Goal: Information Seeking & Learning: Learn about a topic

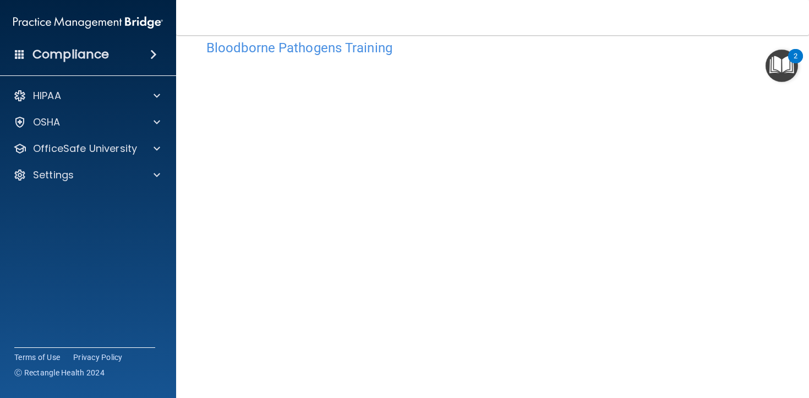
scroll to position [25, 0]
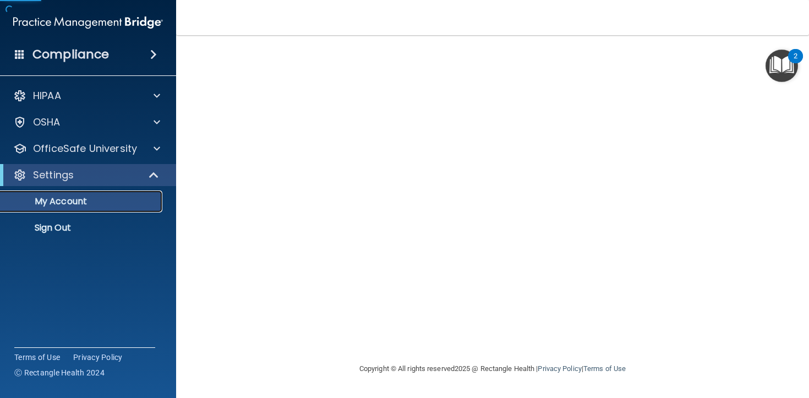
click at [130, 195] on link "My Account" at bounding box center [75, 202] width 173 height 22
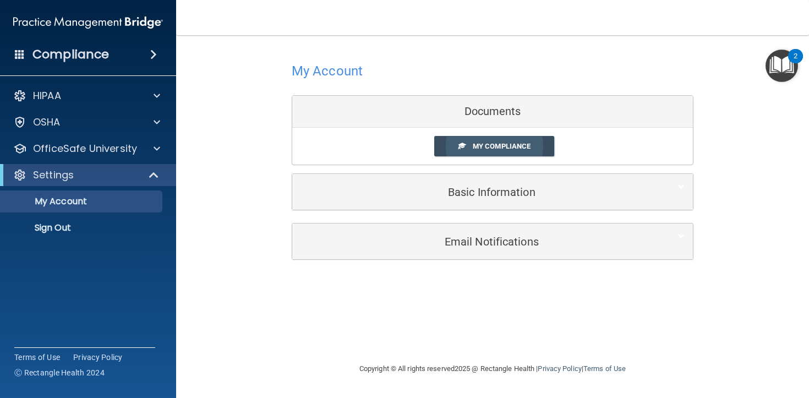
click at [478, 145] on span "My Compliance" at bounding box center [502, 146] width 58 height 8
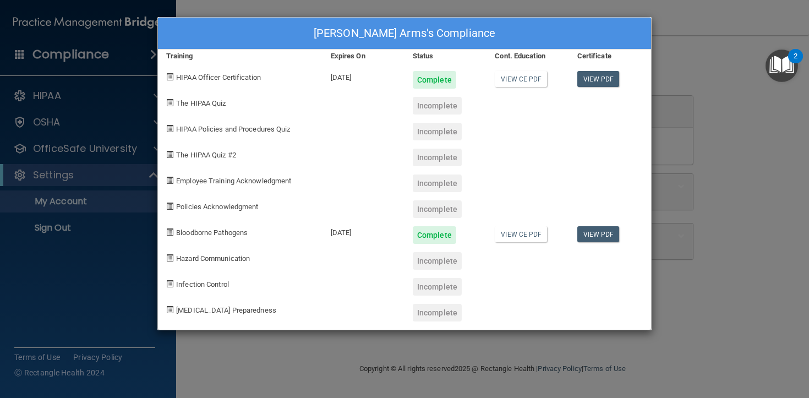
click at [679, 233] on div "Kendall Arms's Compliance Training Expires On Status Cont. Education Certificat…" at bounding box center [404, 199] width 809 height 398
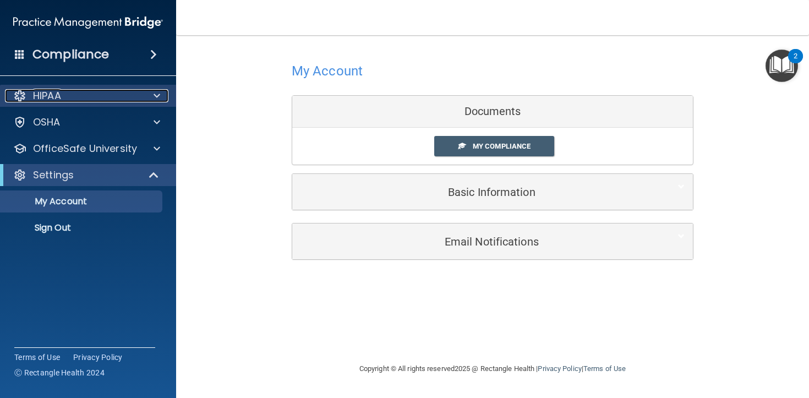
click at [43, 89] on p "HIPAA" at bounding box center [47, 95] width 28 height 13
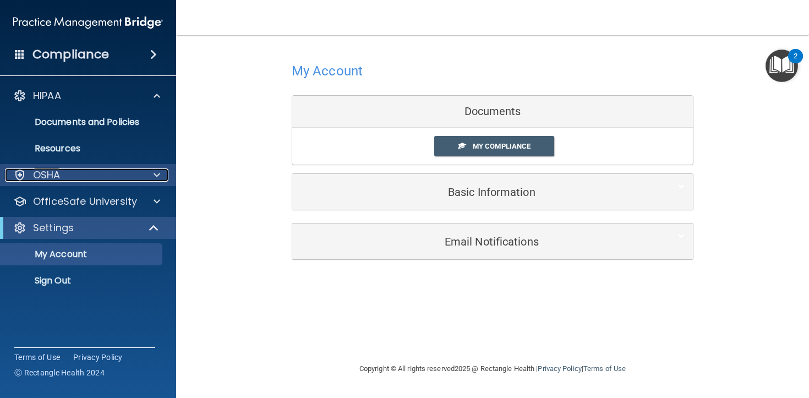
click at [61, 177] on div "OSHA" at bounding box center [73, 174] width 137 height 13
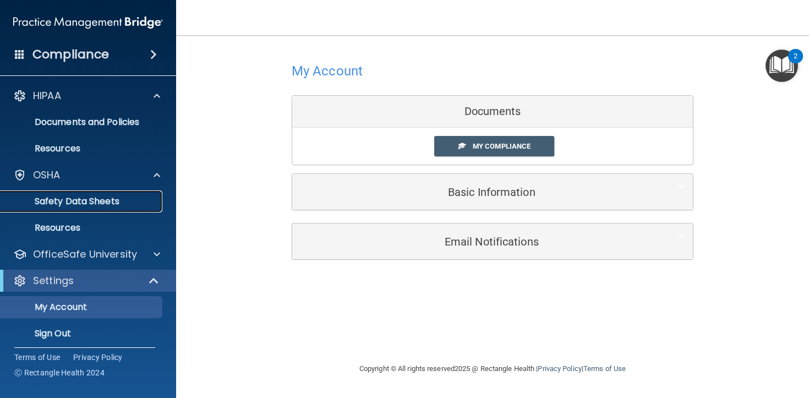
click at [87, 210] on link "Safety Data Sheets" at bounding box center [75, 202] width 173 height 22
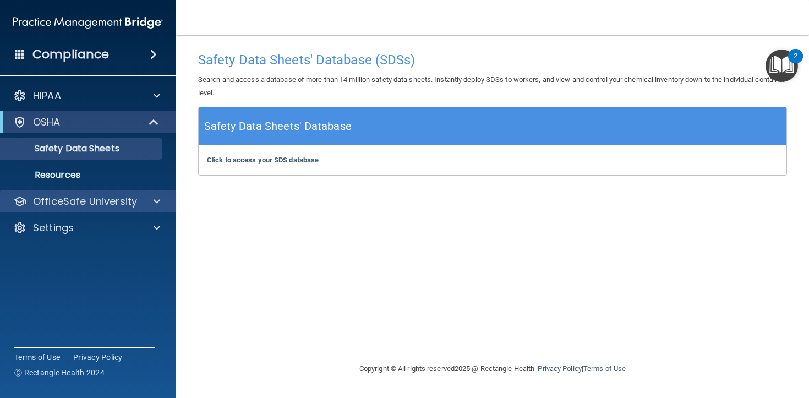
click at [157, 209] on div "OfficeSafe University" at bounding box center [88, 202] width 177 height 22
click at [154, 204] on span at bounding box center [157, 201] width 7 height 13
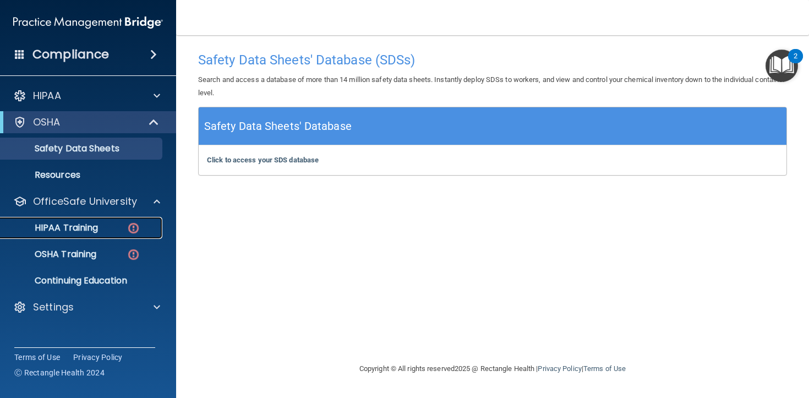
click at [129, 226] on img at bounding box center [134, 228] width 14 height 14
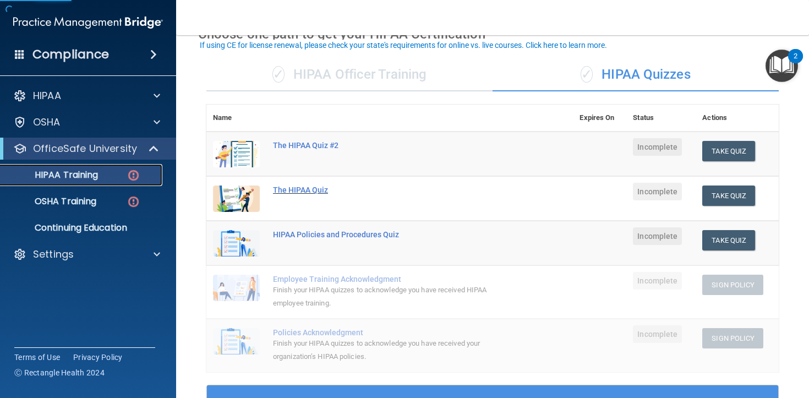
scroll to position [67, 0]
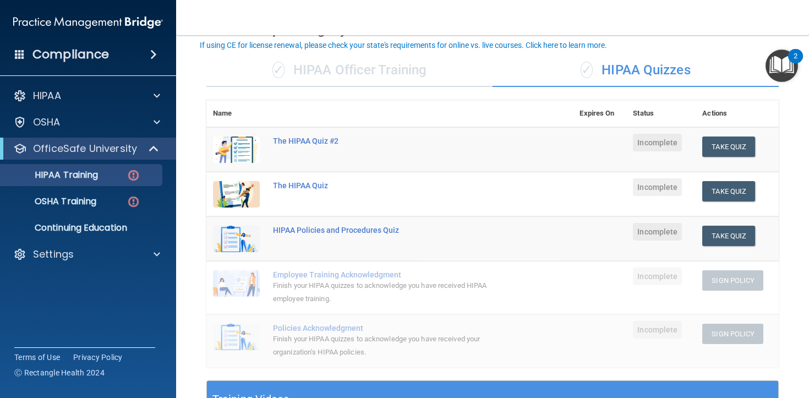
click at [384, 84] on div "✓ HIPAA Officer Training" at bounding box center [349, 70] width 286 height 33
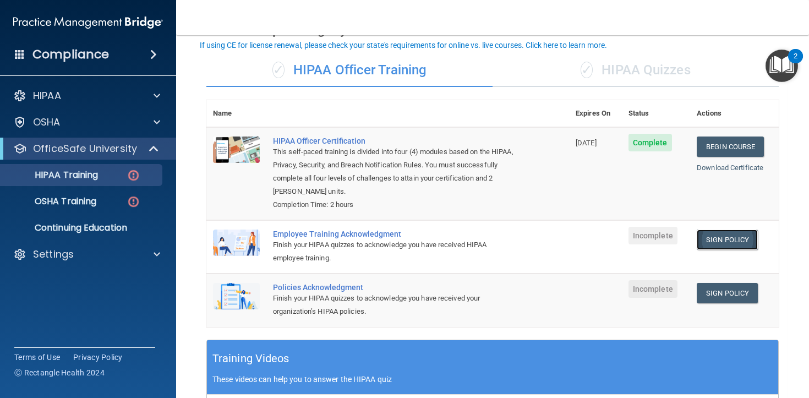
click at [708, 243] on link "Sign Policy" at bounding box center [727, 240] width 61 height 20
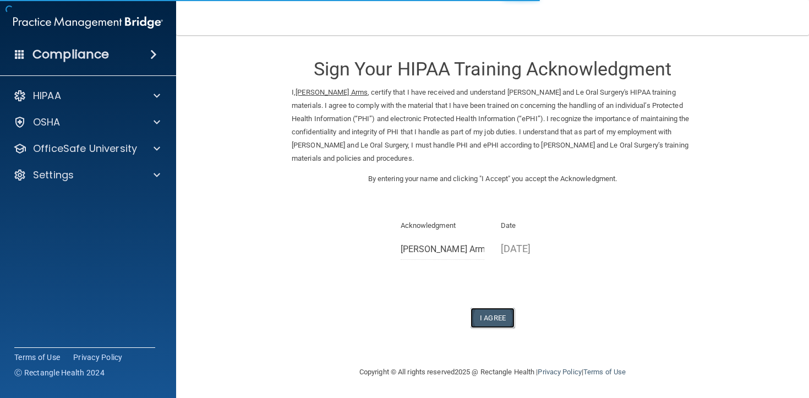
click at [495, 308] on button "I Agree" at bounding box center [493, 318] width 44 height 20
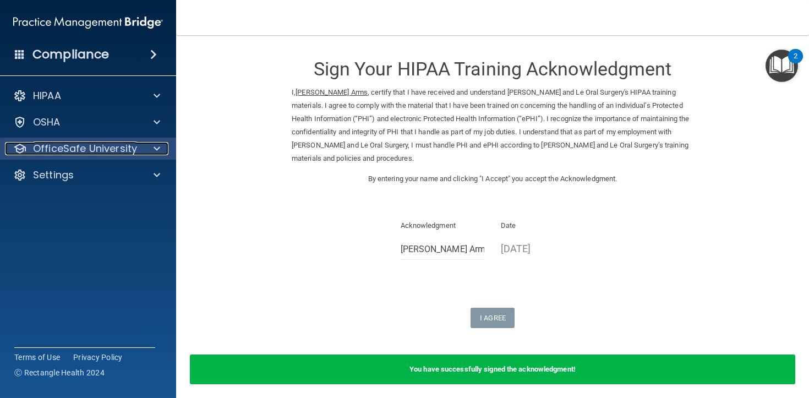
click at [124, 149] on p "OfficeSafe University" at bounding box center [85, 148] width 104 height 13
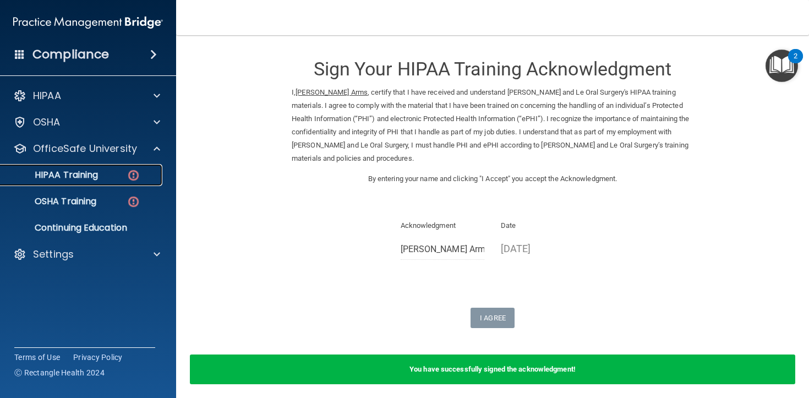
click at [87, 179] on p "HIPAA Training" at bounding box center [52, 175] width 91 height 11
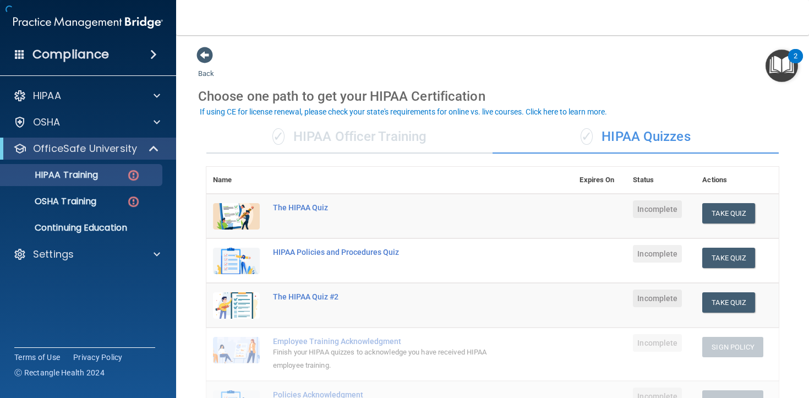
click at [321, 145] on div "✓ HIPAA Officer Training" at bounding box center [349, 137] width 286 height 33
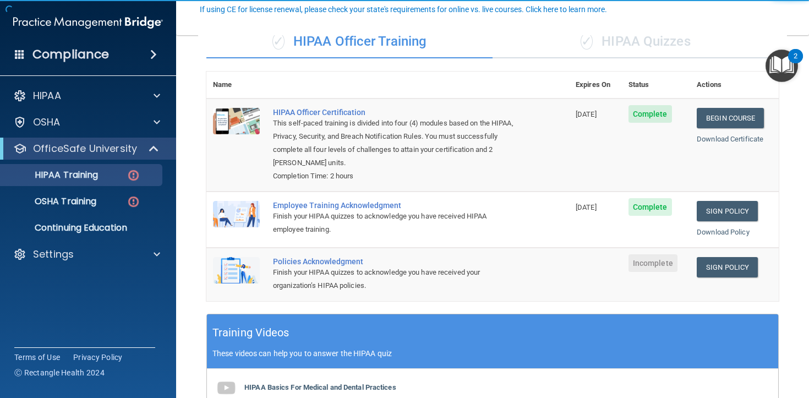
scroll to position [131, 0]
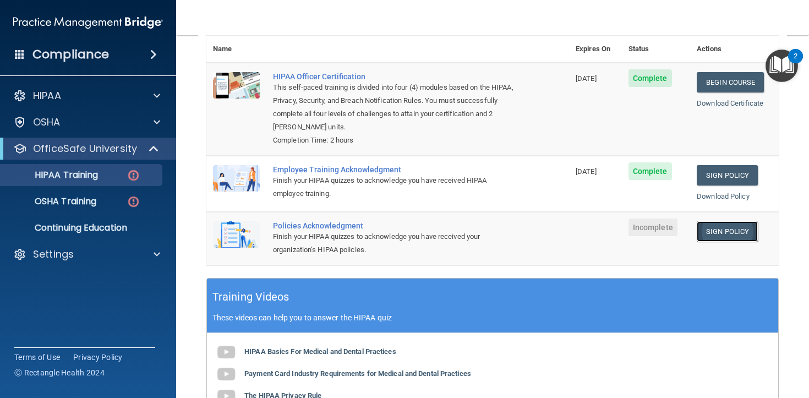
click at [729, 231] on link "Sign Policy" at bounding box center [727, 231] width 61 height 20
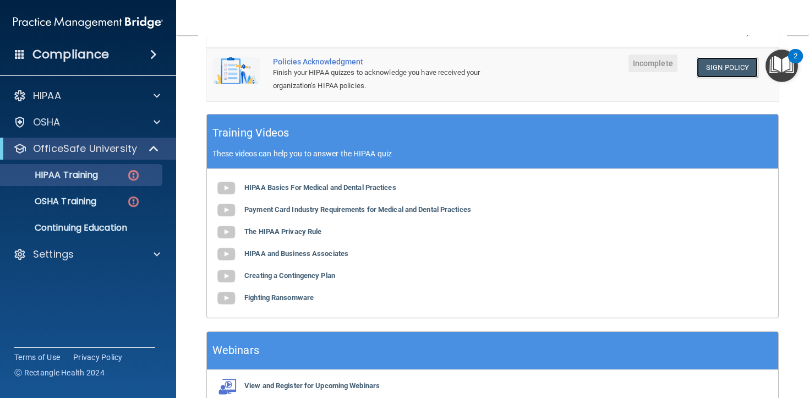
scroll to position [353, 0]
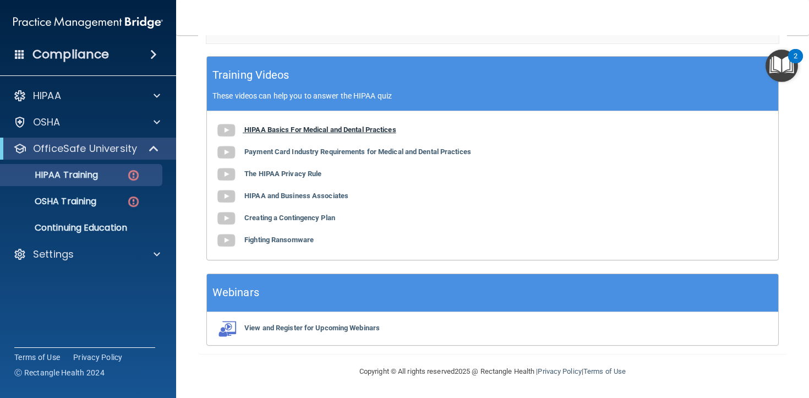
click at [256, 127] on b "HIPAA Basics For Medical and Dental Practices" at bounding box center [320, 130] width 152 height 8
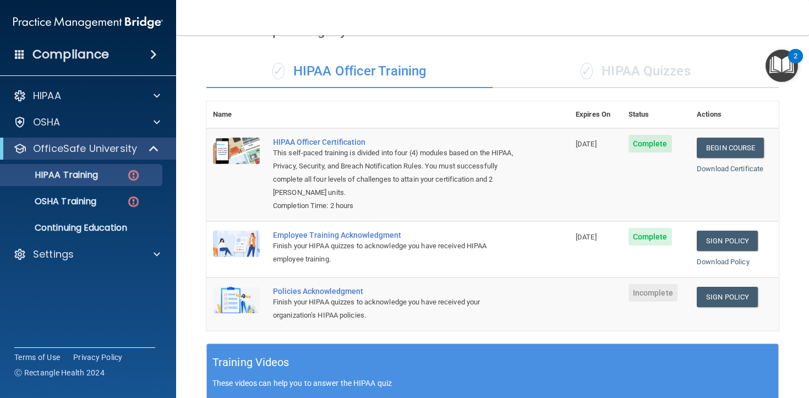
scroll to position [0, 0]
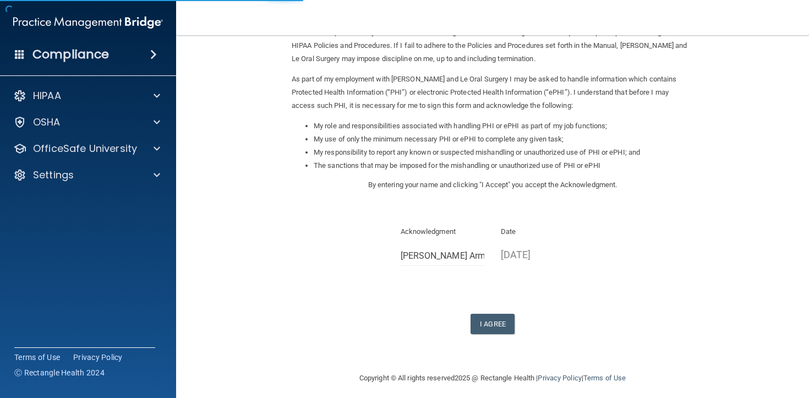
scroll to position [106, 0]
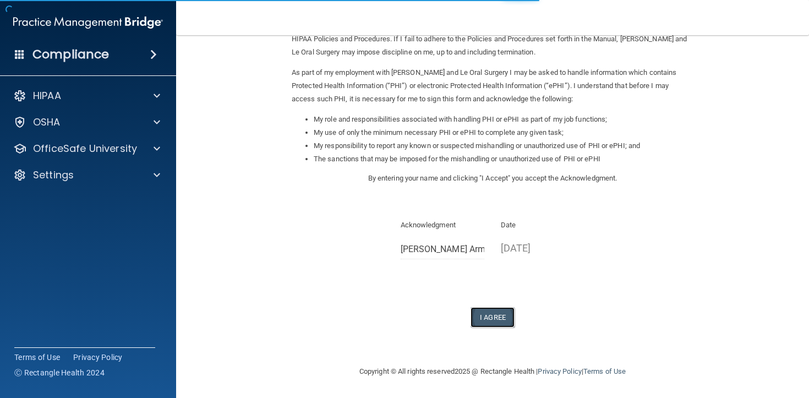
click at [493, 315] on button "I Agree" at bounding box center [493, 317] width 44 height 20
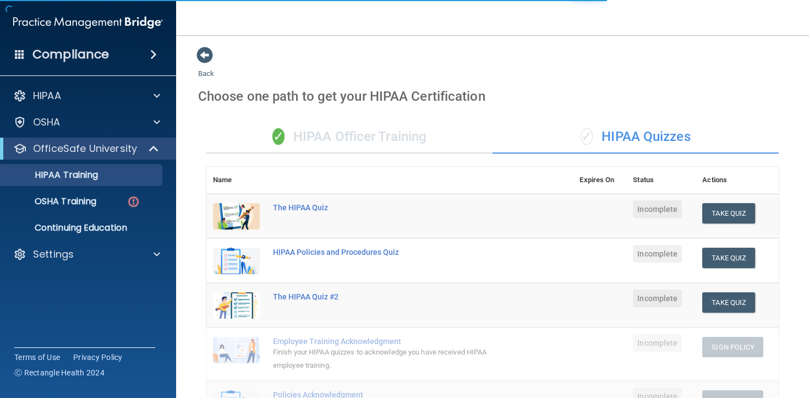
scroll to position [30, 0]
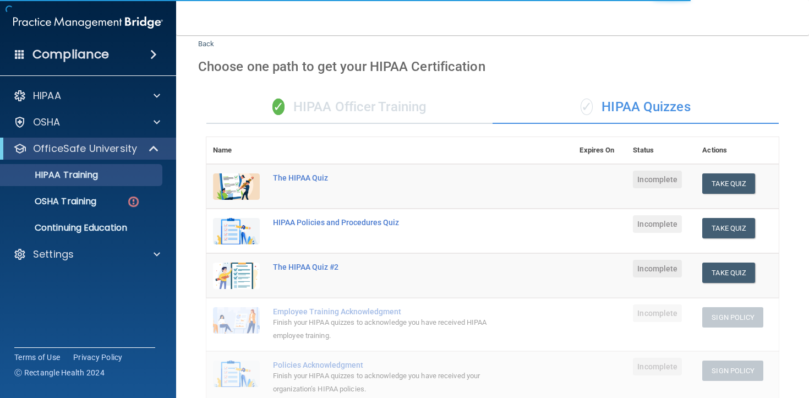
click at [390, 114] on div "✓ HIPAA Officer Training" at bounding box center [349, 107] width 286 height 33
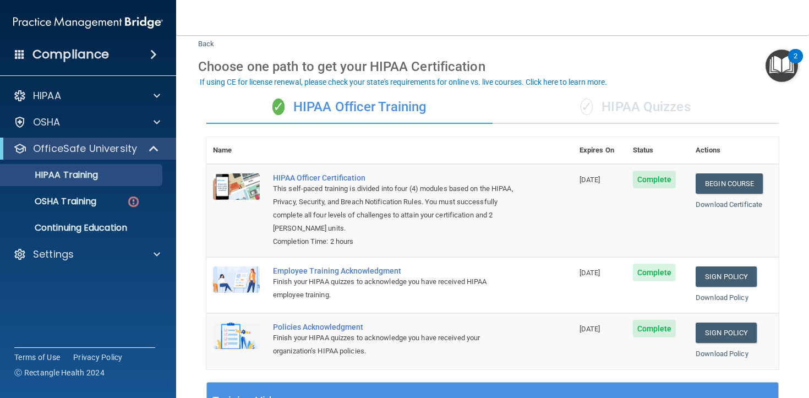
click at [611, 118] on div "✓ HIPAA Quizzes" at bounding box center [636, 107] width 286 height 33
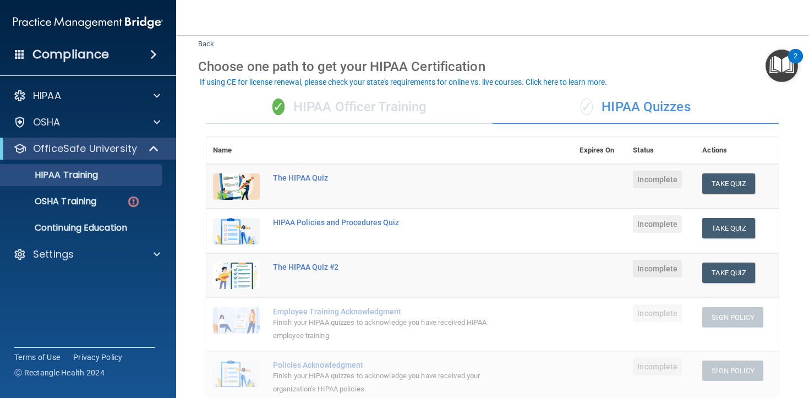
click at [613, 105] on div "✓ HIPAA Quizzes" at bounding box center [636, 107] width 286 height 33
click at [404, 108] on div "✓ HIPAA Officer Training" at bounding box center [349, 107] width 286 height 33
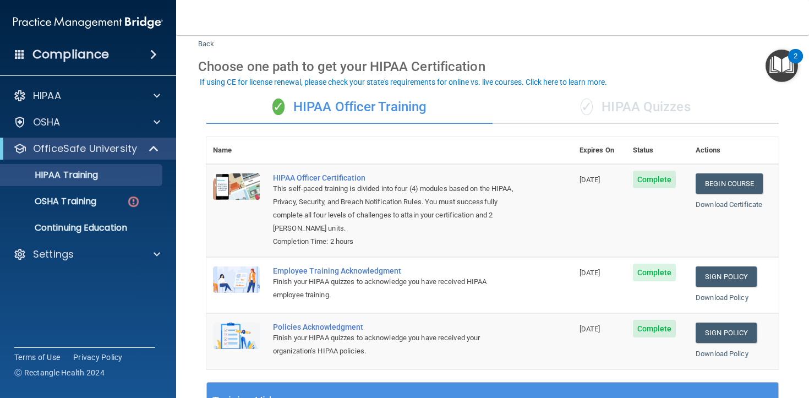
click at [599, 105] on div "✓ HIPAA Quizzes" at bounding box center [636, 107] width 286 height 33
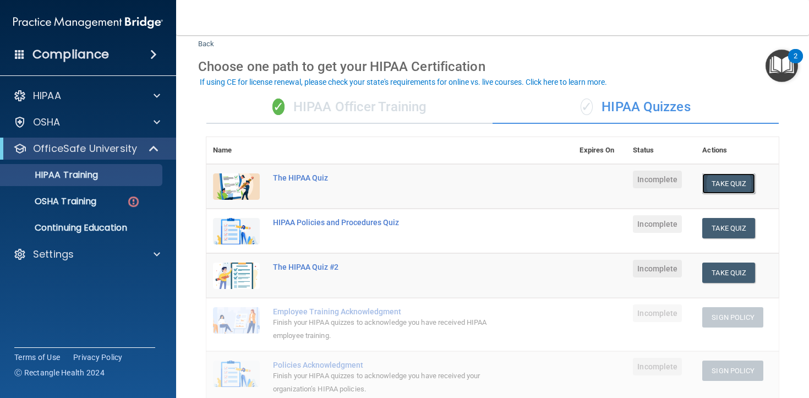
click at [736, 187] on button "Take Quiz" at bounding box center [729, 183] width 53 height 20
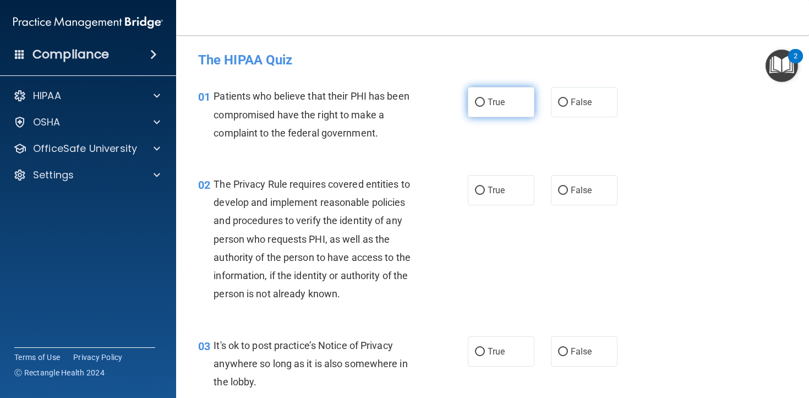
click at [498, 109] on label "True" at bounding box center [501, 102] width 67 height 30
click at [485, 107] on input "True" at bounding box center [480, 103] width 10 height 8
radio input "true"
click at [506, 105] on label "True" at bounding box center [501, 102] width 67 height 30
click at [485, 105] on input "True" at bounding box center [480, 103] width 10 height 8
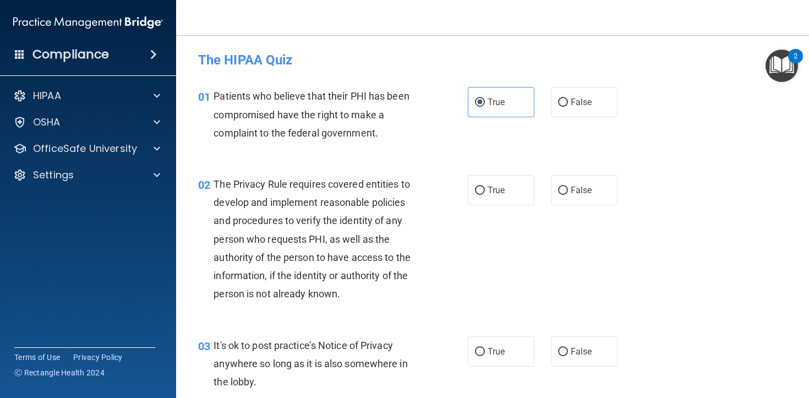
click at [341, 133] on span "Patients who believe that their PHI has been compromised have the right to make…" at bounding box center [311, 114] width 195 height 48
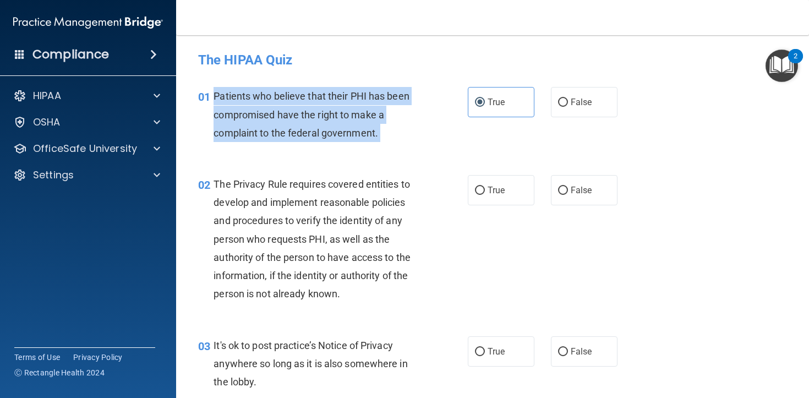
click at [341, 133] on span "Patients who believe that their PHI has been compromised have the right to make…" at bounding box center [311, 114] width 195 height 48
copy ng-form "Patients who believe that their PHI has been compromised have the right to make…"
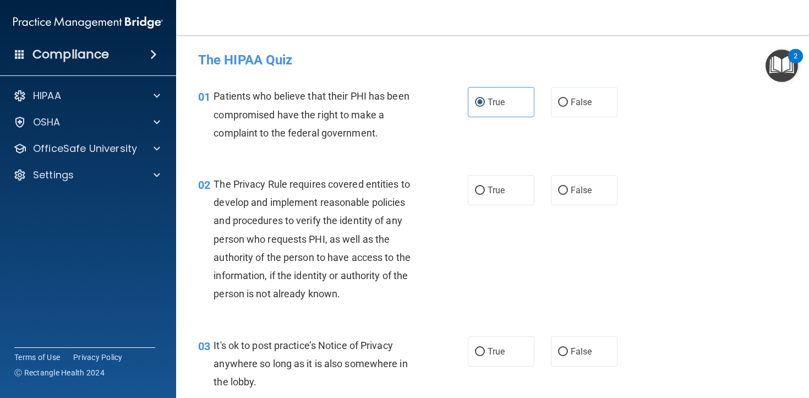
click at [246, 229] on div "The Privacy Rule requires covered entities to develop and implement reasonable …" at bounding box center [321, 239] width 215 height 128
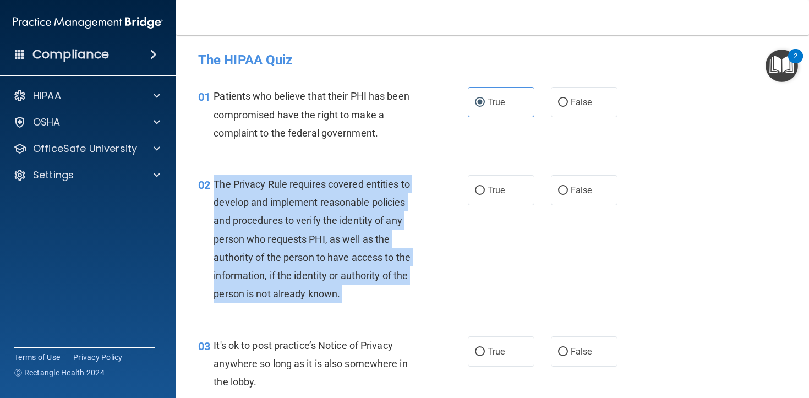
click at [246, 229] on div "The Privacy Rule requires covered entities to develop and implement reasonable …" at bounding box center [321, 239] width 215 height 128
copy ng-form "The Privacy Rule requires covered entities to develop and implement reasonable …"
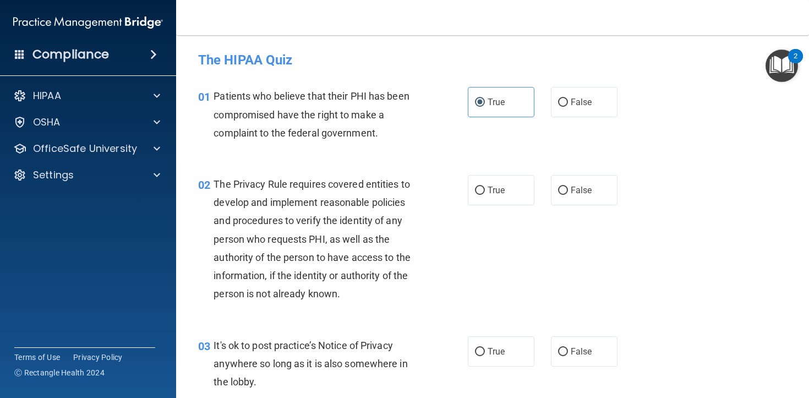
click at [454, 193] on div "02 The Privacy Rule requires covered entities to develop and implement reasonab…" at bounding box center [333, 242] width 303 height 134
click at [488, 186] on span "True" at bounding box center [496, 190] width 17 height 10
click at [485, 187] on input "True" at bounding box center [480, 191] width 10 height 8
radio input "true"
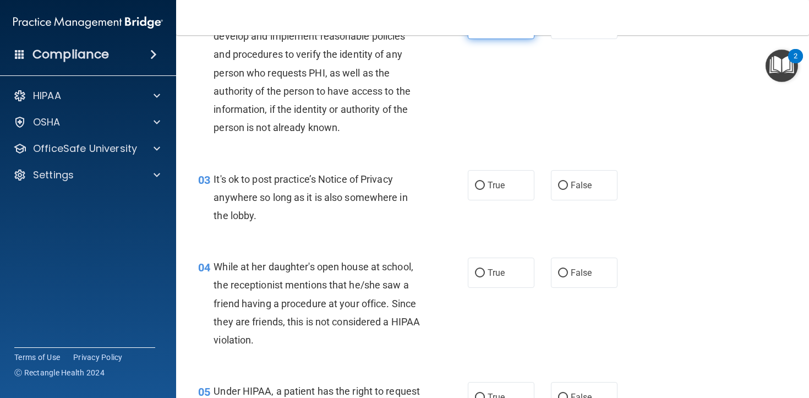
scroll to position [182, 0]
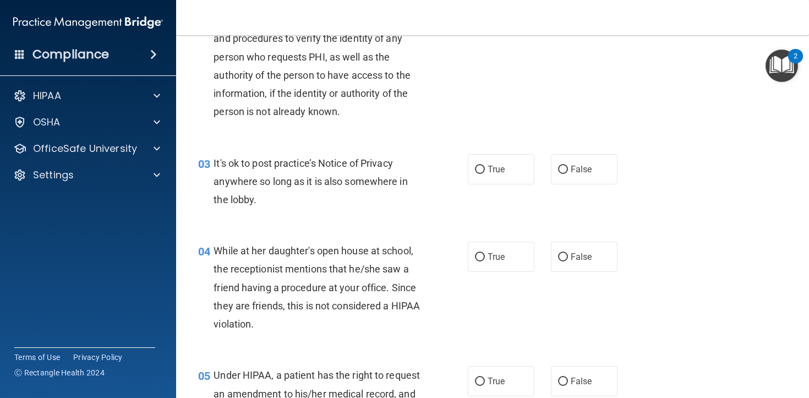
click at [311, 183] on span "It's ok to post practice’s Notice of Privacy anywhere so long as it is also som…" at bounding box center [311, 181] width 194 height 48
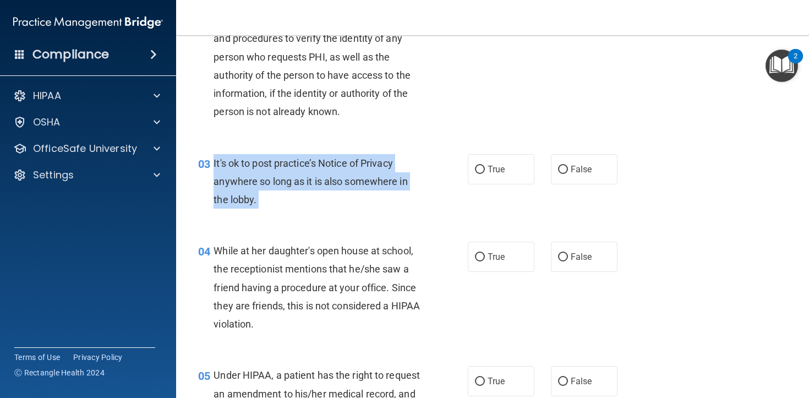
click at [311, 183] on span "It's ok to post practice’s Notice of Privacy anywhere so long as it is also som…" at bounding box center [311, 181] width 194 height 48
copy ng-form "It's ok to post practice’s Notice of Privacy anywhere so long as it is also som…"
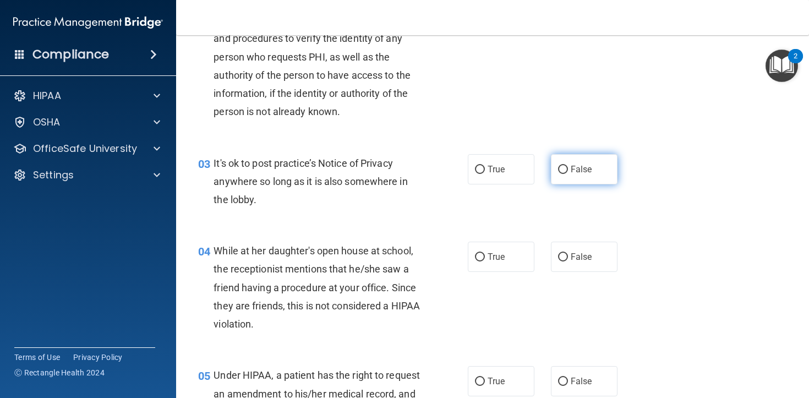
click at [572, 170] on span "False" at bounding box center [581, 169] width 21 height 10
click at [568, 170] on input "False" at bounding box center [563, 170] width 10 height 8
radio input "true"
click at [572, 170] on span "False" at bounding box center [581, 169] width 21 height 10
click at [568, 170] on input "False" at bounding box center [563, 170] width 10 height 8
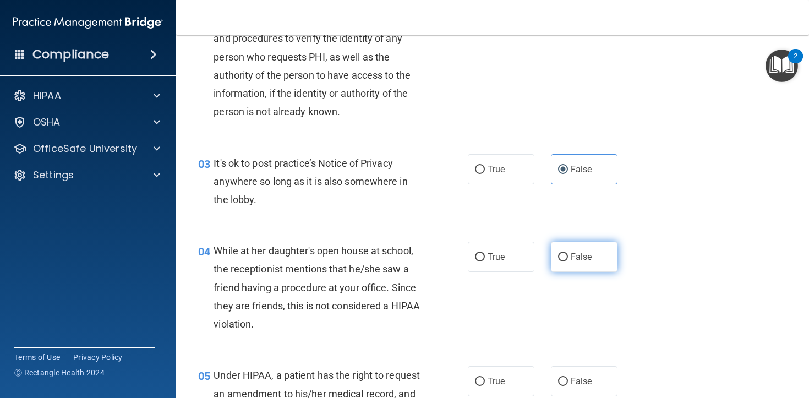
click at [587, 258] on span "False" at bounding box center [581, 257] width 21 height 10
click at [568, 258] on input "False" at bounding box center [563, 257] width 10 height 8
radio input "true"
click at [296, 320] on div "While at her daughter's open house at school, the receptionist mentions that he…" at bounding box center [321, 287] width 215 height 91
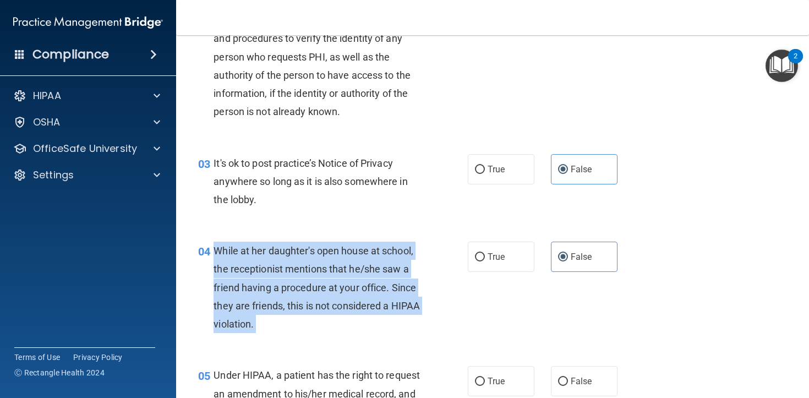
click at [296, 320] on div "While at her daughter's open house at school, the receptionist mentions that he…" at bounding box center [321, 287] width 215 height 91
copy ng-form "While at her daughter's open house at school, the receptionist mentions that he…"
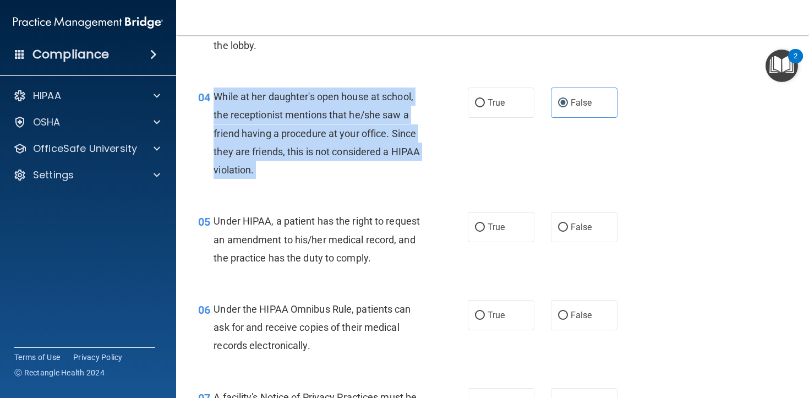
scroll to position [343, 0]
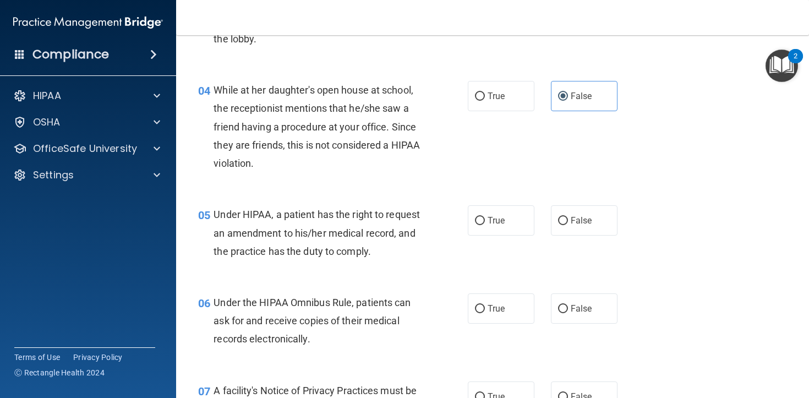
click at [298, 231] on span "Under HIPAA, a patient has the right to request an amendment to his/her medical…" at bounding box center [317, 233] width 206 height 48
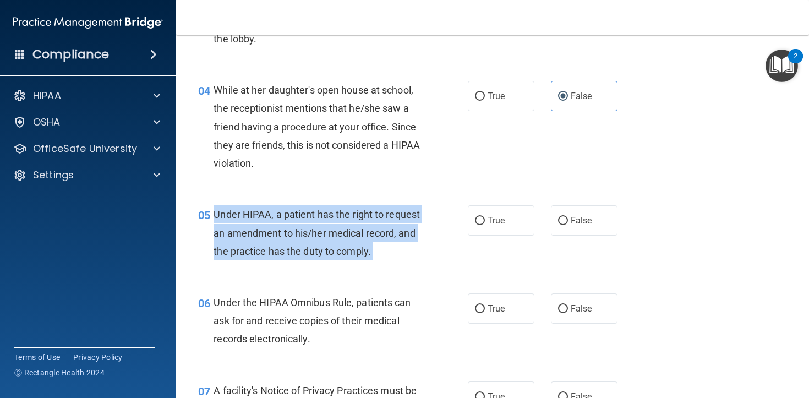
click at [298, 231] on span "Under HIPAA, a patient has the right to request an amendment to his/her medical…" at bounding box center [317, 233] width 206 height 48
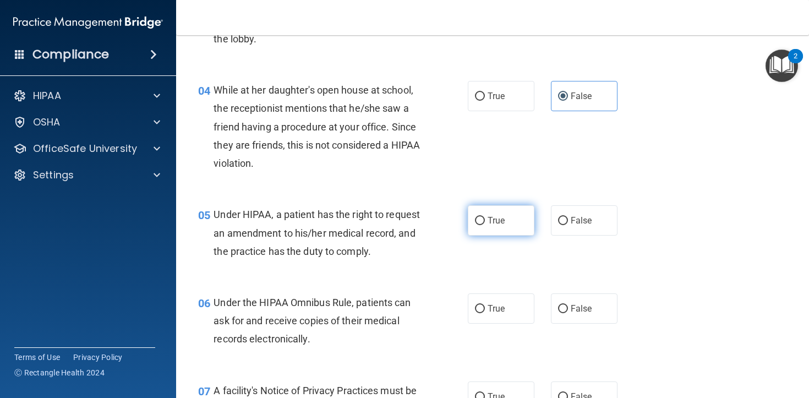
click at [524, 213] on label "True" at bounding box center [501, 220] width 67 height 30
click at [485, 217] on input "True" at bounding box center [480, 221] width 10 height 8
radio input "true"
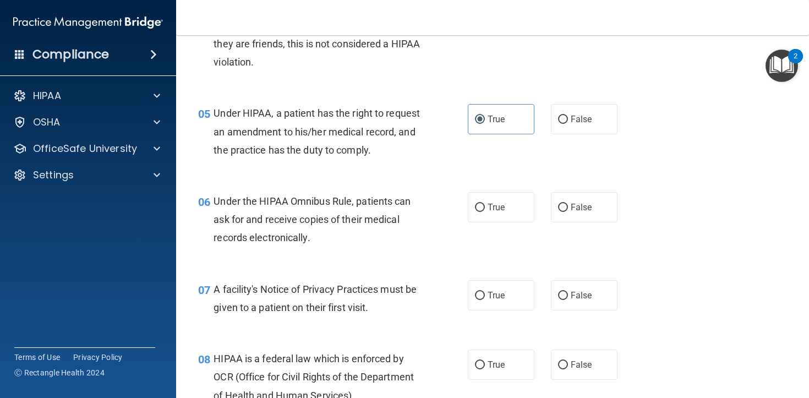
click at [358, 235] on span "Under the HIPAA Omnibus Rule, patients can ask for and receive copies of their …" at bounding box center [312, 219] width 197 height 48
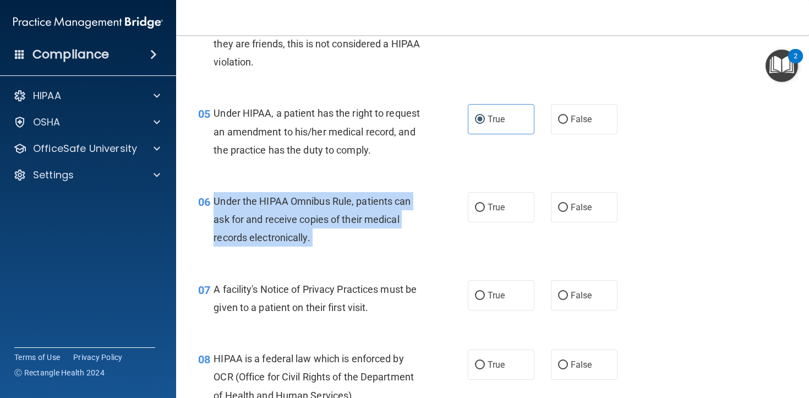
click at [358, 235] on span "Under the HIPAA Omnibus Rule, patients can ask for and receive copies of their …" at bounding box center [312, 219] width 197 height 48
copy ng-form "Under the HIPAA Omnibus Rule, patients can ask for and receive copies of their …"
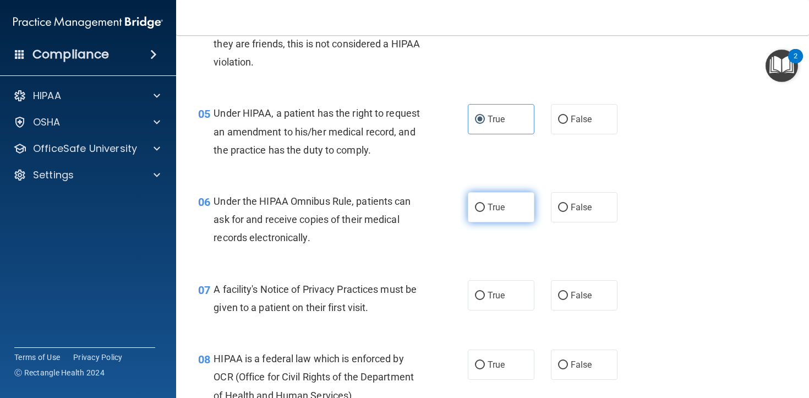
click at [510, 221] on label "True" at bounding box center [501, 207] width 67 height 30
click at [485, 212] on input "True" at bounding box center [480, 208] width 10 height 8
radio input "true"
click at [297, 293] on div "07 A facility's Notice of Privacy Practices must be given to a patient on their…" at bounding box center [493, 300] width 606 height 69
click at [295, 314] on div "A facility's Notice of Privacy Practices must be given to a patient on their fi…" at bounding box center [321, 298] width 215 height 36
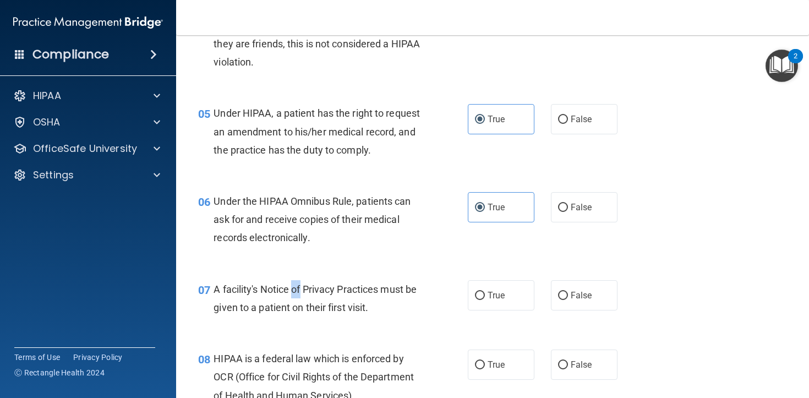
click at [295, 314] on div "A facility's Notice of Privacy Practices must be given to a patient on their fi…" at bounding box center [321, 298] width 215 height 36
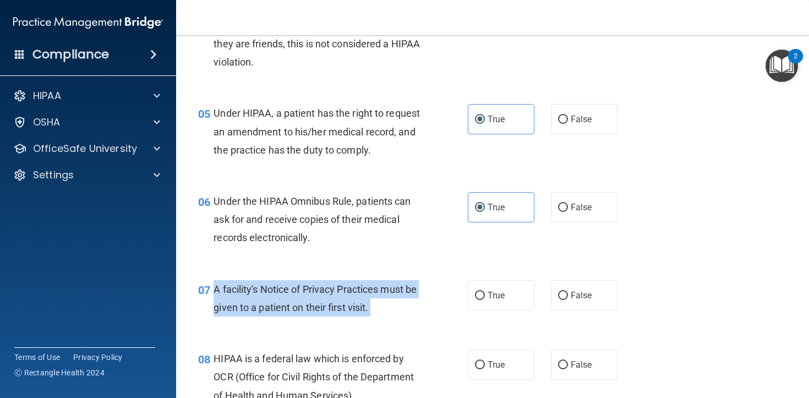
click at [295, 314] on div "A facility's Notice of Privacy Practices must be given to a patient on their fi…" at bounding box center [321, 298] width 215 height 36
copy ng-form "A facility's Notice of Privacy Practices must be given to a patient on their fi…"
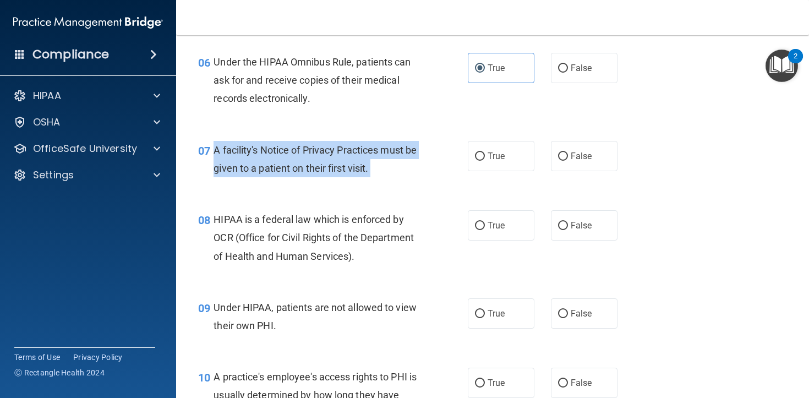
scroll to position [596, 0]
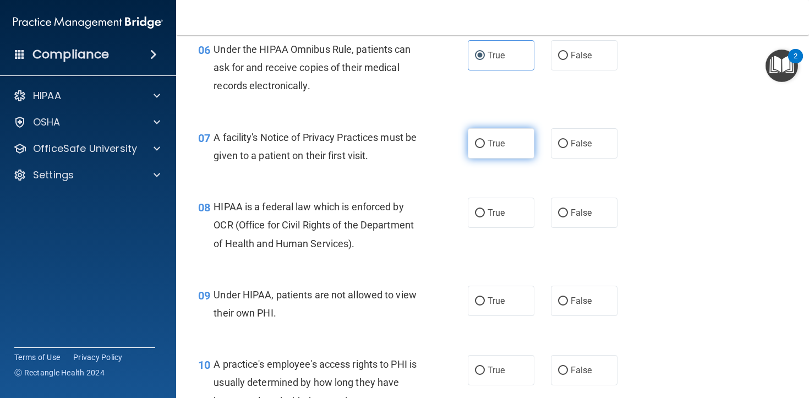
click at [492, 159] on label "True" at bounding box center [501, 143] width 67 height 30
click at [485, 148] on input "True" at bounding box center [480, 144] width 10 height 8
radio input "true"
click at [276, 237] on span "HIPAA is a federal law which is enforced by OCR (Office for Civil Rights of the…" at bounding box center [314, 225] width 200 height 48
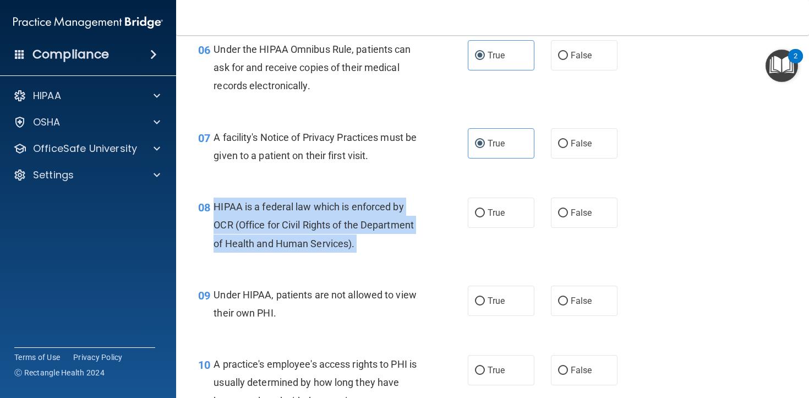
click at [276, 237] on span "HIPAA is a federal law which is enforced by OCR (Office for Civil Rights of the…" at bounding box center [314, 225] width 200 height 48
copy ng-form "HIPAA is a federal law which is enforced by OCR (Office for Civil Rights of the…"
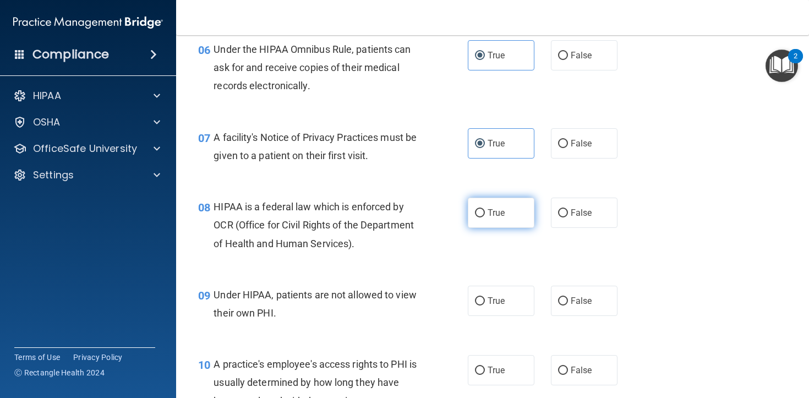
click at [493, 218] on span "True" at bounding box center [496, 213] width 17 height 10
click at [485, 217] on input "True" at bounding box center [480, 213] width 10 height 8
radio input "true"
click at [271, 319] on span "Under HIPAA, patients are not allowed to view their own PHI." at bounding box center [315, 304] width 203 height 30
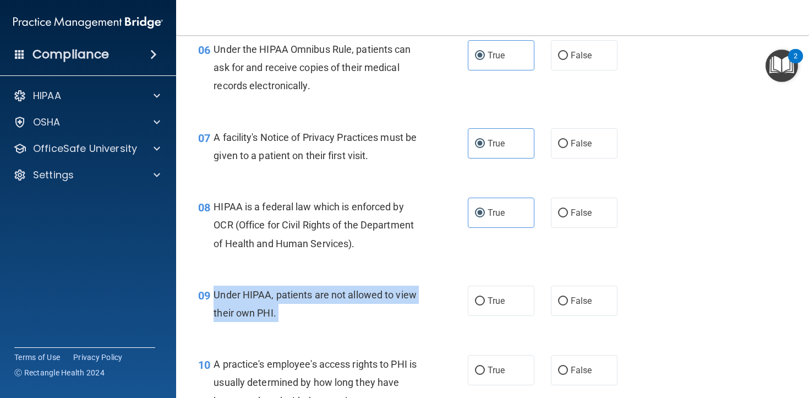
click at [271, 319] on span "Under HIPAA, patients are not allowed to view their own PHI." at bounding box center [315, 304] width 203 height 30
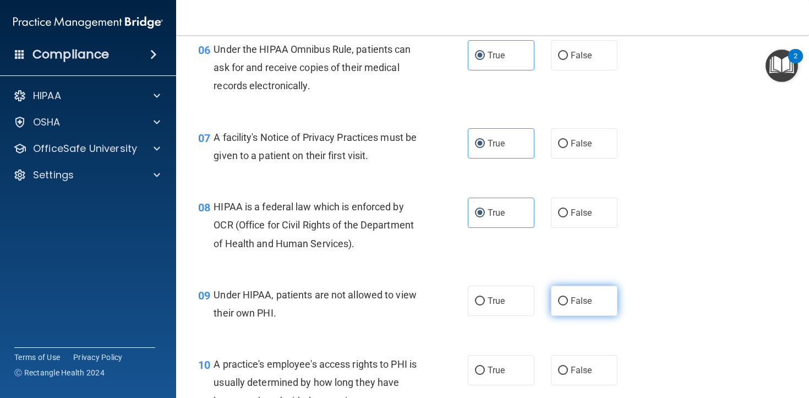
click at [562, 316] on label "False" at bounding box center [584, 301] width 67 height 30
click at [562, 306] on input "False" at bounding box center [563, 301] width 10 height 8
radio input "true"
click at [396, 322] on div "Under HIPAA, patients are not allowed to view their own PHI." at bounding box center [321, 304] width 215 height 36
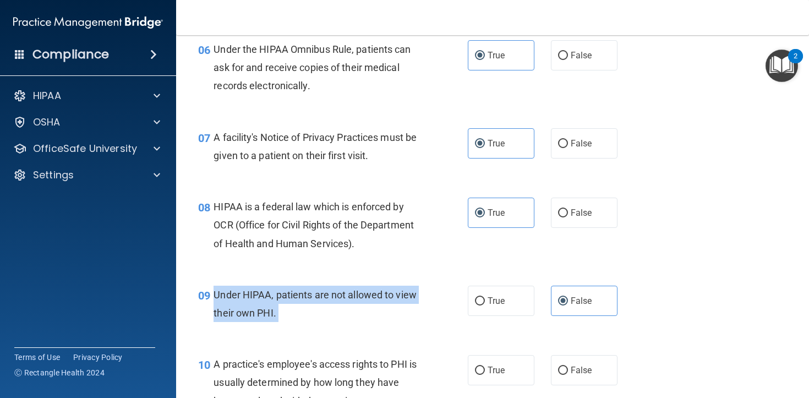
click at [396, 322] on div "Under HIPAA, patients are not allowed to view their own PHI." at bounding box center [321, 304] width 215 height 36
copy ng-form "Under HIPAA, patients are not allowed to view their own PHI."
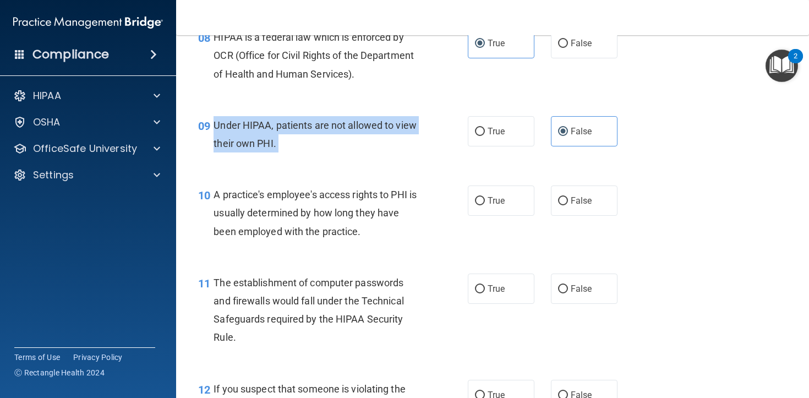
scroll to position [776, 0]
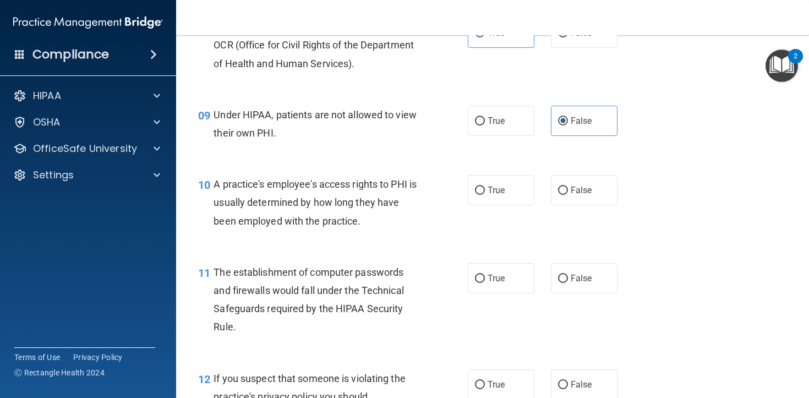
click at [244, 230] on div "A practice's employee's access rights to PHI is usually determined by how long …" at bounding box center [321, 202] width 215 height 55
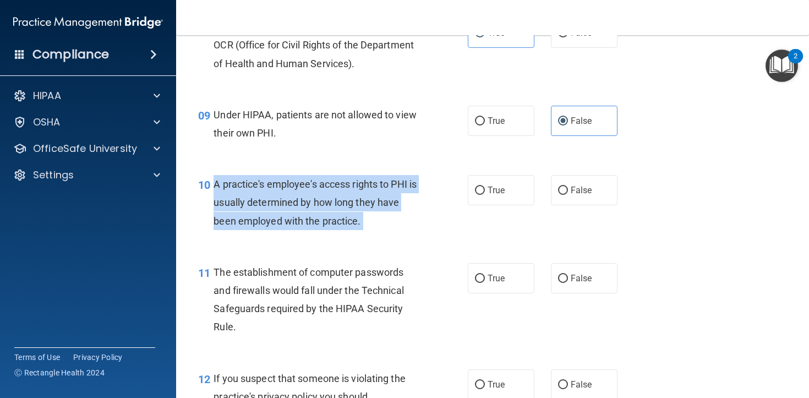
click at [244, 230] on div "A practice's employee's access rights to PHI is usually determined by how long …" at bounding box center [321, 202] width 215 height 55
copy ng-form "A practice's employee's access rights to PHI is usually determined by how long …"
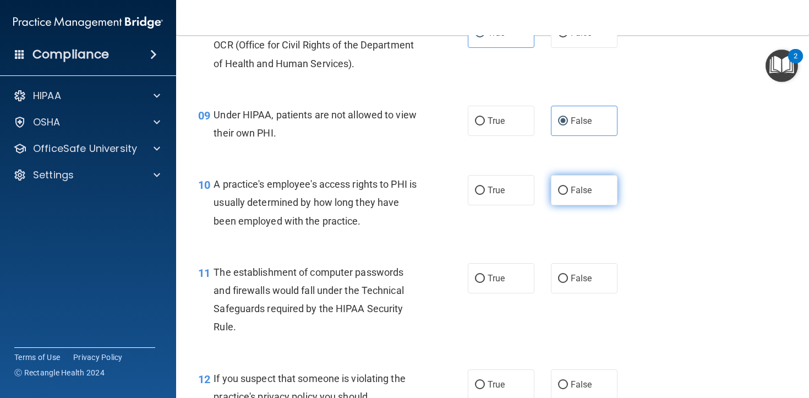
click at [568, 205] on label "False" at bounding box center [584, 190] width 67 height 30
click at [568, 195] on input "False" at bounding box center [563, 191] width 10 height 8
radio input "true"
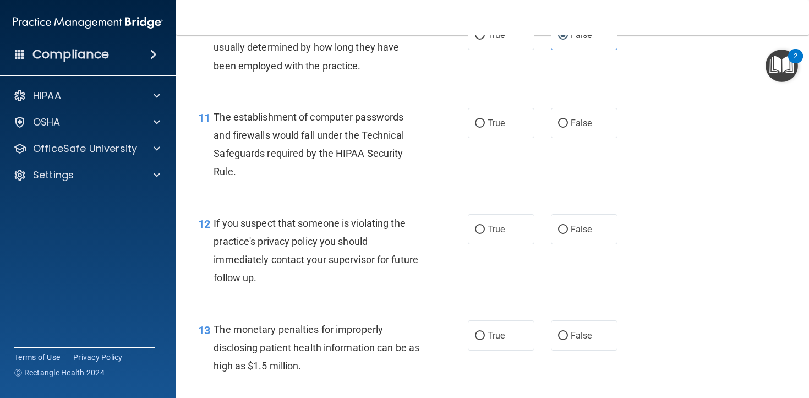
scroll to position [945, 0]
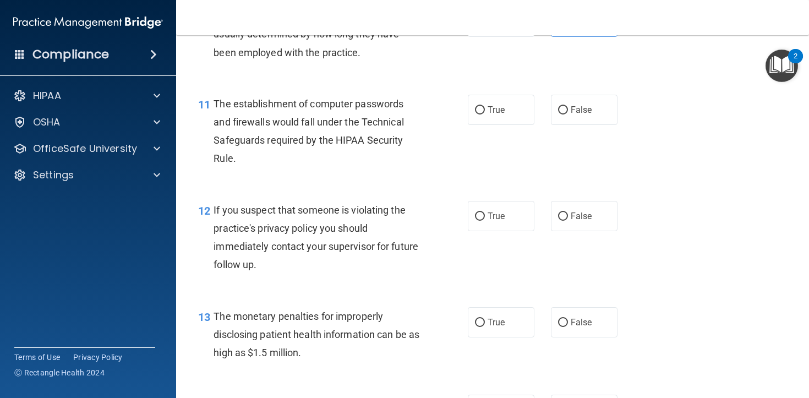
click at [325, 135] on span "The establishment of computer passwords and firewalls would fall under the Tech…" at bounding box center [309, 131] width 190 height 67
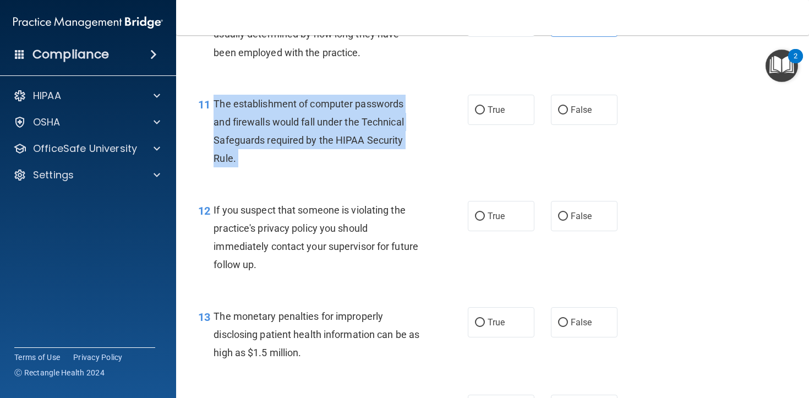
click at [325, 135] on span "The establishment of computer passwords and firewalls would fall under the Tech…" at bounding box center [309, 131] width 190 height 67
copy ng-form "The establishment of computer passwords and firewalls would fall under the Tech…"
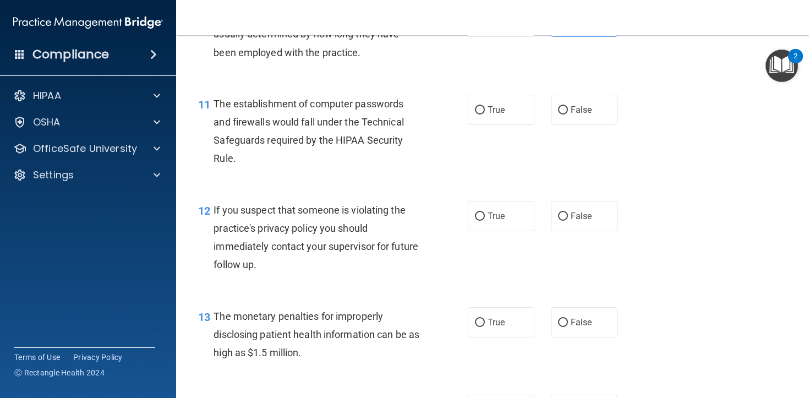
click at [497, 144] on div "11 The establishment of computer passwords and firewalls would fall under the T…" at bounding box center [493, 134] width 606 height 106
click at [481, 115] on input "True" at bounding box center [480, 110] width 10 height 8
radio input "true"
click at [363, 233] on span "If you suspect that someone is violating the practice's privacy policy you shou…" at bounding box center [316, 237] width 205 height 67
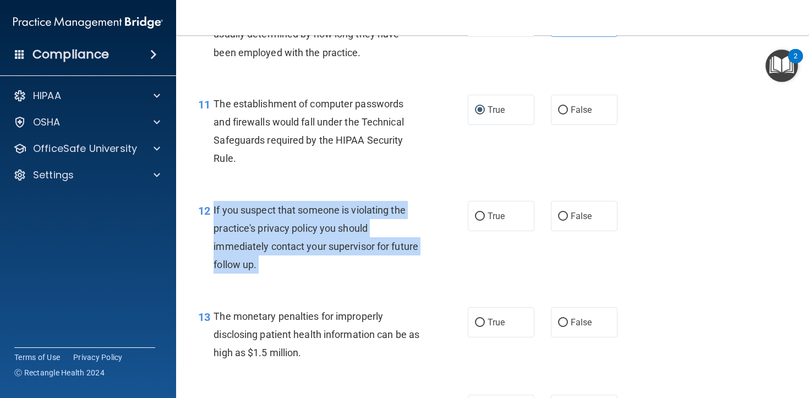
click at [363, 233] on span "If you suspect that someone is violating the practice's privacy policy you shou…" at bounding box center [316, 237] width 205 height 67
click at [484, 221] on input "True" at bounding box center [480, 217] width 10 height 8
radio input "true"
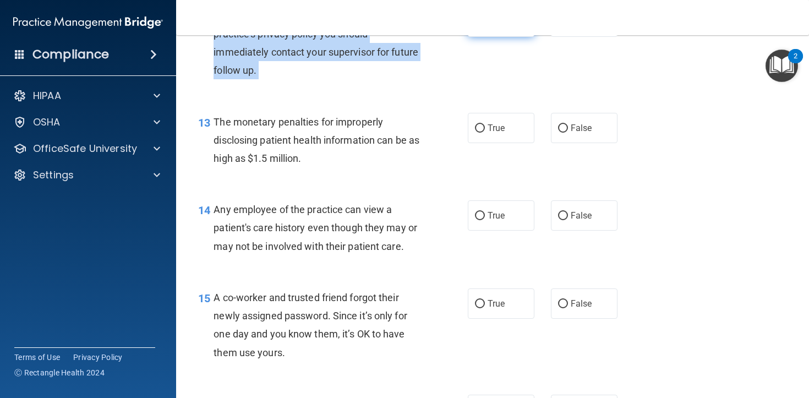
scroll to position [1144, 0]
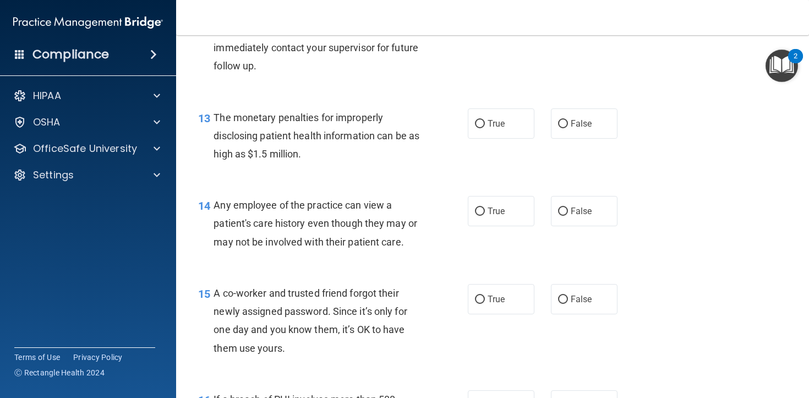
click at [306, 160] on span "The monetary penalties for improperly disclosing patient health information can…" at bounding box center [317, 136] width 206 height 48
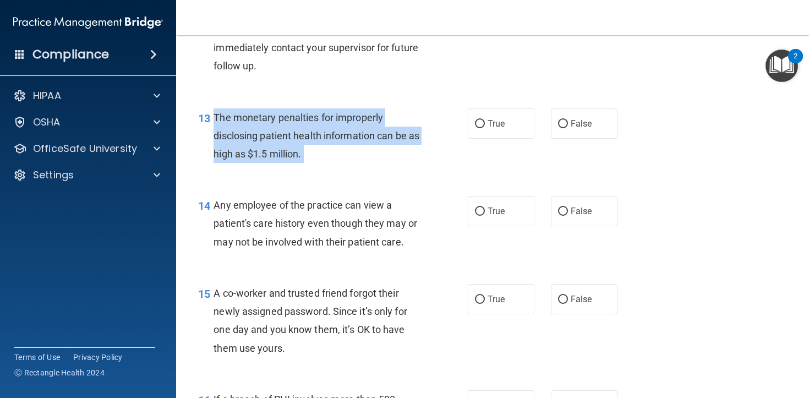
click at [306, 160] on span "The monetary penalties for improperly disclosing patient health information can…" at bounding box center [317, 136] width 206 height 48
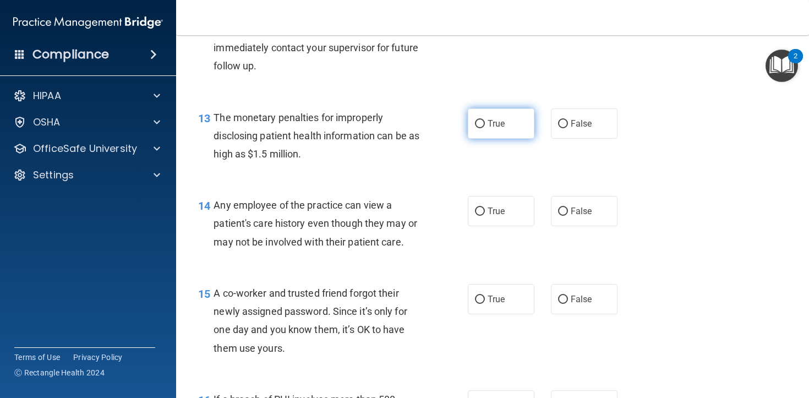
click at [498, 129] on span "True" at bounding box center [496, 123] width 17 height 10
click at [485, 128] on input "True" at bounding box center [480, 124] width 10 height 8
radio input "true"
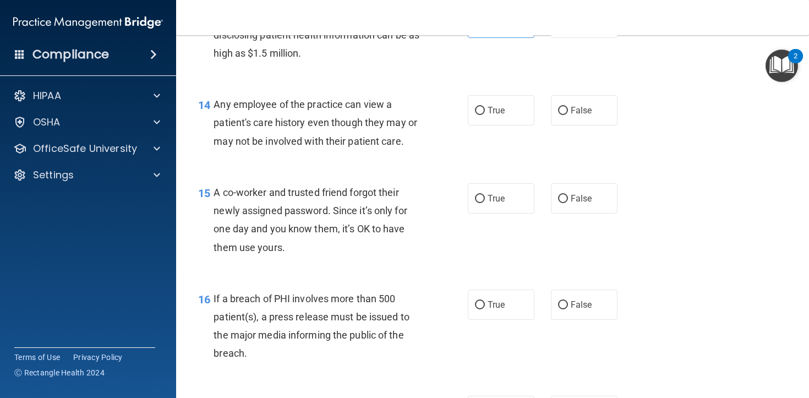
scroll to position [1258, 0]
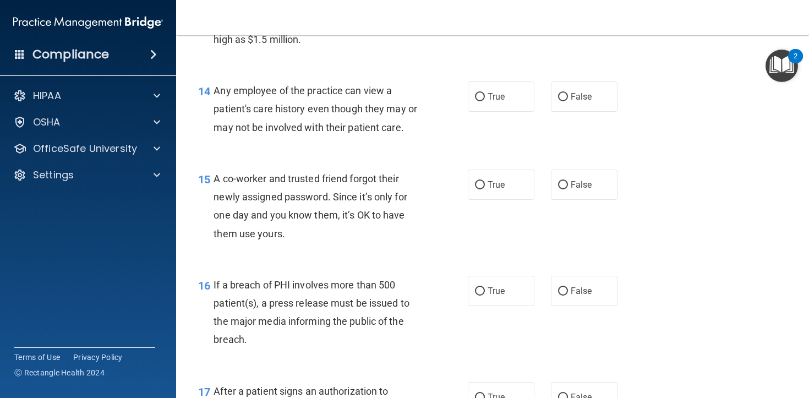
click at [331, 135] on div "Any employee of the practice can view a patient's care history even though they…" at bounding box center [321, 108] width 215 height 55
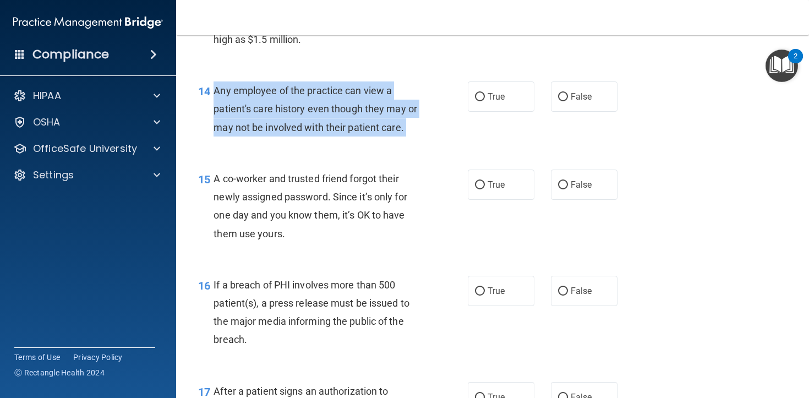
click at [331, 135] on div "Any employee of the practice can view a patient's care history even though they…" at bounding box center [321, 108] width 215 height 55
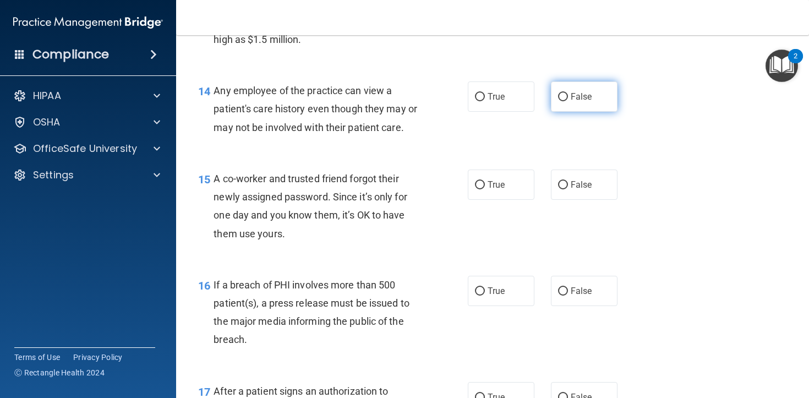
click at [570, 112] on label "False" at bounding box center [584, 96] width 67 height 30
click at [568, 101] on input "False" at bounding box center [563, 97] width 10 height 8
radio input "true"
click at [357, 220] on span "A co-worker and trusted friend forgot their newly assigned password. Since it’s…" at bounding box center [310, 206] width 193 height 67
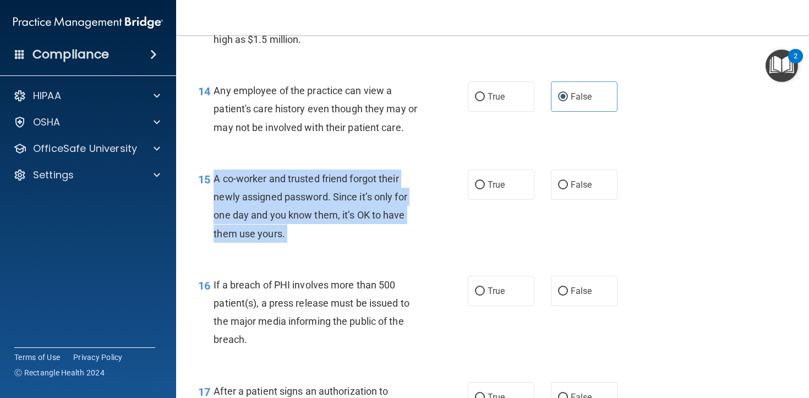
click at [357, 220] on span "A co-worker and trusted friend forgot their newly assigned password. Since it’s…" at bounding box center [310, 206] width 193 height 67
click at [564, 189] on input "False" at bounding box center [563, 185] width 10 height 8
radio input "true"
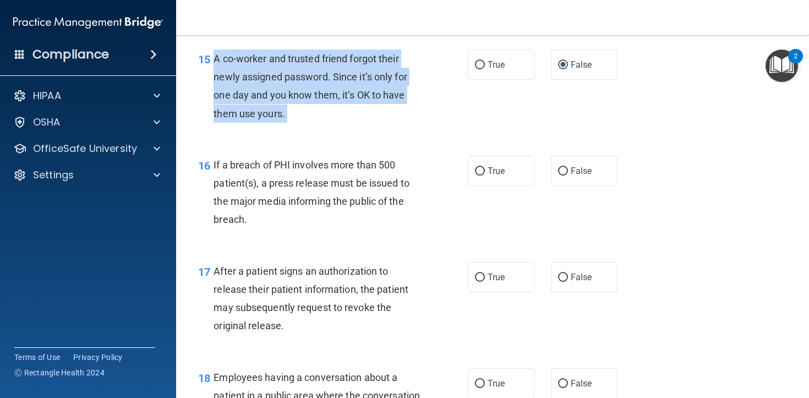
scroll to position [1410, 0]
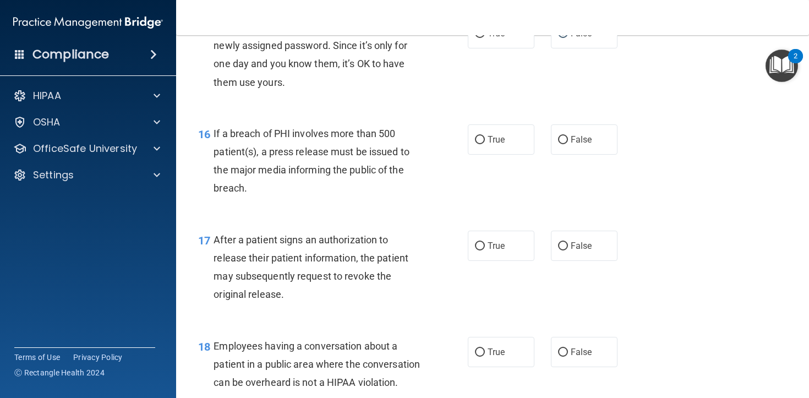
click at [314, 217] on div "16 If a breach of PHI involves more than 500 patient(s), a press release must b…" at bounding box center [493, 164] width 606 height 106
click at [314, 187] on span "If a breach of PHI involves more than 500 patient(s), a press release must be i…" at bounding box center [312, 161] width 196 height 67
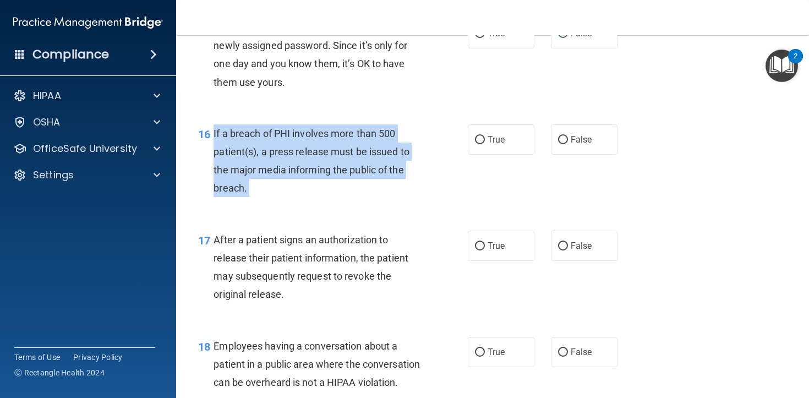
click at [314, 187] on span "If a breach of PHI involves more than 500 patient(s), a press release must be i…" at bounding box center [312, 161] width 196 height 67
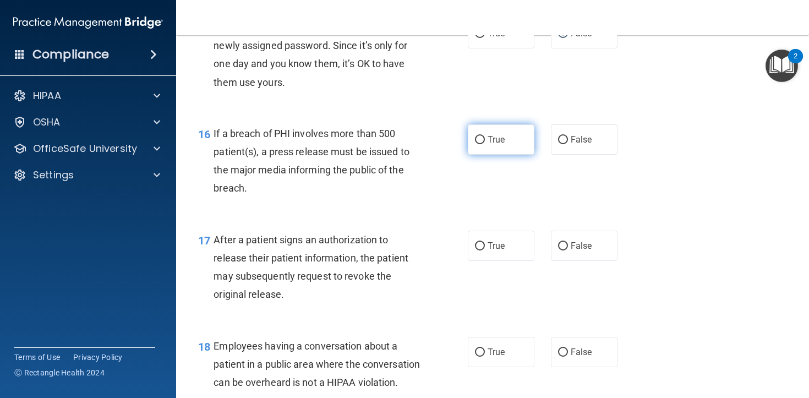
click at [513, 154] on label "True" at bounding box center [501, 139] width 67 height 30
click at [485, 144] on input "True" at bounding box center [480, 140] width 10 height 8
radio input "true"
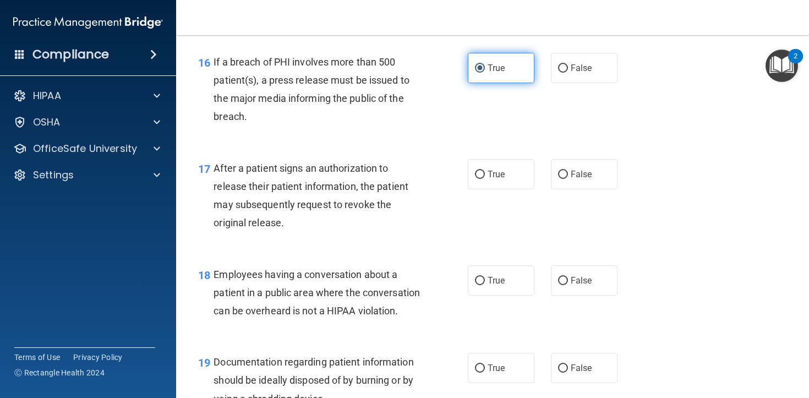
scroll to position [1532, 0]
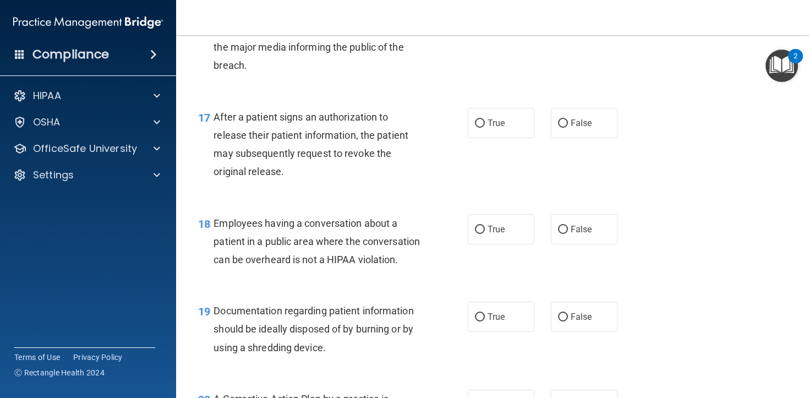
click at [339, 161] on div "After a patient signs an authorization to release their patient information, th…" at bounding box center [321, 144] width 215 height 73
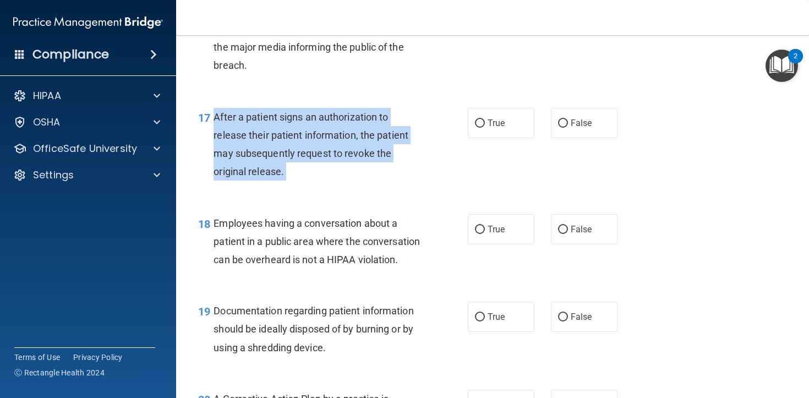
click at [339, 161] on div "After a patient signs an authorization to release their patient information, th…" at bounding box center [321, 144] width 215 height 73
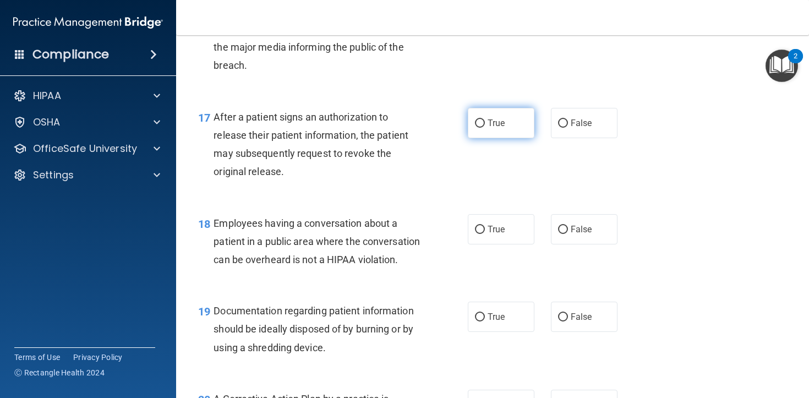
click at [482, 132] on label "True" at bounding box center [501, 123] width 67 height 30
click at [482, 128] on input "True" at bounding box center [480, 123] width 10 height 8
radio input "true"
click at [299, 255] on span "Employees having a conversation about a patient in a public area where the conv…" at bounding box center [317, 241] width 206 height 48
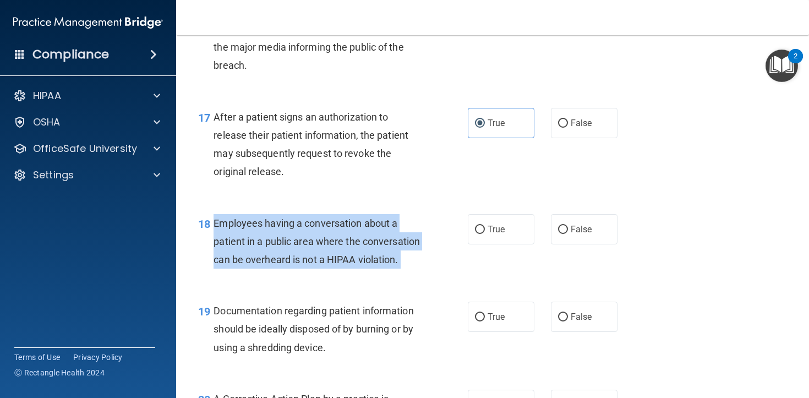
click at [299, 255] on span "Employees having a conversation about a patient in a public area where the conv…" at bounding box center [317, 241] width 206 height 48
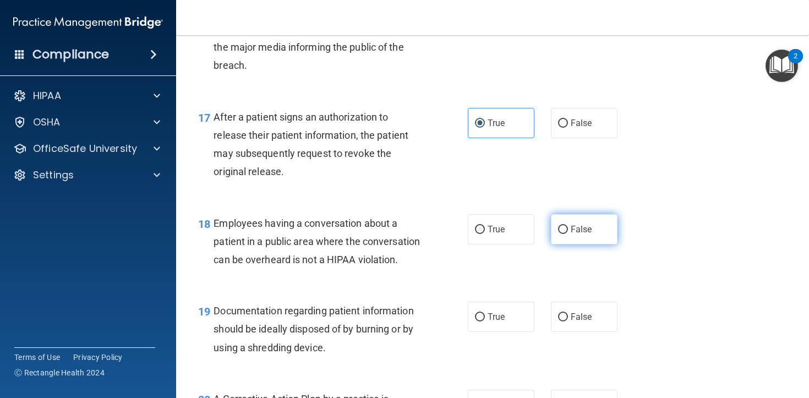
click at [575, 235] on span "False" at bounding box center [581, 229] width 21 height 10
click at [568, 234] on input "False" at bounding box center [563, 230] width 10 height 8
radio input "true"
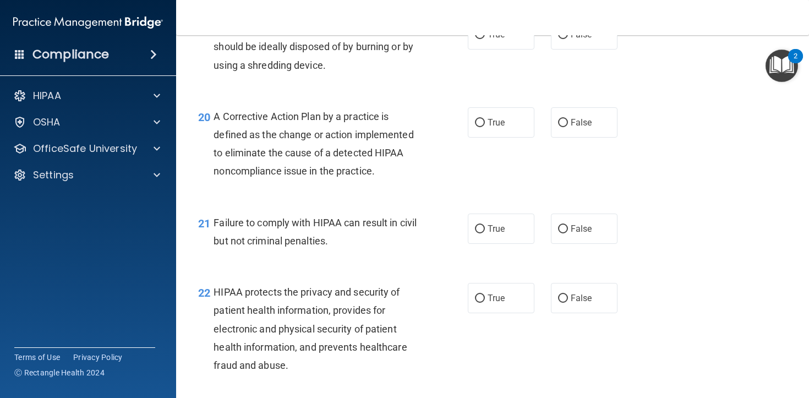
scroll to position [1809, 0]
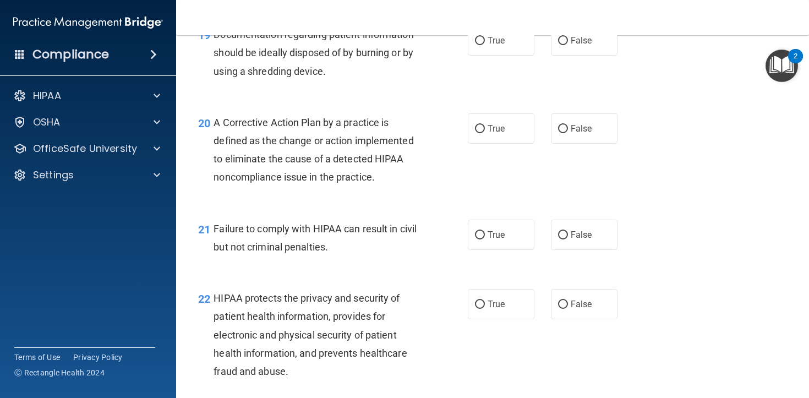
click at [300, 77] on span "Documentation regarding patient information should be ideally disposed of by bu…" at bounding box center [314, 53] width 200 height 48
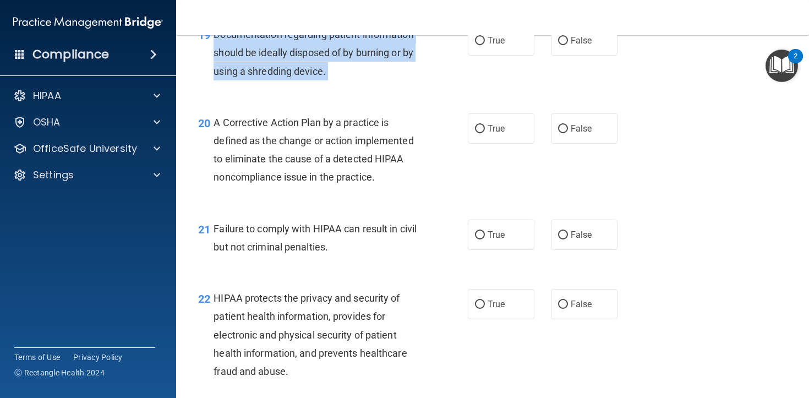
click at [300, 77] on span "Documentation regarding patient information should be ideally disposed of by bu…" at bounding box center [314, 53] width 200 height 48
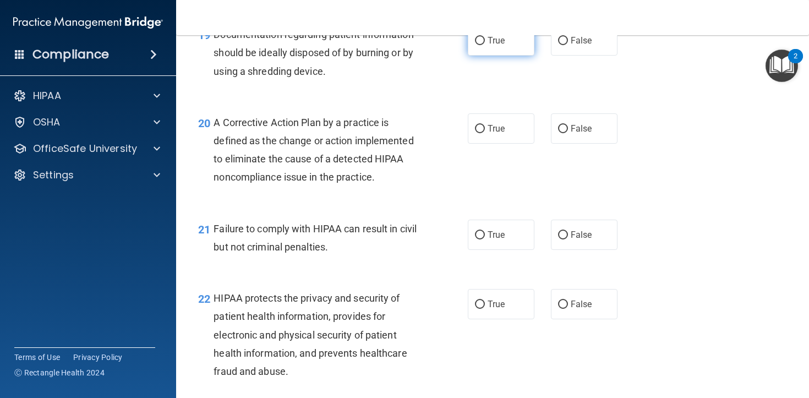
click at [484, 56] on label "True" at bounding box center [501, 40] width 67 height 30
click at [484, 45] on input "True" at bounding box center [480, 41] width 10 height 8
radio input "true"
click at [300, 192] on div "20 A Corrective Action Plan by a practice is defined as the change or action im…" at bounding box center [333, 152] width 303 height 79
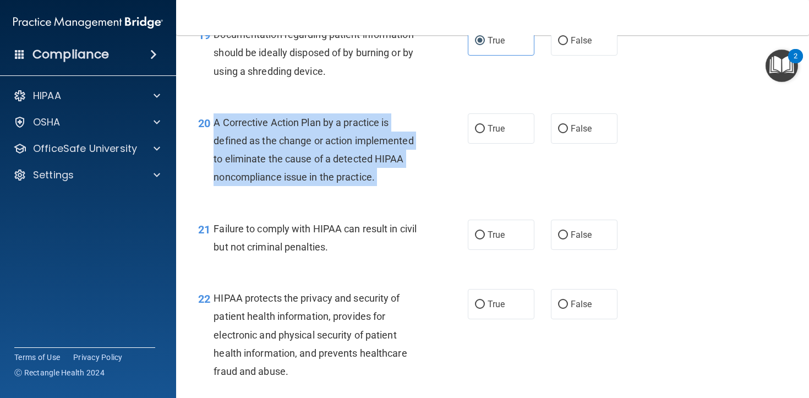
click at [300, 192] on div "20 A Corrective Action Plan by a practice is defined as the change or action im…" at bounding box center [333, 152] width 303 height 79
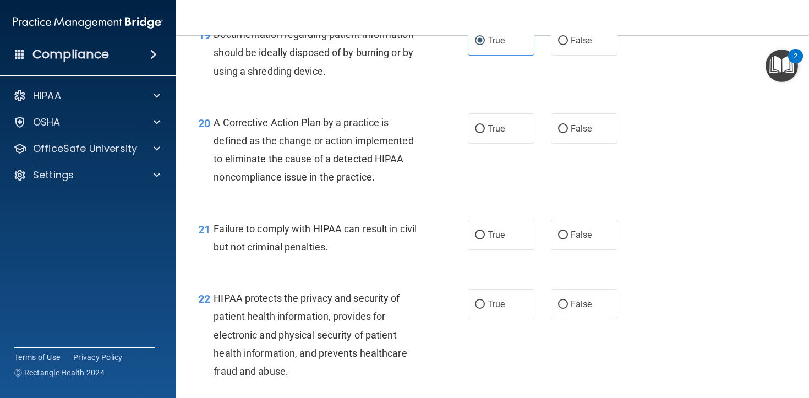
click at [481, 144] on div "20 A Corrective Action Plan by a practice is defined as the change or action im…" at bounding box center [493, 153] width 606 height 106
click at [480, 133] on input "True" at bounding box center [480, 129] width 10 height 8
radio input "true"
click at [322, 262] on div "21 Failure to comply with HIPAA can result in civil but not criminal penalties." at bounding box center [333, 241] width 303 height 42
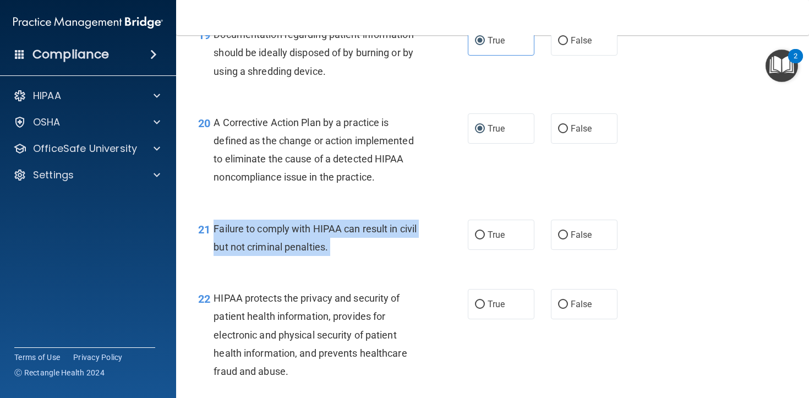
click at [322, 262] on div "21 Failure to comply with HIPAA can result in civil but not criminal penalties." at bounding box center [333, 241] width 303 height 42
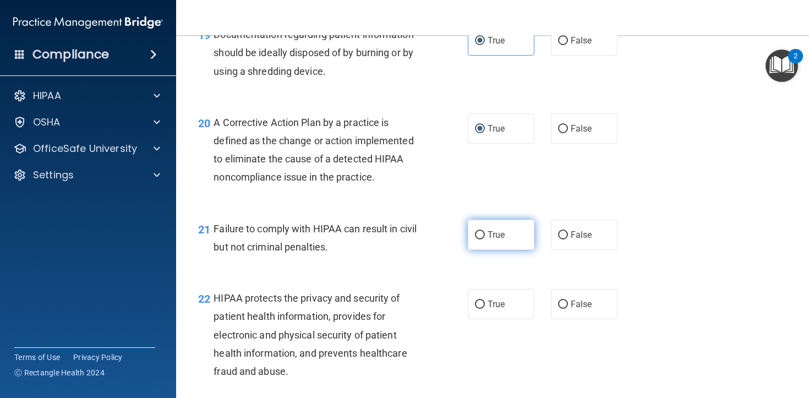
click at [498, 240] on span "True" at bounding box center [496, 235] width 17 height 10
click at [485, 240] on input "True" at bounding box center [480, 235] width 10 height 8
radio input "true"
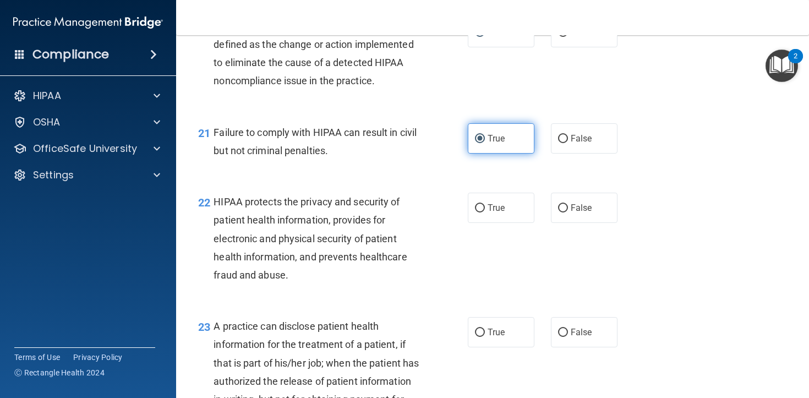
scroll to position [1932, 0]
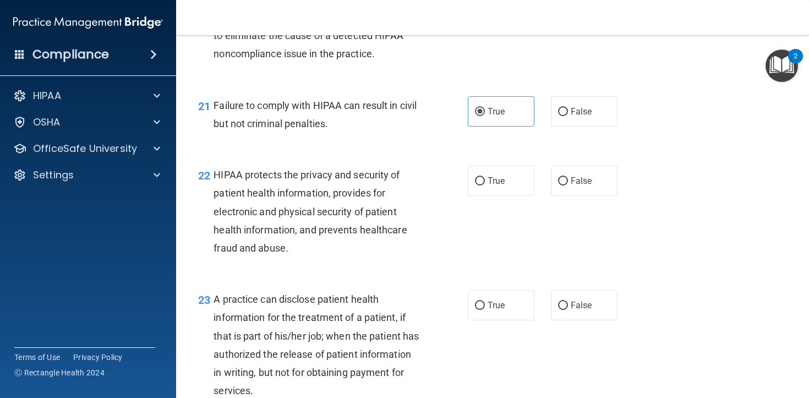
click at [358, 233] on span "HIPAA protects the privacy and security of patient health information, provides…" at bounding box center [310, 211] width 193 height 85
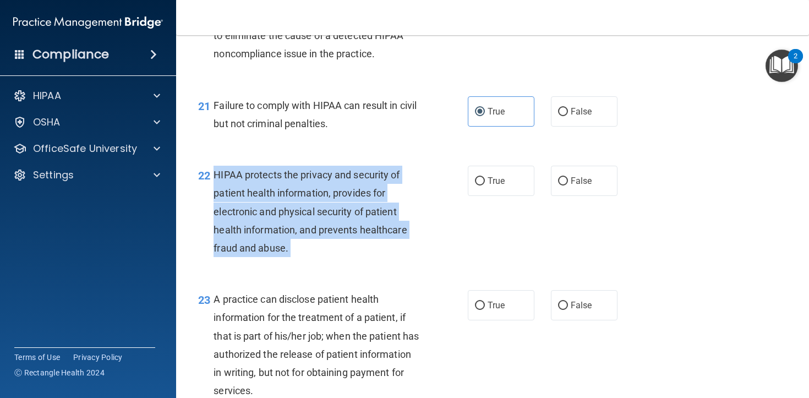
click at [358, 233] on span "HIPAA protects the privacy and security of patient health information, provides…" at bounding box center [310, 211] width 193 height 85
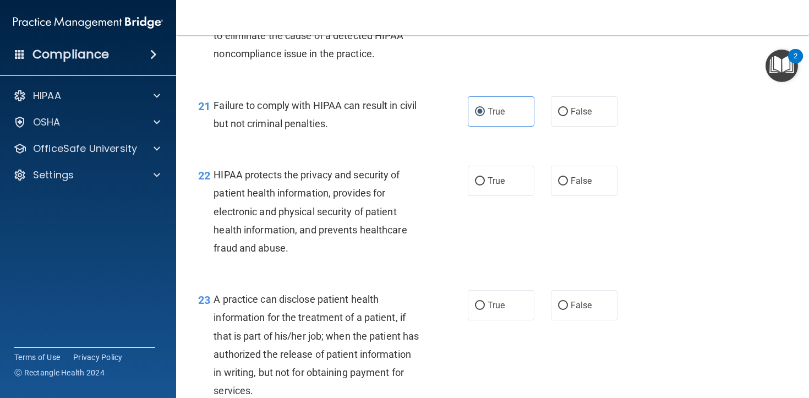
click at [537, 196] on div "True False" at bounding box center [548, 181] width 160 height 30
click at [495, 196] on label "True" at bounding box center [501, 181] width 67 height 30
click at [485, 186] on input "True" at bounding box center [480, 181] width 10 height 8
radio input "true"
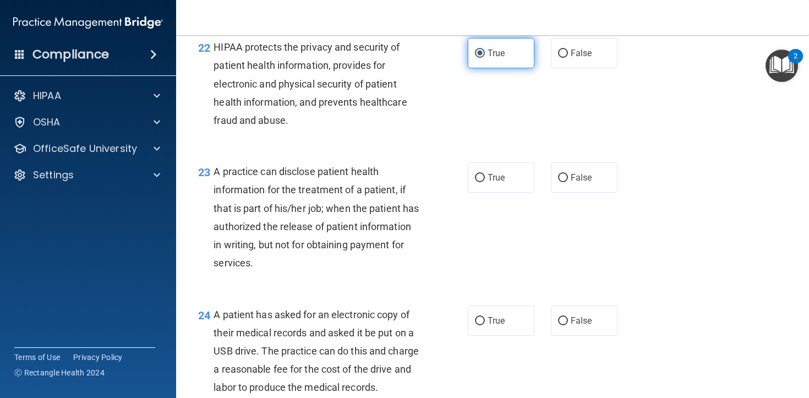
scroll to position [2084, 0]
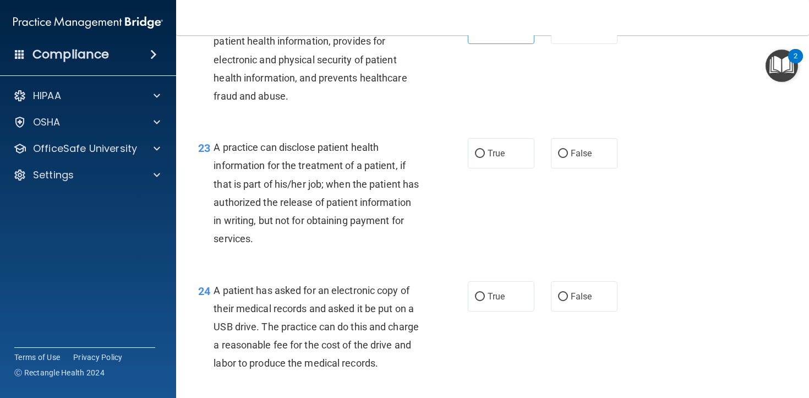
click at [315, 200] on span "A practice can disclose patient health information for the treatment of a patie…" at bounding box center [316, 193] width 205 height 103
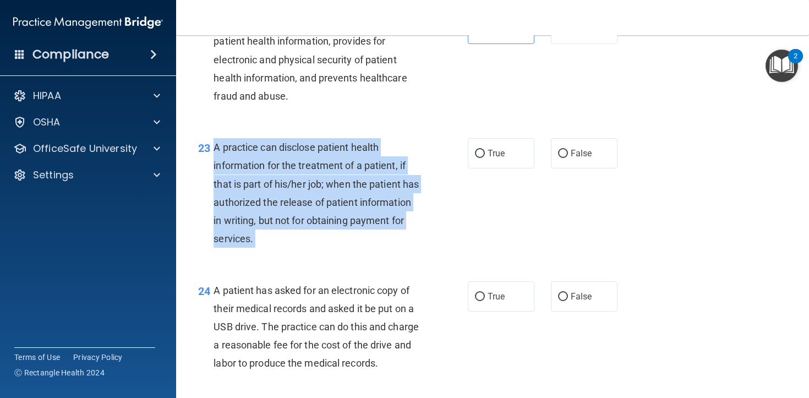
click at [315, 200] on span "A practice can disclose patient health information for the treatment of a patie…" at bounding box center [316, 193] width 205 height 103
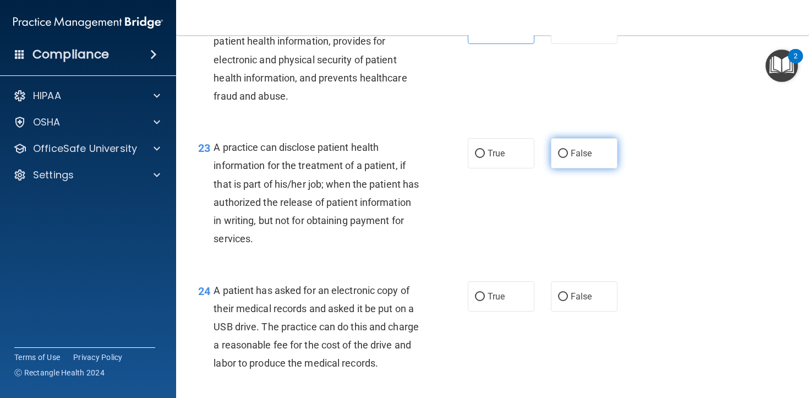
click at [600, 168] on label "False" at bounding box center [584, 153] width 67 height 30
click at [568, 158] on input "False" at bounding box center [563, 154] width 10 height 8
radio input "true"
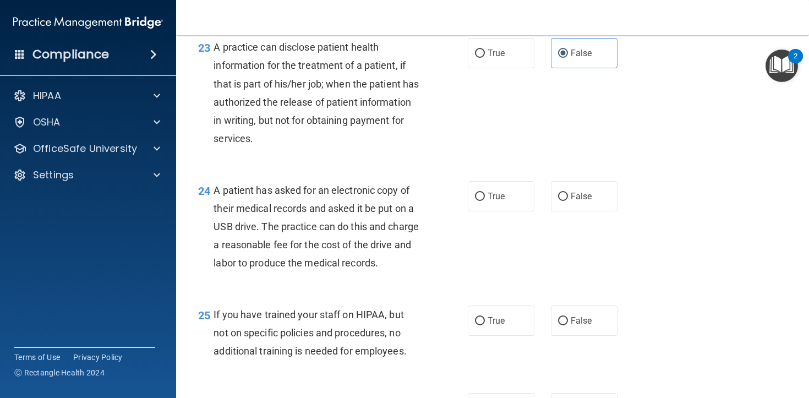
scroll to position [2201, 0]
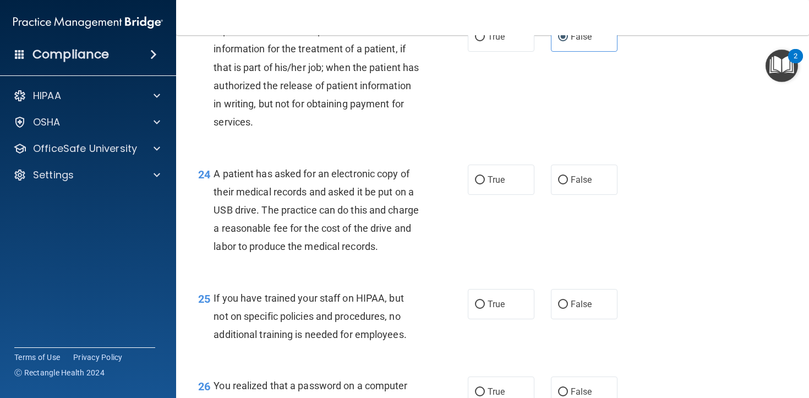
click at [325, 249] on span "A patient has asked for an electronic copy of their medical records and asked i…" at bounding box center [316, 210] width 205 height 85
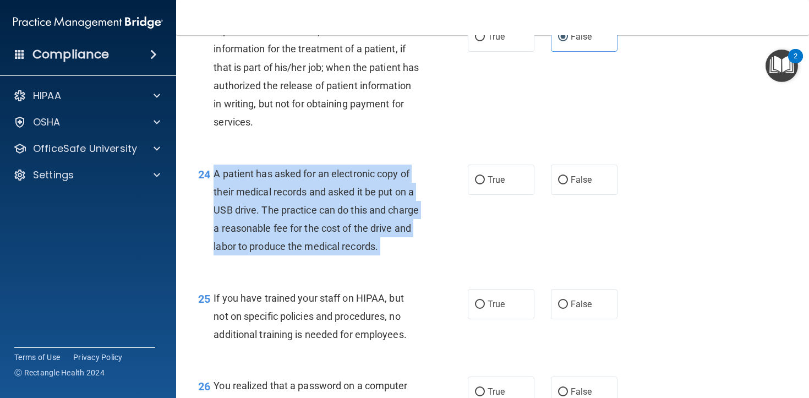
click at [325, 249] on span "A patient has asked for an electronic copy of their medical records and asked i…" at bounding box center [316, 210] width 205 height 85
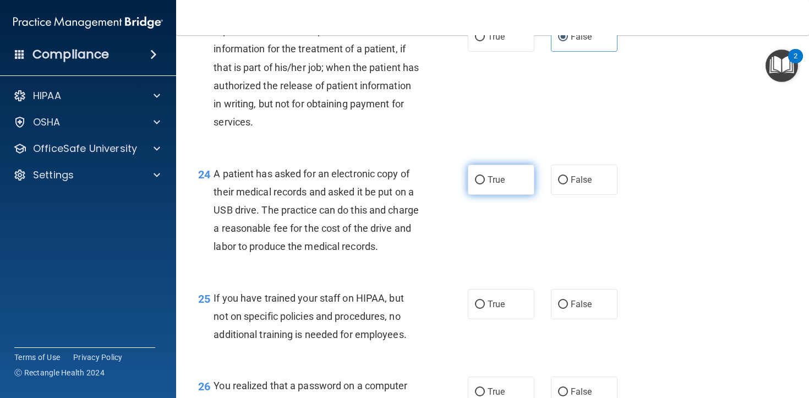
click at [475, 195] on label "True" at bounding box center [501, 180] width 67 height 30
click at [475, 184] on input "True" at bounding box center [480, 180] width 10 height 8
radio input "true"
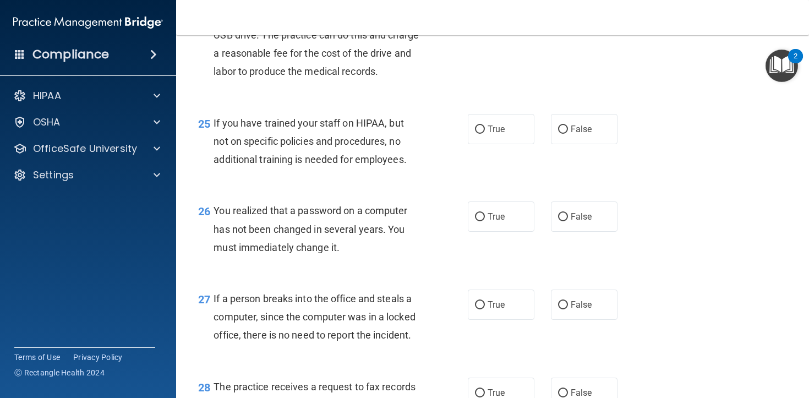
scroll to position [2398, 0]
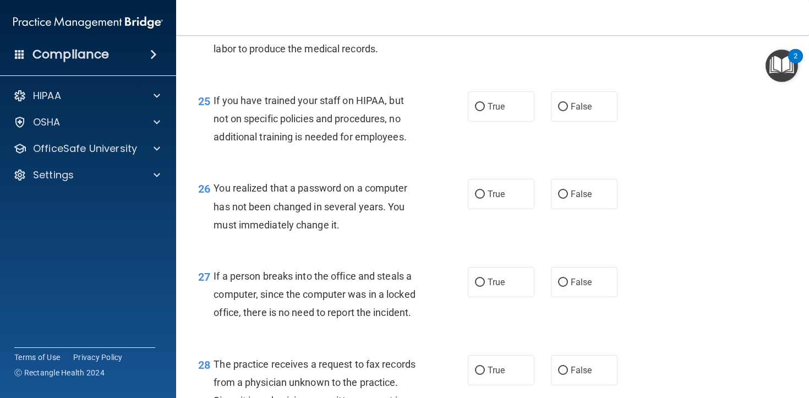
click at [298, 143] on span "If you have trained your staff on HIPAA, but not on specific policies and proce…" at bounding box center [310, 119] width 193 height 48
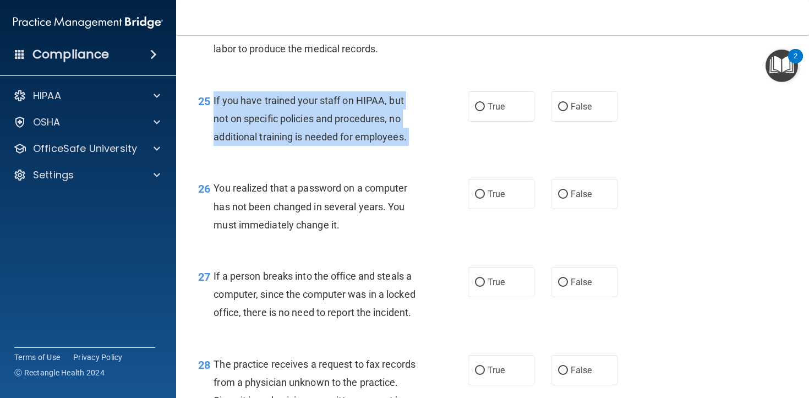
click at [298, 143] on span "If you have trained your staff on HIPAA, but not on specific policies and proce…" at bounding box center [310, 119] width 193 height 48
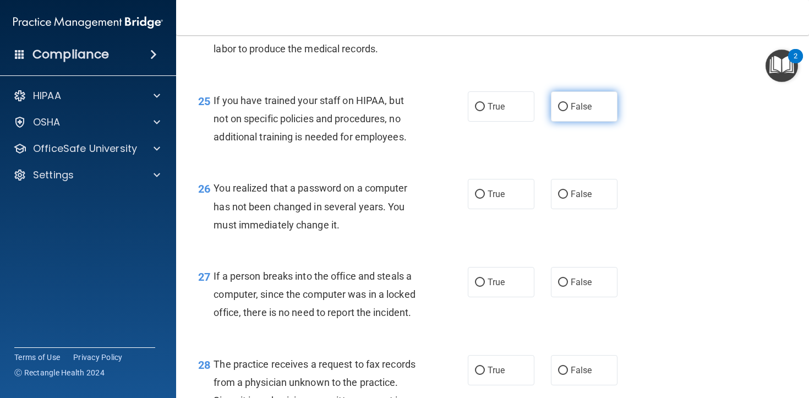
click at [572, 122] on label "False" at bounding box center [584, 106] width 67 height 30
click at [568, 111] on input "False" at bounding box center [563, 107] width 10 height 8
radio input "true"
click at [295, 234] on div "You realized that a password on a computer has not been changed in several year…" at bounding box center [321, 206] width 215 height 55
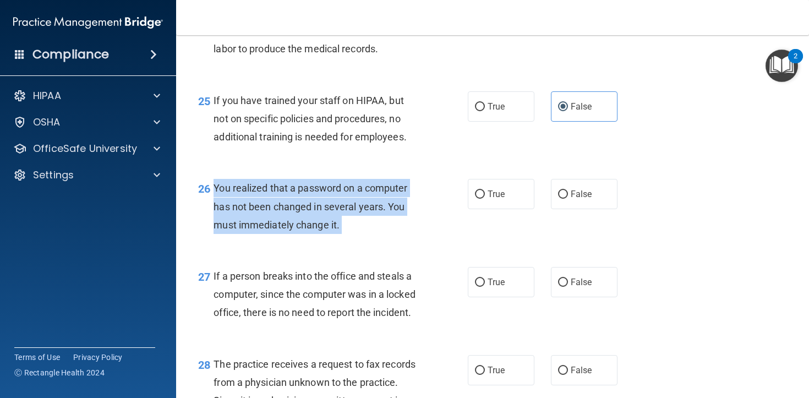
click at [295, 234] on div "You realized that a password on a computer has not been changed in several year…" at bounding box center [321, 206] width 215 height 55
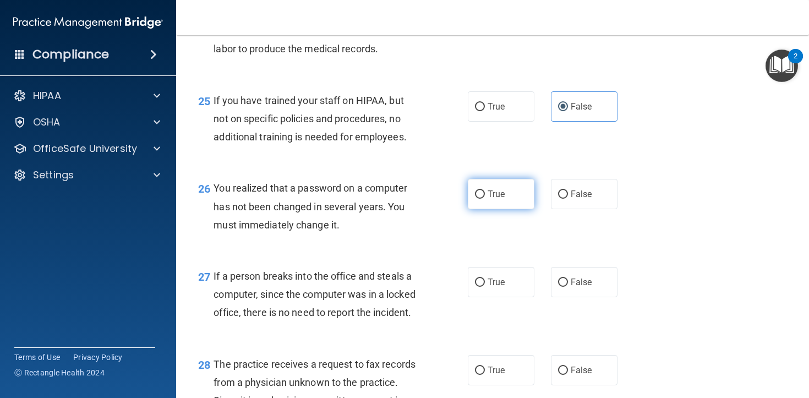
click at [519, 209] on label "True" at bounding box center [501, 194] width 67 height 30
click at [485, 199] on input "True" at bounding box center [480, 195] width 10 height 8
radio input "true"
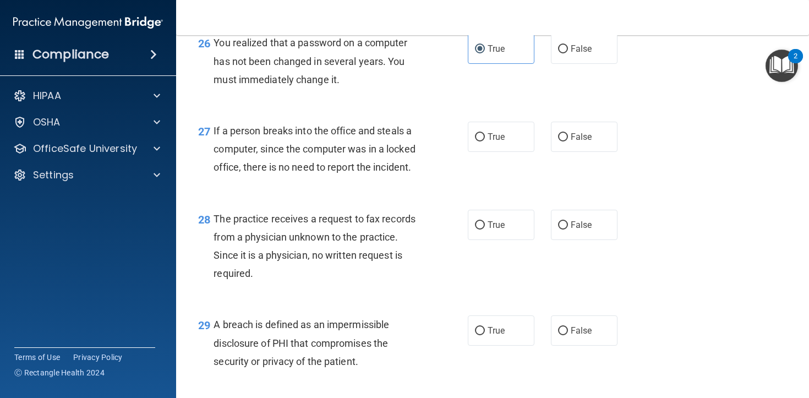
scroll to position [2555, 0]
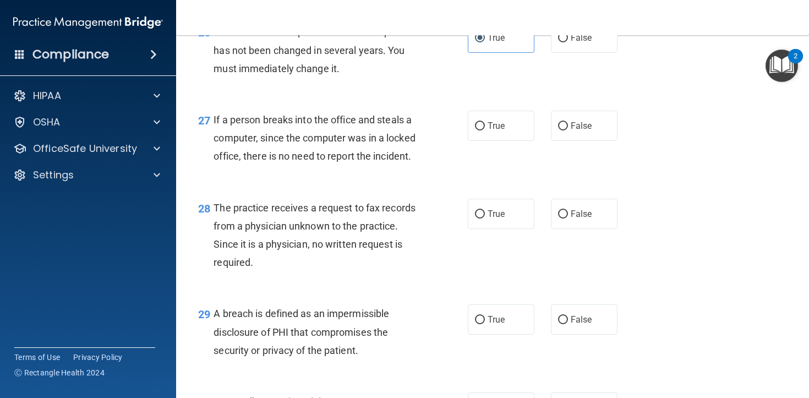
click at [304, 162] on span "If a person breaks into the office and steals a computer, since the computer wa…" at bounding box center [315, 138] width 202 height 48
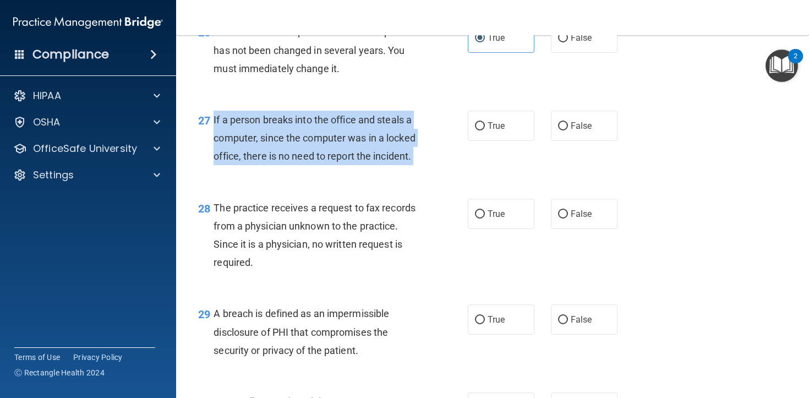
click at [304, 162] on span "If a person breaks into the office and steals a computer, since the computer wa…" at bounding box center [315, 138] width 202 height 48
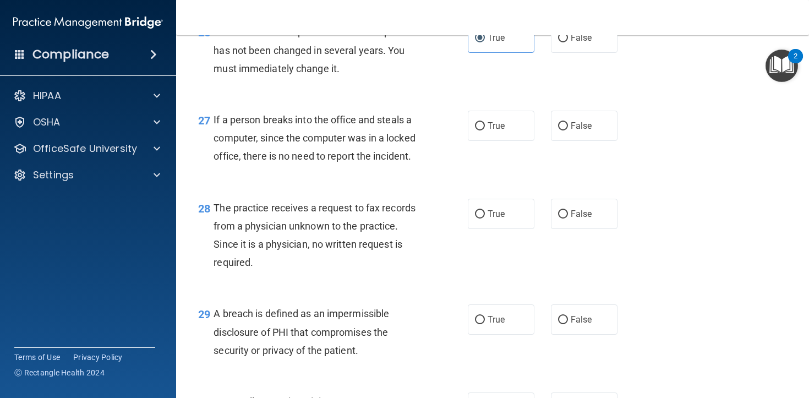
click at [583, 185] on div "27 If a person breaks into the office and steals a computer, since the computer…" at bounding box center [493, 141] width 606 height 88
click at [572, 131] on span "False" at bounding box center [581, 126] width 21 height 10
click at [568, 130] on input "False" at bounding box center [563, 126] width 10 height 8
radio input "true"
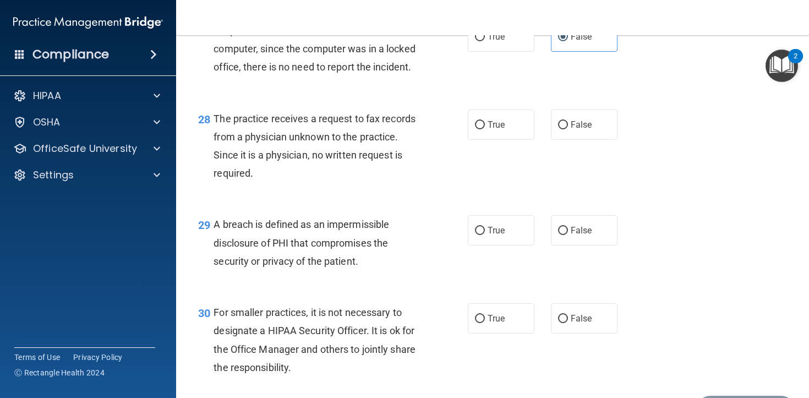
scroll to position [2646, 0]
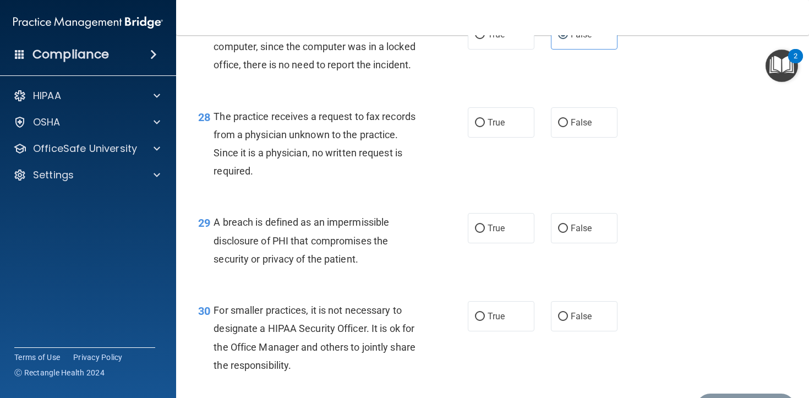
click at [269, 172] on span "The practice receives a request to fax records from a physician unknown to the …" at bounding box center [315, 144] width 202 height 67
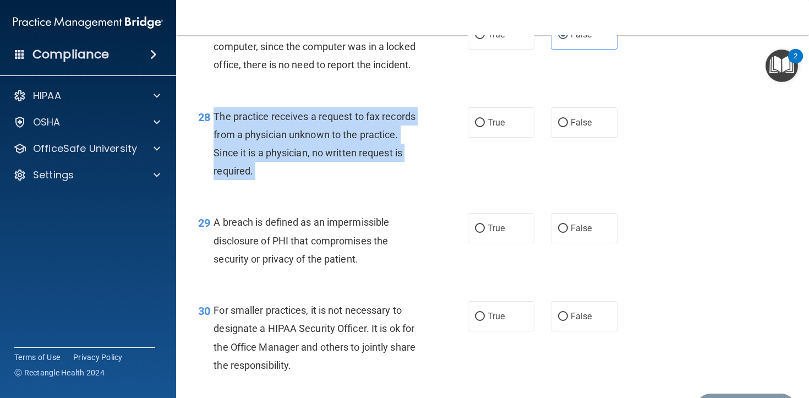
click at [269, 171] on span "The practice receives a request to fax records from a physician unknown to the …" at bounding box center [315, 144] width 202 height 67
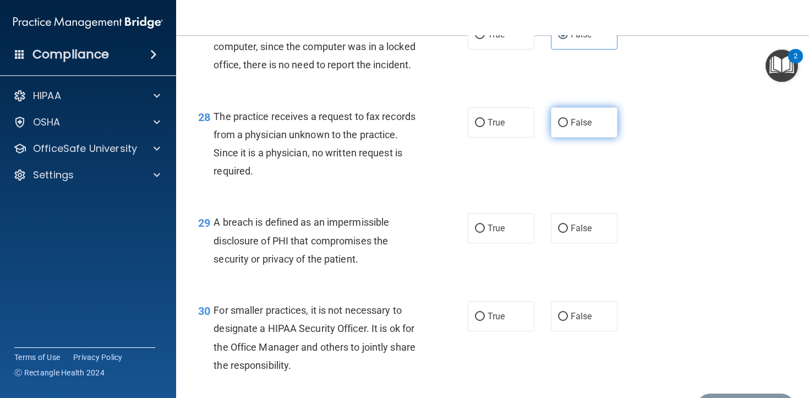
click at [559, 138] on label "False" at bounding box center [584, 122] width 67 height 30
click at [559, 127] on input "False" at bounding box center [563, 123] width 10 height 8
radio input "true"
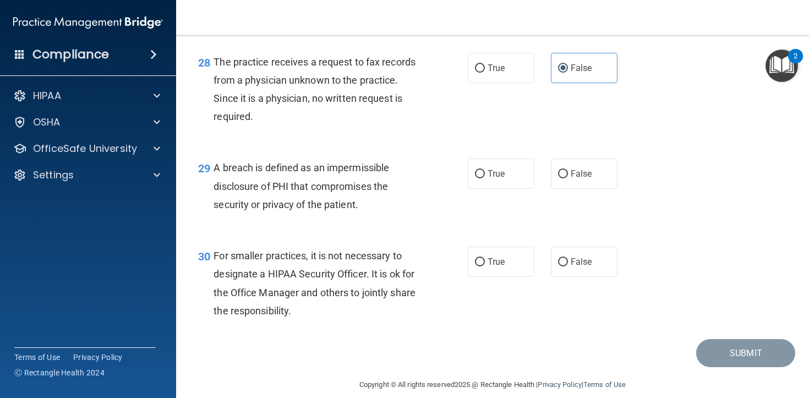
scroll to position [2702, 0]
click at [306, 213] on div "A breach is defined as an impermissible disclosure of PHI that compromises the …" at bounding box center [321, 184] width 215 height 55
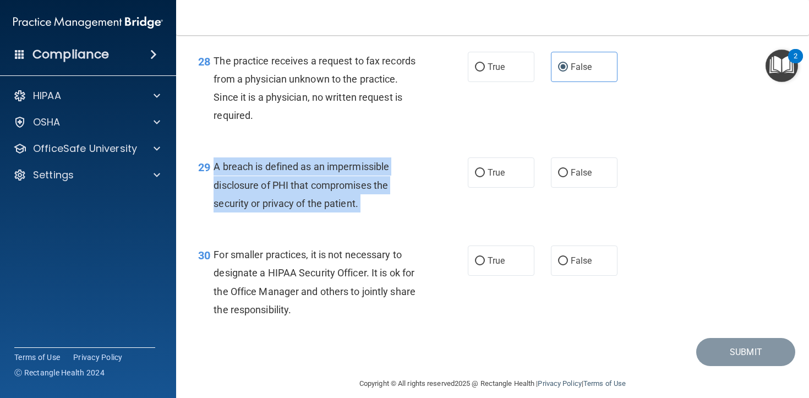
click at [306, 213] on div "A breach is defined as an impermissible disclosure of PHI that compromises the …" at bounding box center [321, 184] width 215 height 55
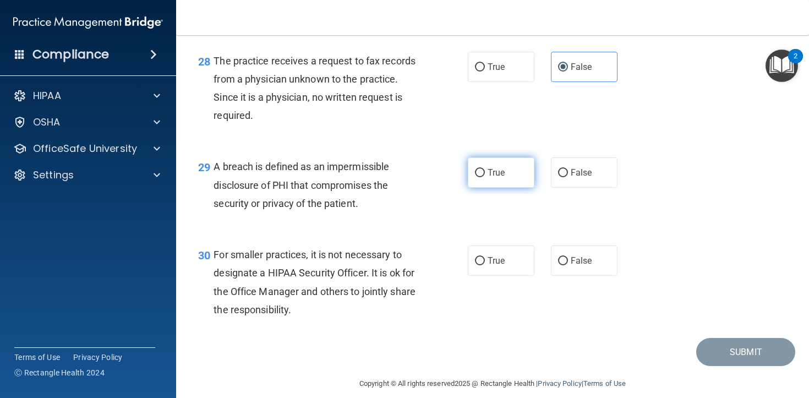
click at [510, 188] on label "True" at bounding box center [501, 172] width 67 height 30
click at [485, 177] on input "True" at bounding box center [480, 173] width 10 height 8
radio input "true"
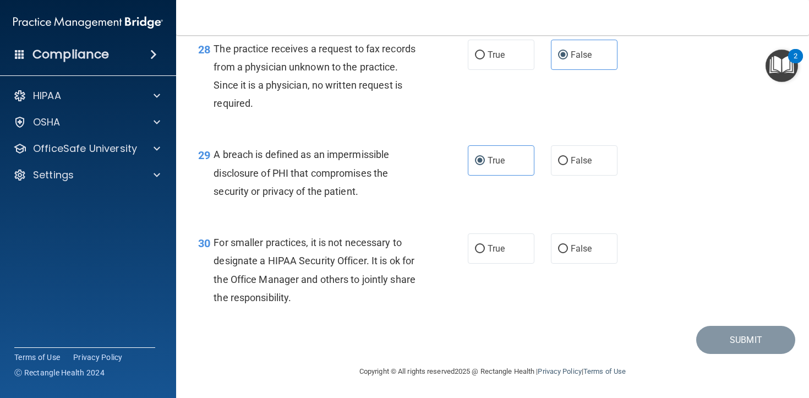
click at [304, 246] on span "For smaller practices, it is not necessary to designate a HIPAA Security Office…" at bounding box center [315, 270] width 202 height 67
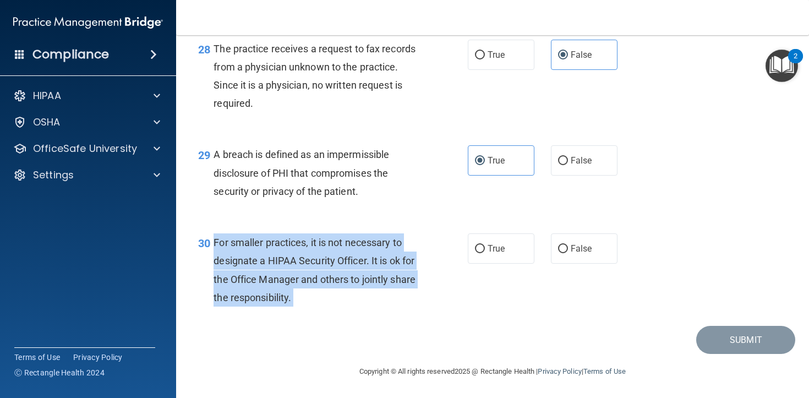
click at [304, 246] on span "For smaller practices, it is not necessary to designate a HIPAA Security Office…" at bounding box center [315, 270] width 202 height 67
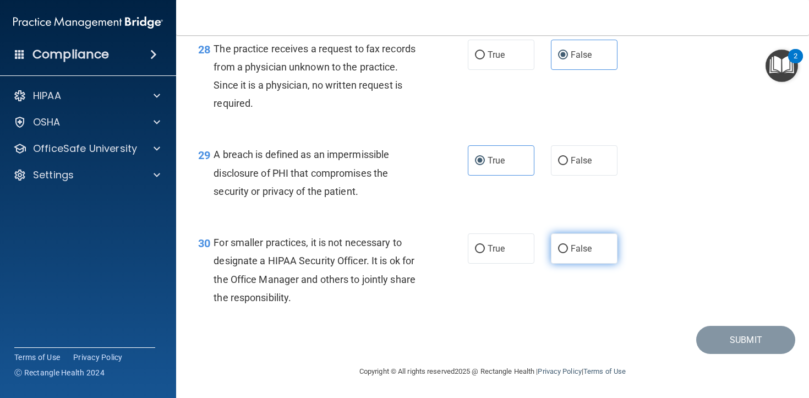
click at [613, 258] on label "False" at bounding box center [584, 248] width 67 height 30
click at [568, 253] on input "False" at bounding box center [563, 249] width 10 height 8
radio input "true"
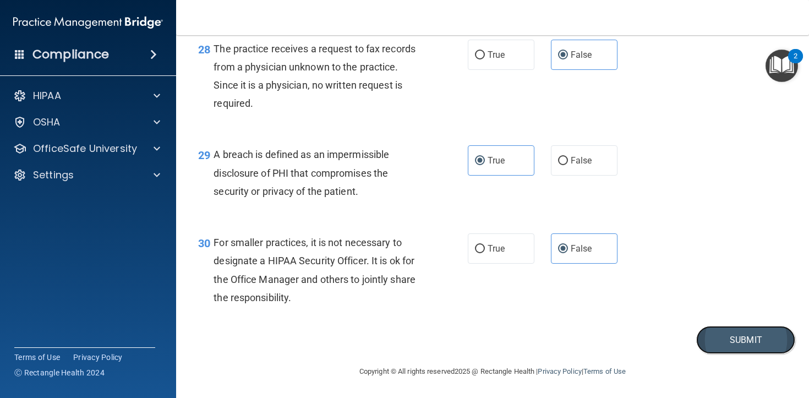
click at [773, 347] on button "Submit" at bounding box center [746, 340] width 99 height 28
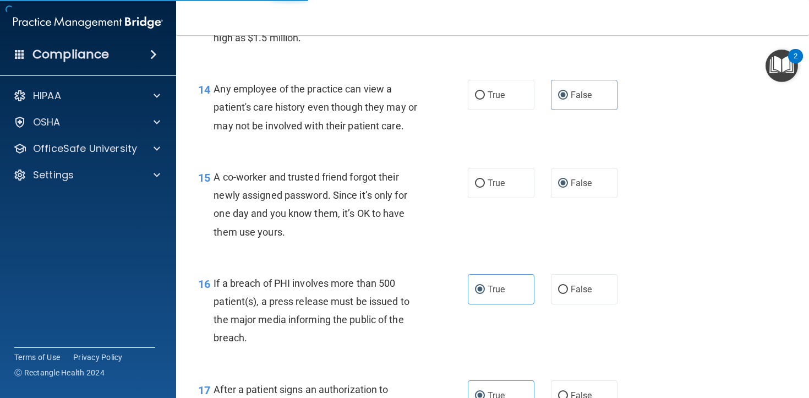
scroll to position [1257, 0]
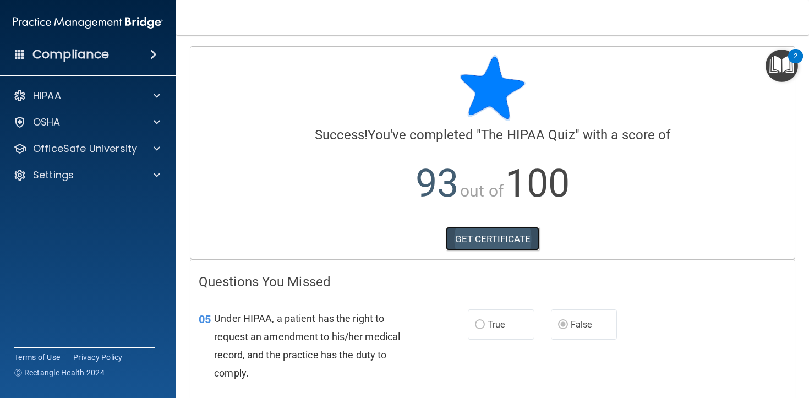
click at [492, 241] on link "GET CERTIFICATE" at bounding box center [493, 239] width 94 height 24
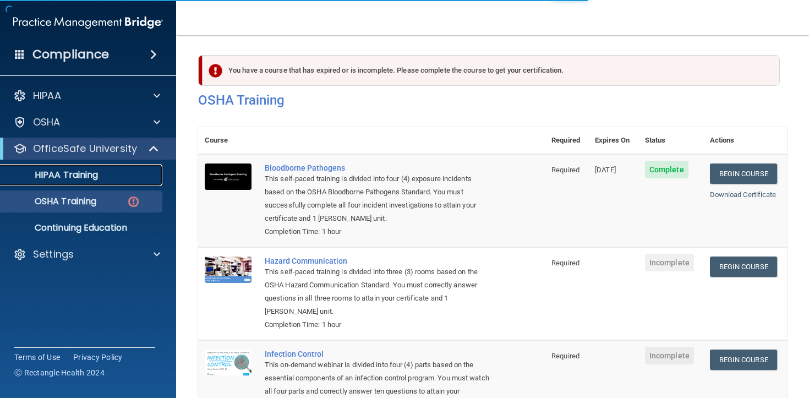
click at [98, 179] on p "HIPAA Training" at bounding box center [52, 175] width 91 height 11
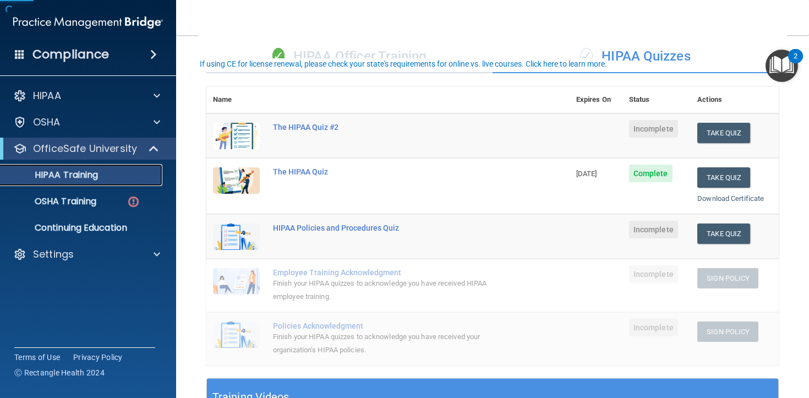
scroll to position [81, 0]
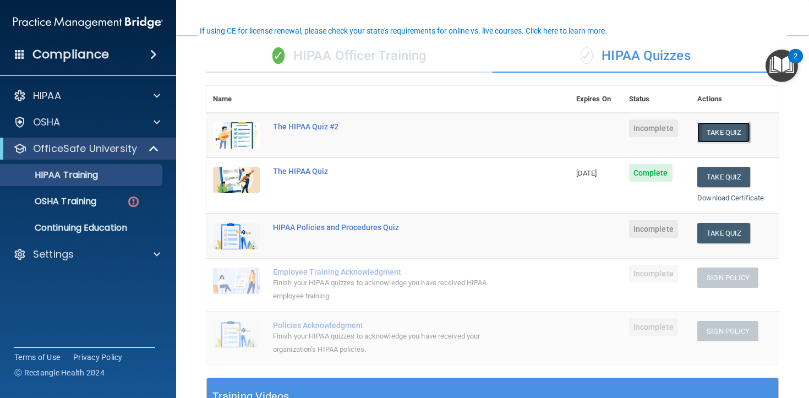
click at [726, 132] on button "Take Quiz" at bounding box center [724, 132] width 53 height 20
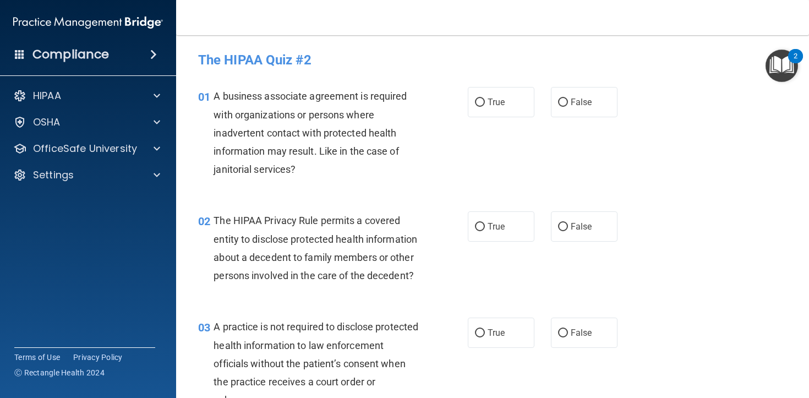
click at [307, 140] on div "A business associate agreement is required with organizations or persons where …" at bounding box center [321, 132] width 215 height 91
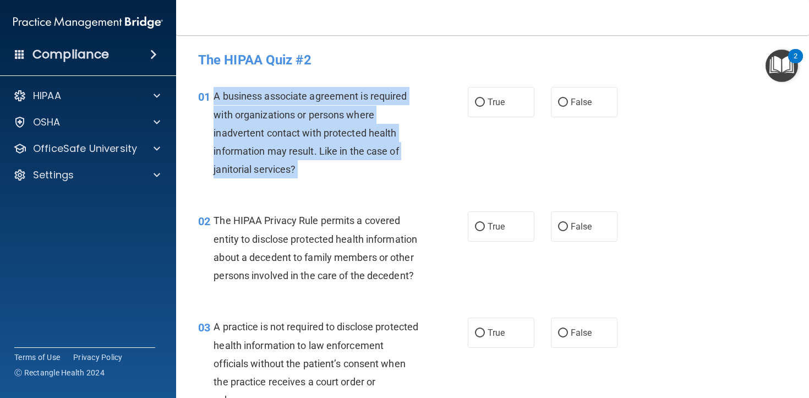
click at [307, 140] on div "A business associate agreement is required with organizations or persons where …" at bounding box center [321, 132] width 215 height 91
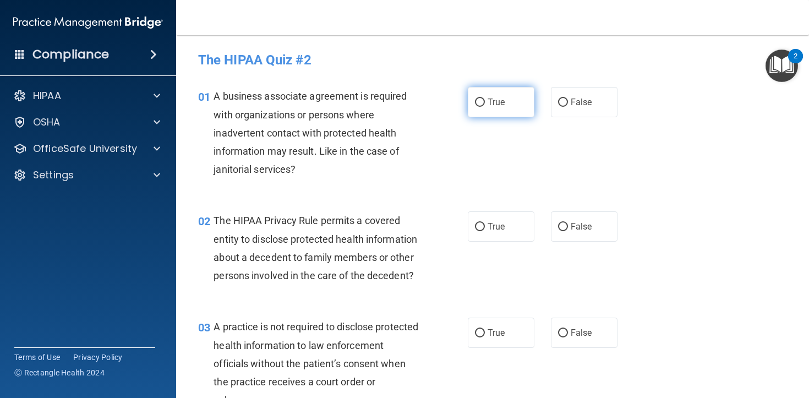
click at [498, 100] on span "True" at bounding box center [496, 102] width 17 height 10
click at [485, 100] on input "True" at bounding box center [480, 103] width 10 height 8
radio input "true"
click at [300, 247] on div "The HIPAA Privacy Rule permits a covered entity to disclose protected health in…" at bounding box center [321, 247] width 215 height 73
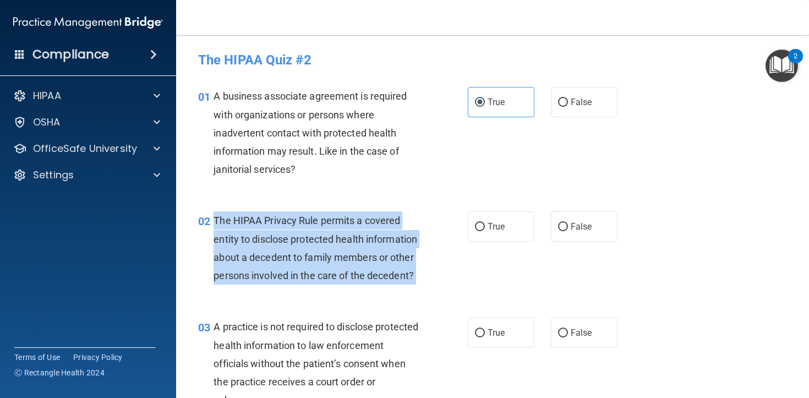
click at [300, 247] on div "The HIPAA Privacy Rule permits a covered entity to disclose protected health in…" at bounding box center [321, 247] width 215 height 73
copy ng-form "The HIPAA Privacy Rule permits a covered entity to disclose protected health in…"
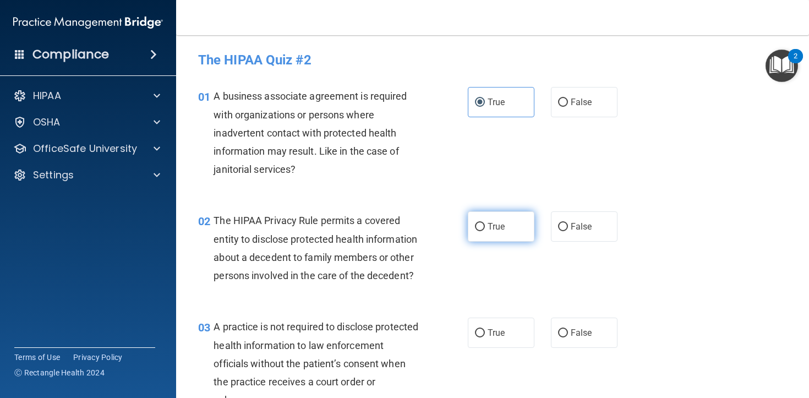
click at [522, 220] on label "True" at bounding box center [501, 226] width 67 height 30
click at [485, 223] on input "True" at bounding box center [480, 227] width 10 height 8
radio input "true"
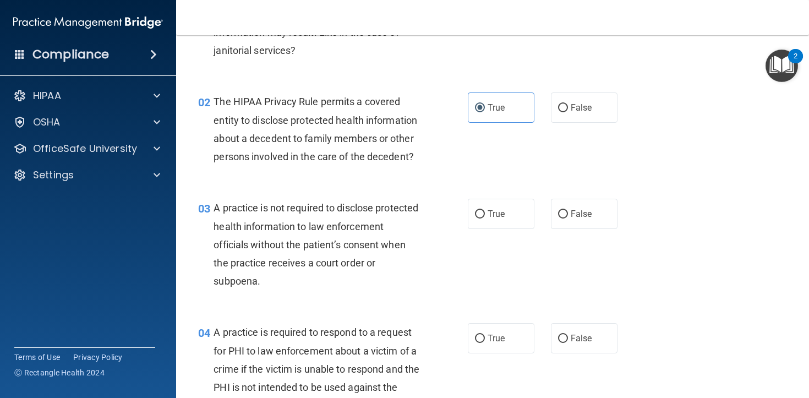
scroll to position [118, 0]
click at [282, 233] on div "A practice is not required to disclose protected health information to law enfo…" at bounding box center [321, 244] width 215 height 91
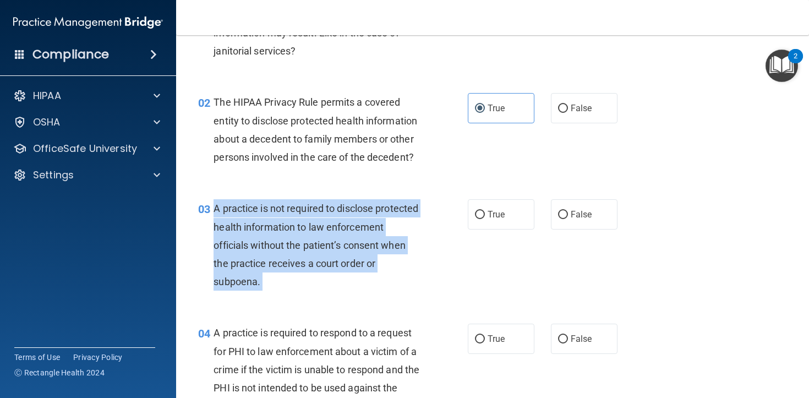
click at [282, 233] on div "A practice is not required to disclose protected health information to law enfo…" at bounding box center [321, 244] width 215 height 91
copy ng-form "A practice is not required to disclose protected health information to law enfo…"
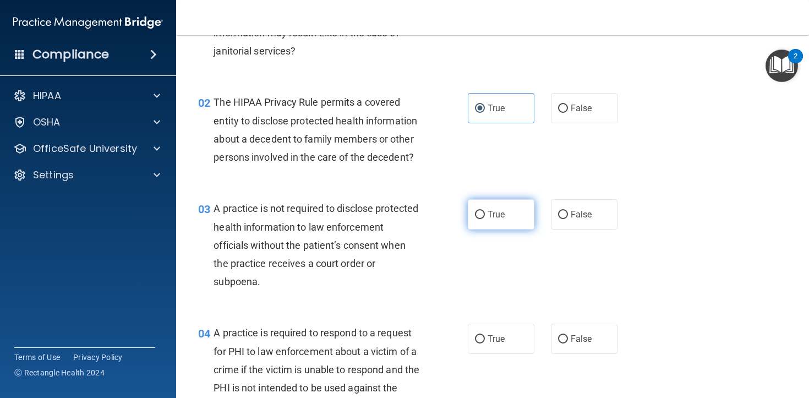
click at [515, 211] on label "True" at bounding box center [501, 214] width 67 height 30
click at [485, 211] on input "True" at bounding box center [480, 215] width 10 height 8
radio input "true"
click at [297, 350] on span "A practice is required to respond to a request for PHI to law enforcement about…" at bounding box center [317, 369] width 206 height 85
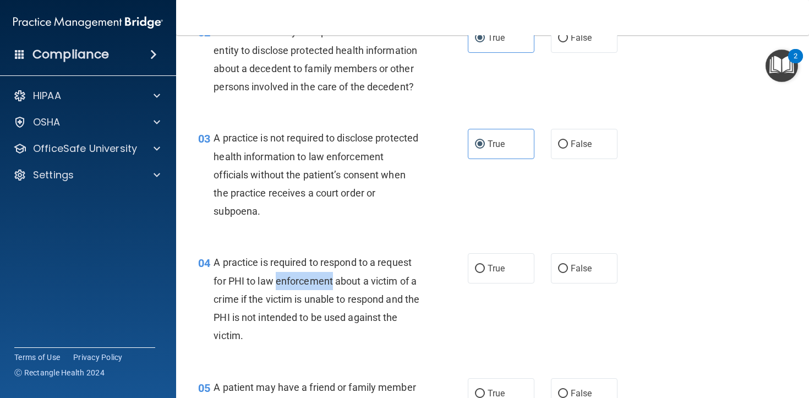
scroll to position [202, 0]
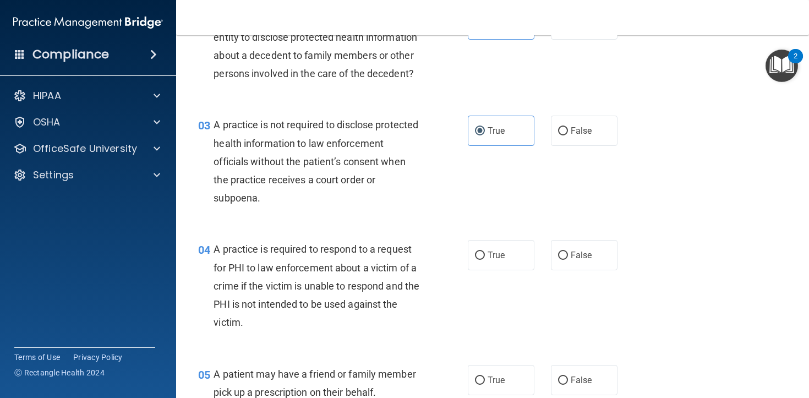
click at [257, 287] on span "A practice is required to respond to a request for PHI to law enforcement about…" at bounding box center [317, 285] width 206 height 85
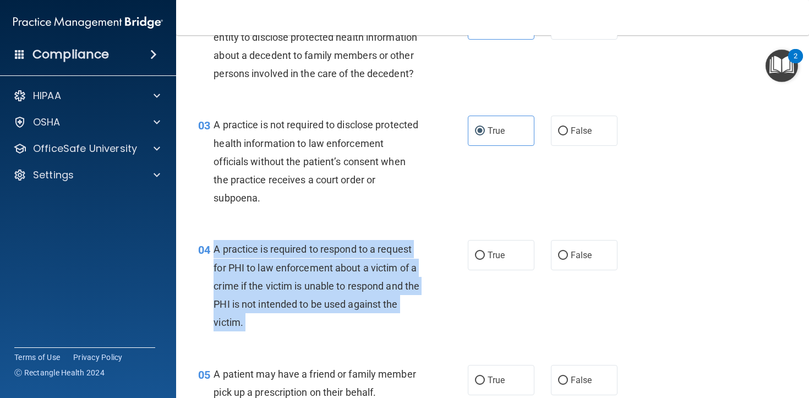
click at [257, 287] on span "A practice is required to respond to a request for PHI to law enforcement about…" at bounding box center [317, 285] width 206 height 85
copy ng-form "A practice is required to respond to a request for PHI to law enforcement about…"
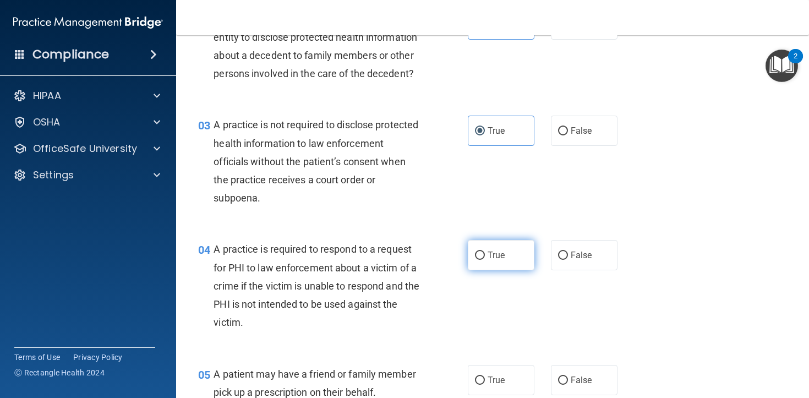
click at [483, 265] on label "True" at bounding box center [501, 255] width 67 height 30
click at [483, 260] on input "True" at bounding box center [480, 256] width 10 height 8
radio input "true"
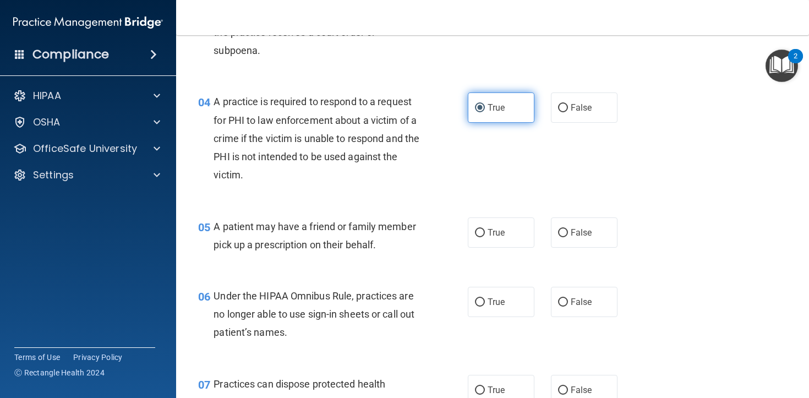
scroll to position [376, 0]
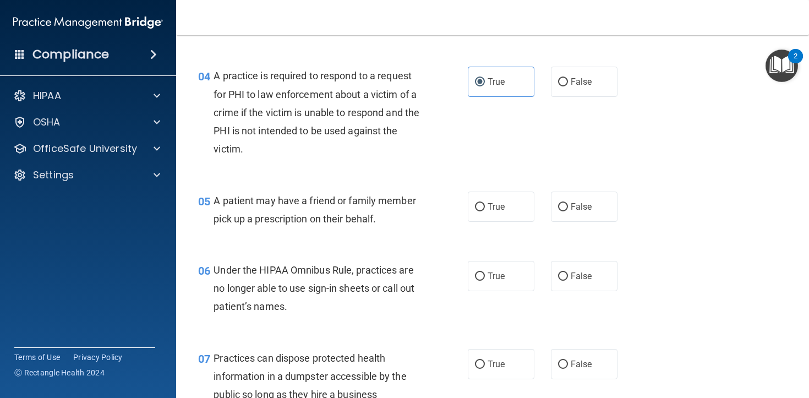
click at [328, 222] on span "A patient may have a friend or family member pick up a prescription on their be…" at bounding box center [315, 210] width 202 height 30
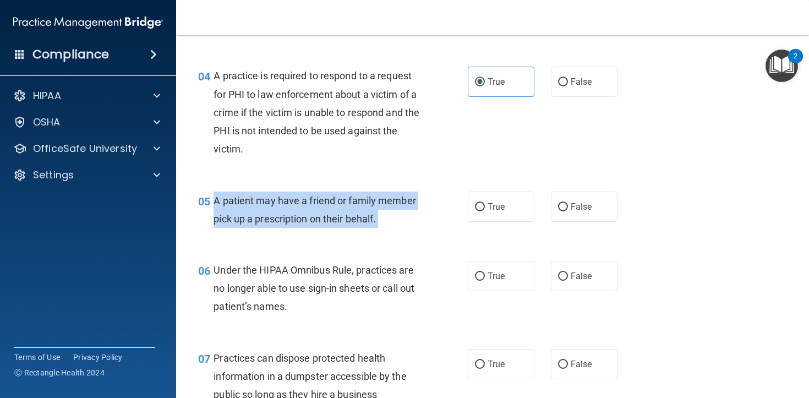
click at [328, 222] on span "A patient may have a friend or family member pick up a prescription on their be…" at bounding box center [315, 210] width 202 height 30
copy ng-form "A patient may have a friend or family member pick up a prescription on their be…"
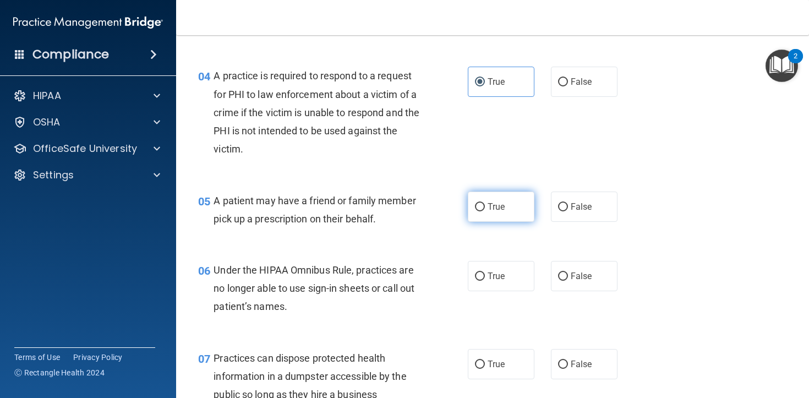
click at [505, 205] on span "True" at bounding box center [496, 207] width 17 height 10
click at [485, 205] on input "True" at bounding box center [480, 207] width 10 height 8
radio input "true"
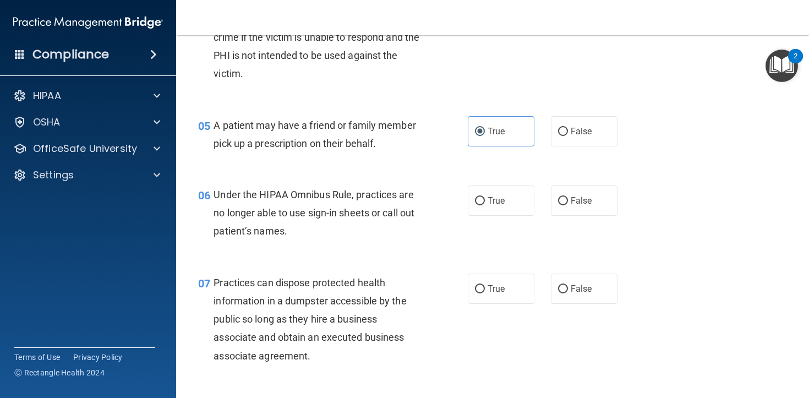
scroll to position [453, 0]
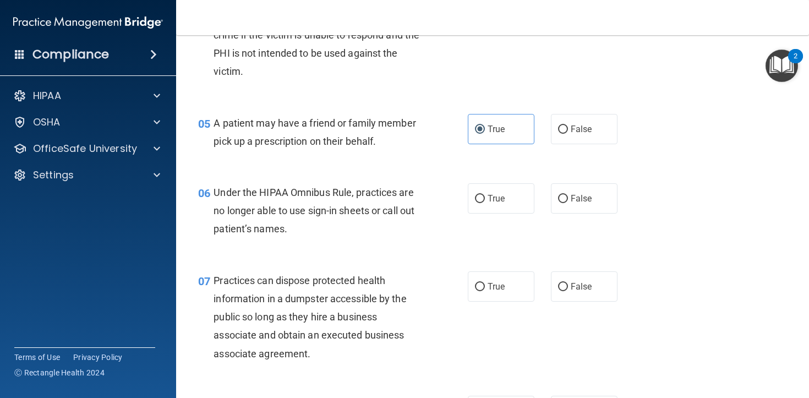
click at [259, 194] on span "Under the HIPAA Omnibus Rule, practices are no longer able to use sign-in sheet…" at bounding box center [314, 211] width 201 height 48
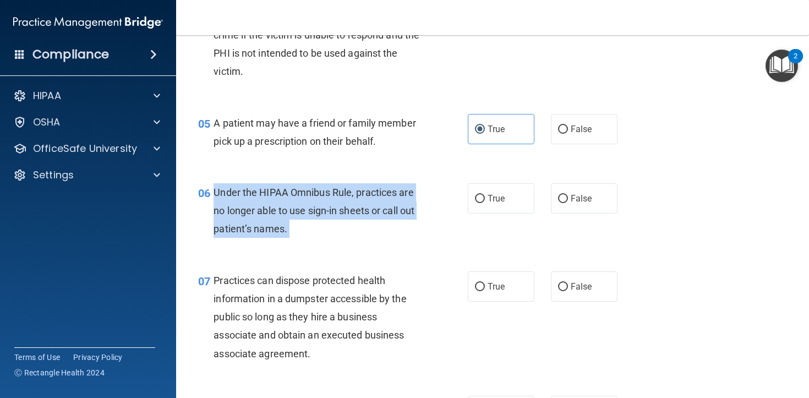
click at [259, 194] on span "Under the HIPAA Omnibus Rule, practices are no longer able to use sign-in sheet…" at bounding box center [314, 211] width 201 height 48
copy ng-form "Under the HIPAA Omnibus Rule, practices are no longer able to use sign-in sheet…"
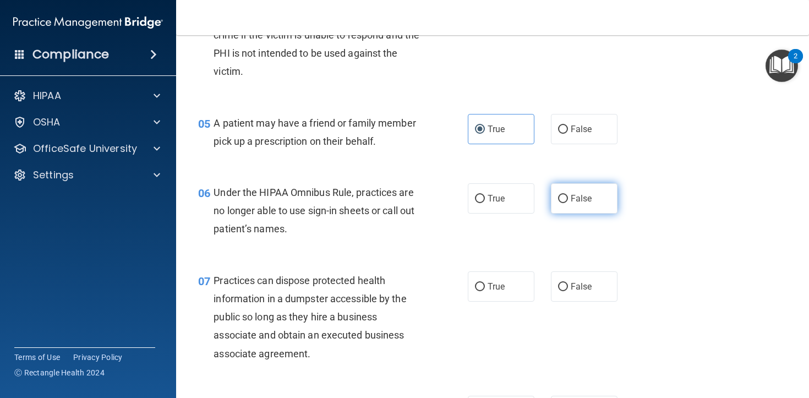
click at [577, 198] on span "False" at bounding box center [581, 198] width 21 height 10
click at [568, 198] on input "False" at bounding box center [563, 199] width 10 height 8
radio input "true"
click at [297, 341] on div "Practices can dispose protected health information in a dumpster accessible by …" at bounding box center [321, 316] width 215 height 91
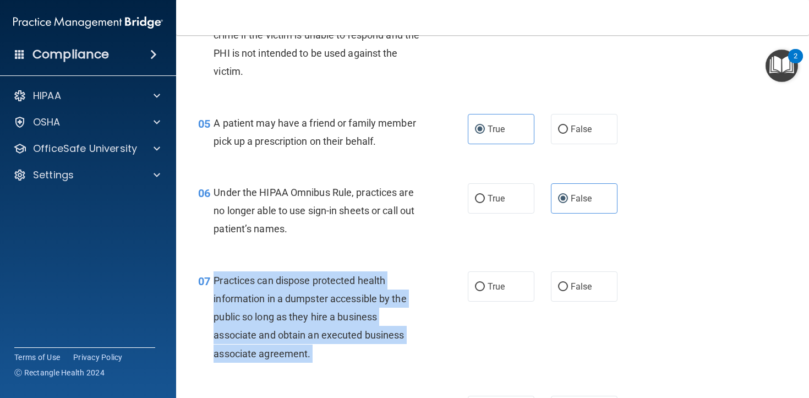
click at [297, 341] on div "Practices can dispose protected health information in a dumpster accessible by …" at bounding box center [321, 316] width 215 height 91
copy ng-form "Practices can dispose protected health information in a dumpster accessible by …"
click at [563, 289] on input "False" at bounding box center [563, 287] width 10 height 8
radio input "true"
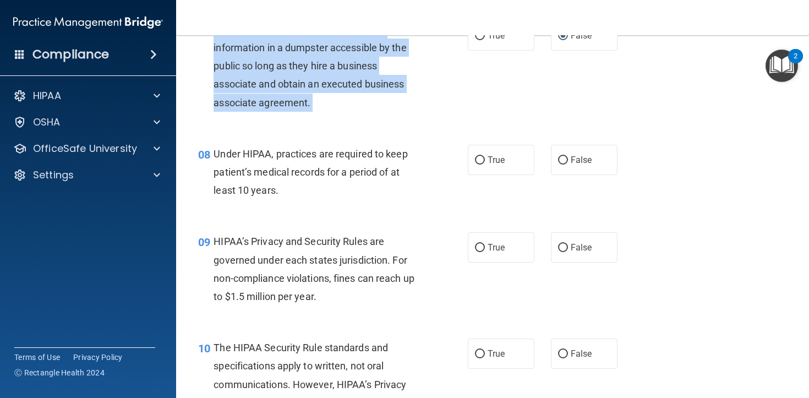
scroll to position [732, 0]
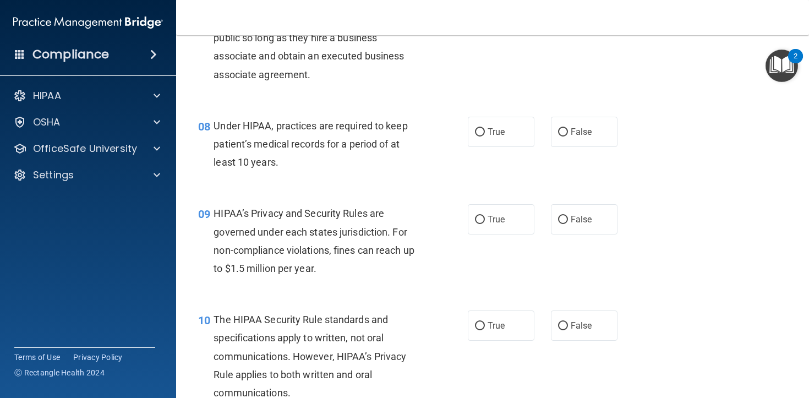
click at [251, 171] on div "Under HIPAA, practices are required to keep patient’s medical records for a per…" at bounding box center [321, 144] width 215 height 55
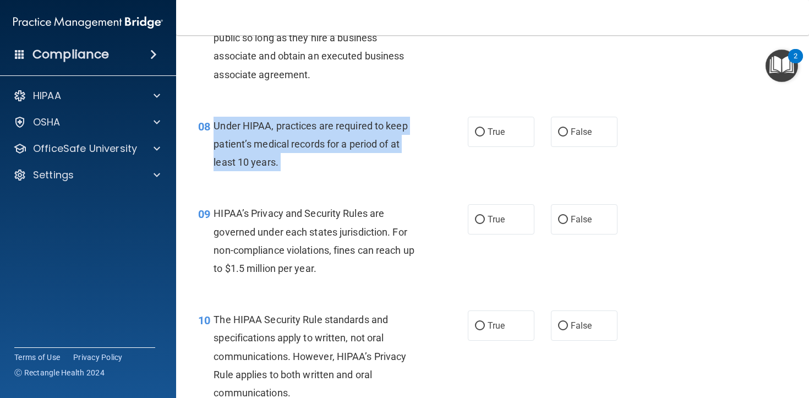
click at [251, 171] on div "Under HIPAA, practices are required to keep patient’s medical records for a per…" at bounding box center [321, 144] width 215 height 55
copy ng-form "Under HIPAA, practices are required to keep patient’s medical records for a per…"
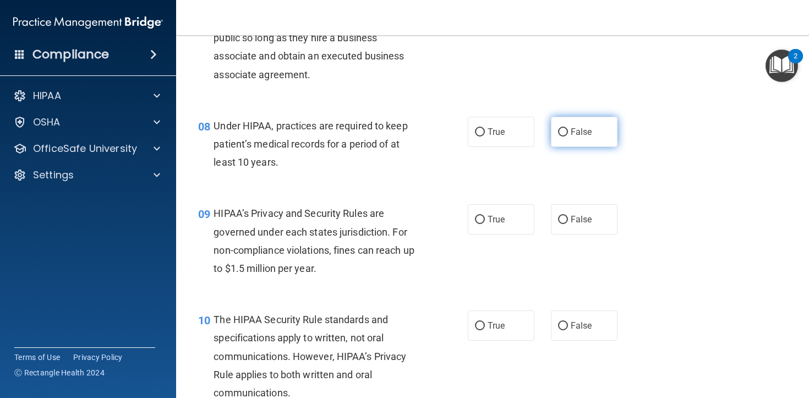
click at [584, 128] on span "False" at bounding box center [581, 132] width 21 height 10
click at [568, 128] on input "False" at bounding box center [563, 132] width 10 height 8
radio input "true"
click at [306, 216] on span "HIPAA’s Privacy and Security Rules are governed under each states jurisdiction.…" at bounding box center [314, 241] width 201 height 67
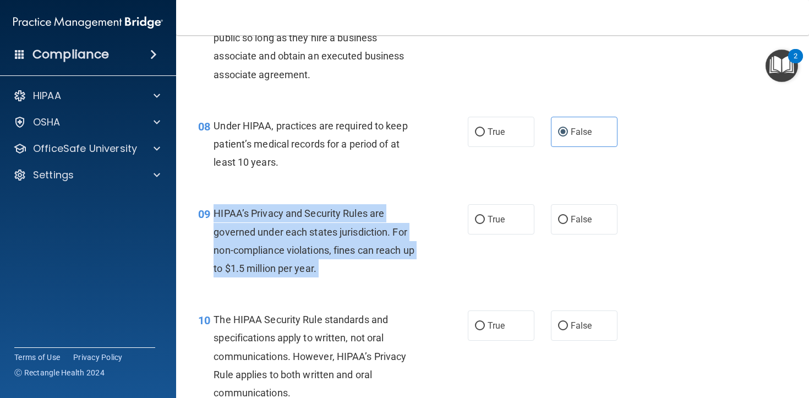
click at [306, 216] on span "HIPAA’s Privacy and Security Rules are governed under each states jurisdiction.…" at bounding box center [314, 241] width 201 height 67
copy ng-form "HIPAA’s Privacy and Security Rules are governed under each states jurisdiction.…"
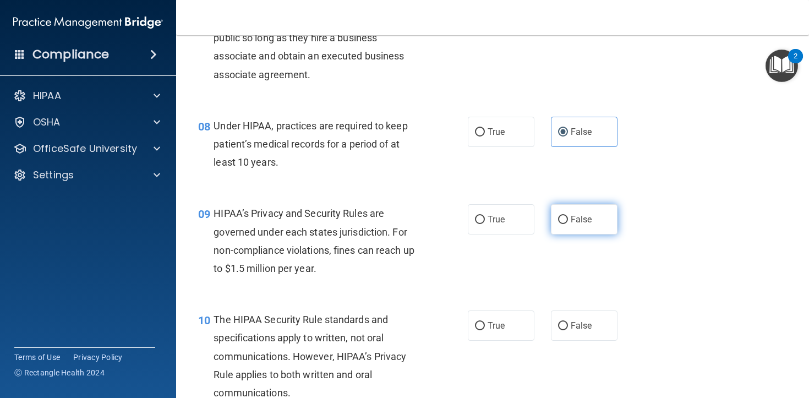
click at [564, 226] on label "False" at bounding box center [584, 219] width 67 height 30
click at [564, 224] on input "False" at bounding box center [563, 220] width 10 height 8
radio input "true"
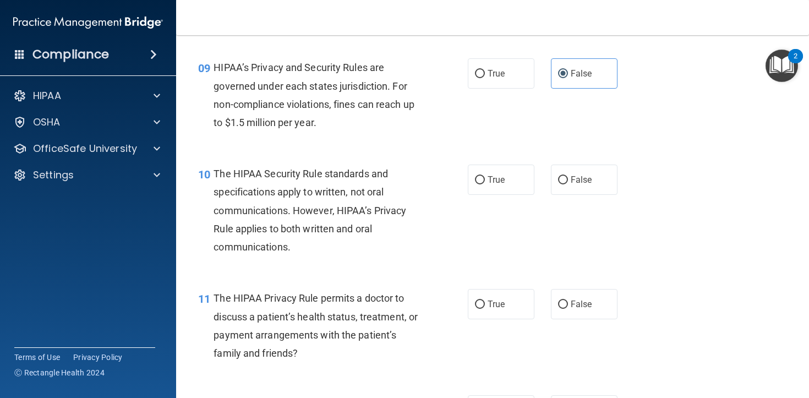
scroll to position [886, 0]
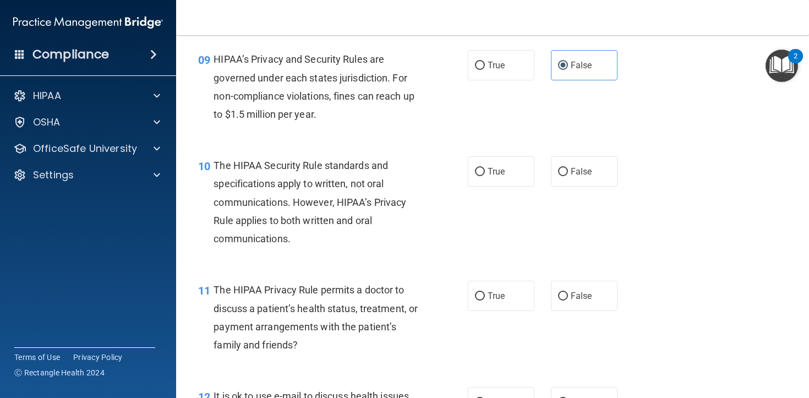
click at [298, 207] on span "The HIPAA Security Rule standards and specifications apply to written, not oral…" at bounding box center [310, 202] width 193 height 85
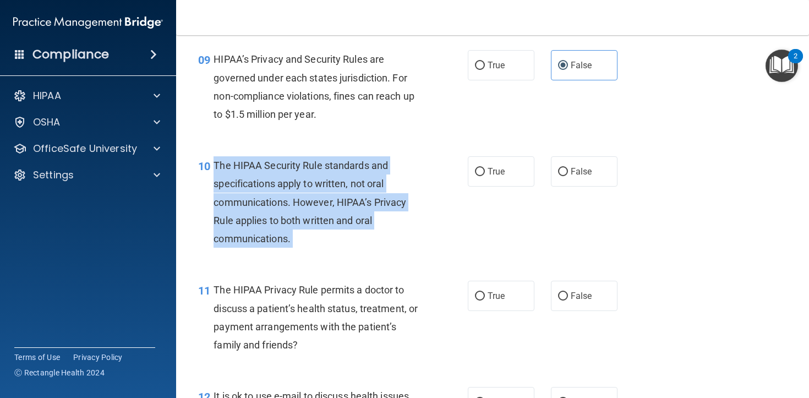
click at [298, 207] on span "The HIPAA Security Rule standards and specifications apply to written, not oral…" at bounding box center [310, 202] width 193 height 85
copy ng-form "The HIPAA Security Rule standards and specifications apply to written, not oral…"
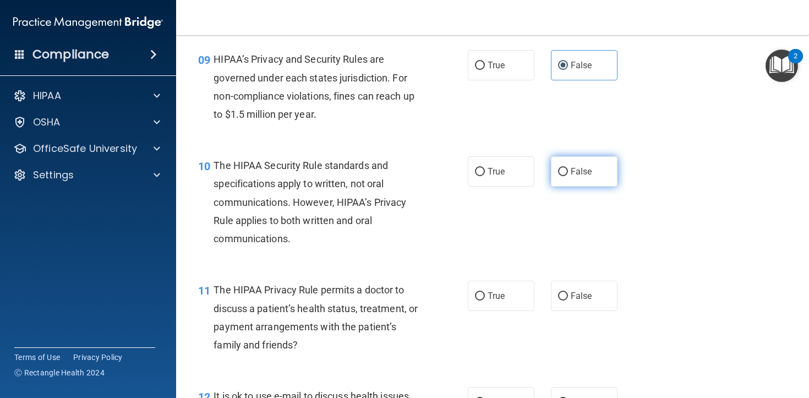
click at [613, 177] on label "False" at bounding box center [584, 171] width 67 height 30
click at [568, 176] on input "False" at bounding box center [563, 172] width 10 height 8
radio input "true"
click at [255, 297] on div "The HIPAA Privacy Rule permits a doctor to discuss a patient’s health status, t…" at bounding box center [321, 317] width 215 height 73
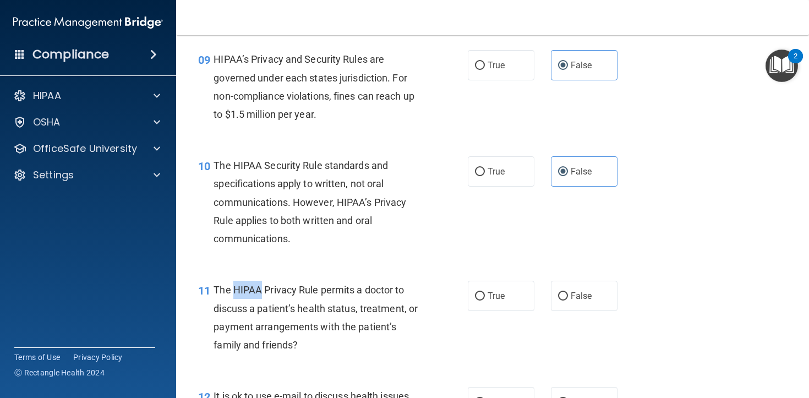
click at [255, 297] on div "The HIPAA Privacy Rule permits a doctor to discuss a patient’s health status, t…" at bounding box center [321, 317] width 215 height 73
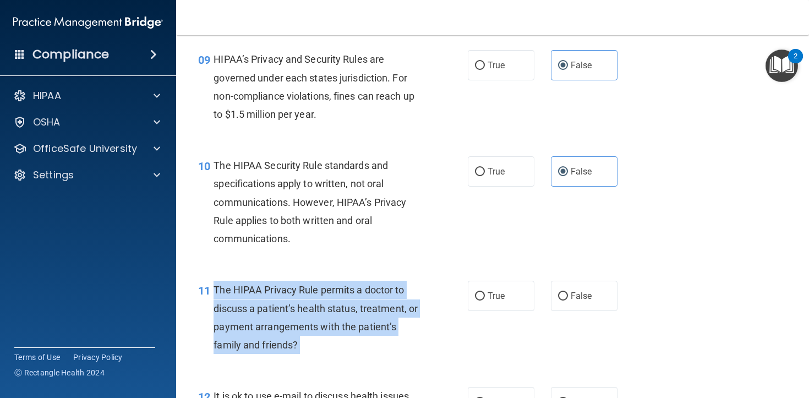
copy ng-form "The HIPAA Privacy Rule permits a doctor to discuss a patient’s health status, t…"
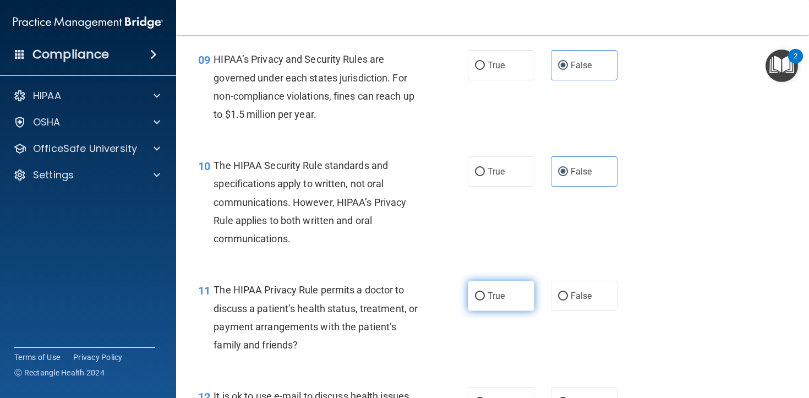
click at [510, 306] on label "True" at bounding box center [501, 296] width 67 height 30
click at [485, 301] on input "True" at bounding box center [480, 296] width 10 height 8
radio input "true"
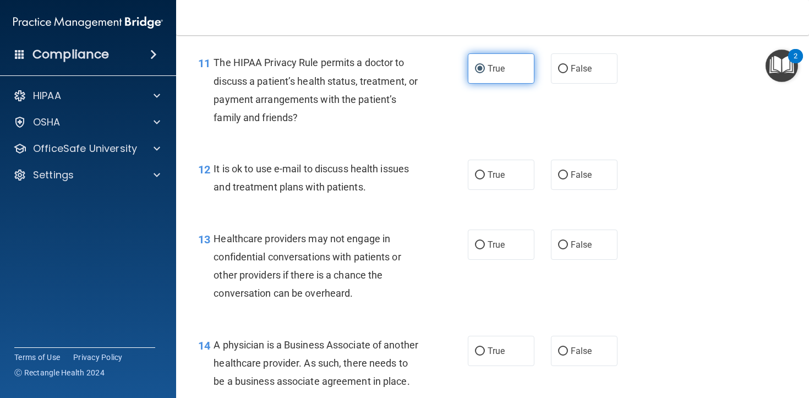
scroll to position [1118, 0]
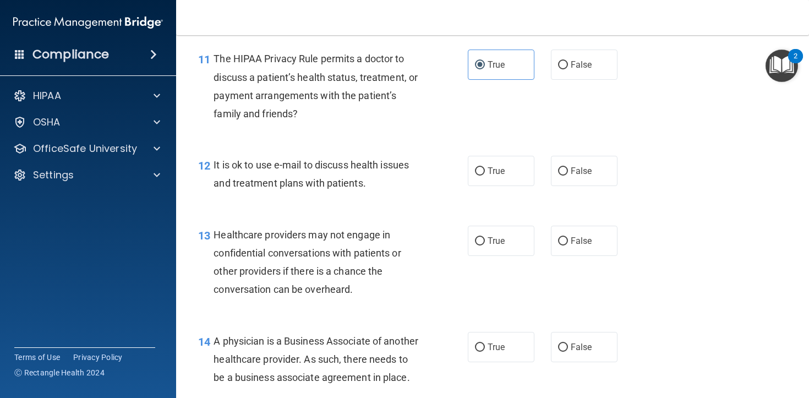
click at [308, 173] on div "It is ok to use e-mail to discuss health issues and treatment plans with patien…" at bounding box center [321, 174] width 215 height 36
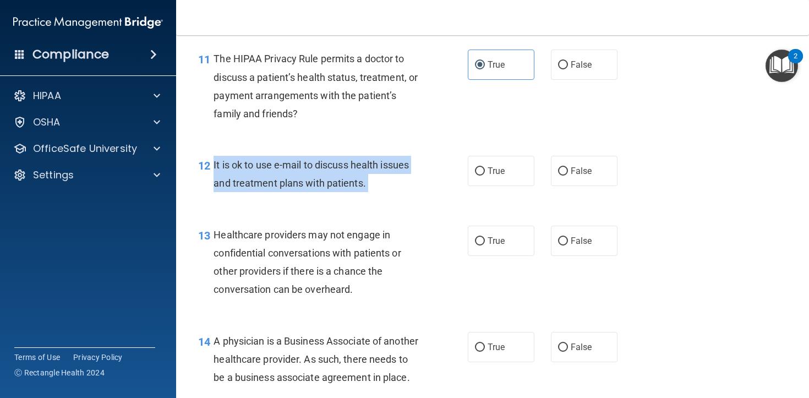
click at [308, 173] on div "It is ok to use e-mail to discuss health issues and treatment plans with patien…" at bounding box center [321, 174] width 215 height 36
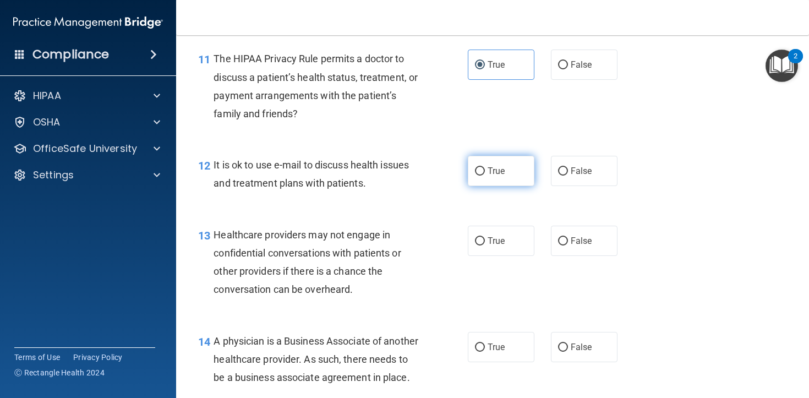
click at [500, 180] on label "True" at bounding box center [501, 171] width 67 height 30
click at [485, 176] on input "True" at bounding box center [480, 171] width 10 height 8
radio input "true"
click at [325, 240] on span "Healthcare providers may not engage in confidential conversations with patients…" at bounding box center [307, 262] width 187 height 67
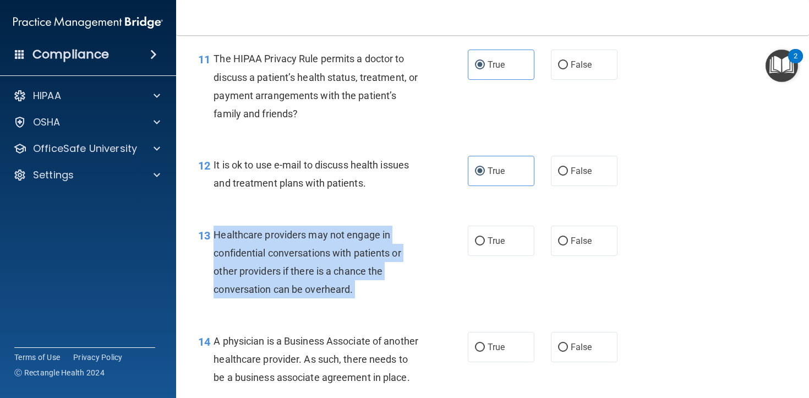
click at [325, 240] on span "Healthcare providers may not engage in confidential conversations with patients…" at bounding box center [307, 262] width 187 height 67
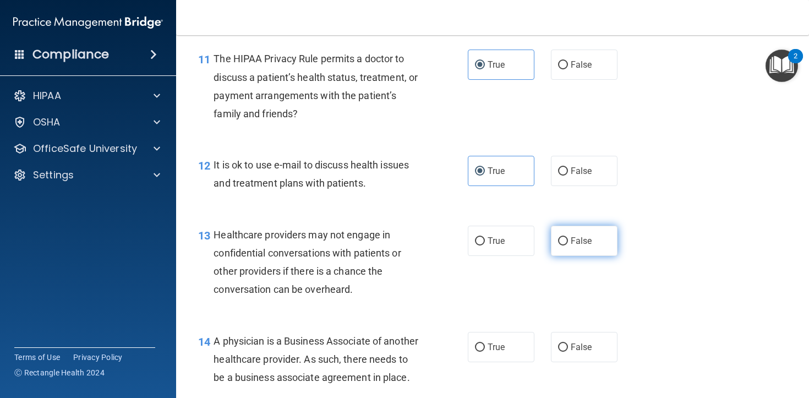
click at [589, 239] on span "False" at bounding box center [581, 241] width 21 height 10
click at [568, 239] on input "False" at bounding box center [563, 241] width 10 height 8
radio input "true"
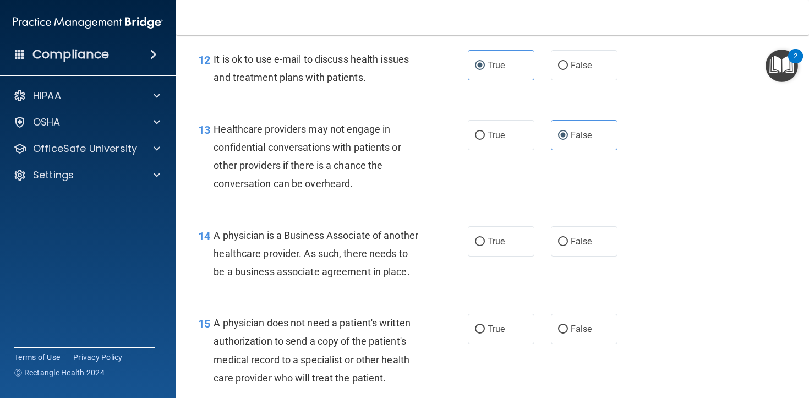
scroll to position [1227, 0]
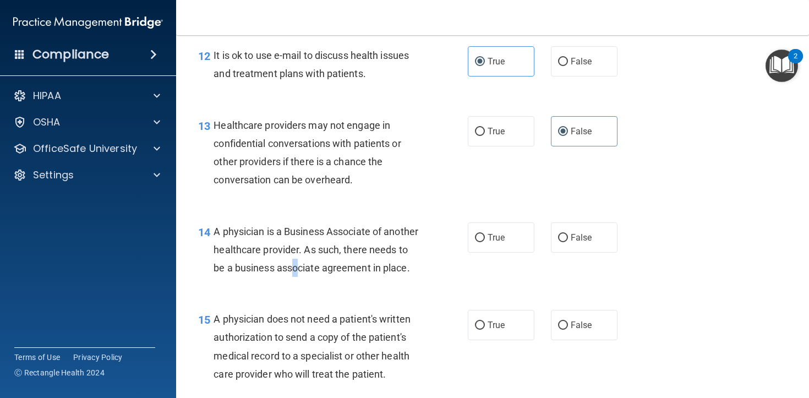
click at [331, 262] on span "A physician is a Business Associate of another healthcare provider. As such, th…" at bounding box center [316, 250] width 205 height 48
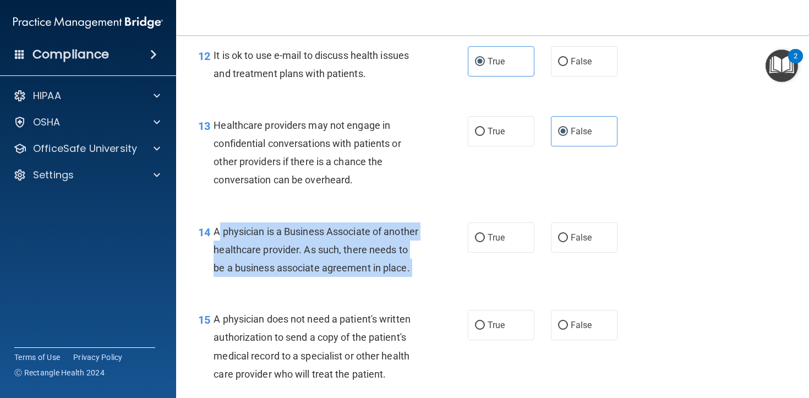
click at [331, 262] on span "A physician is a Business Associate of another healthcare provider. As such, th…" at bounding box center [316, 250] width 205 height 48
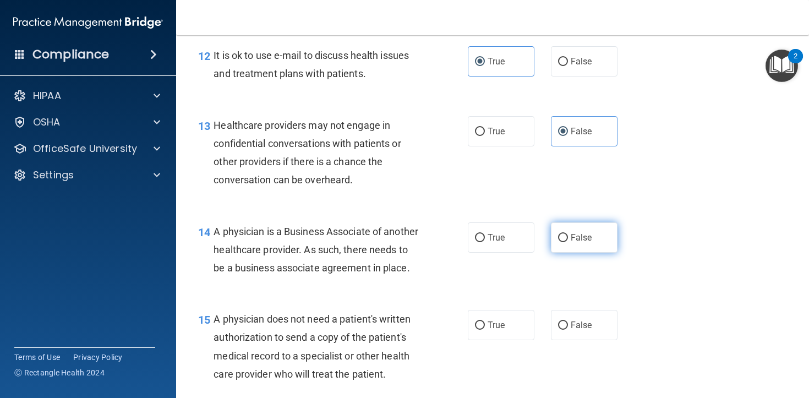
click at [588, 244] on label "False" at bounding box center [584, 237] width 67 height 30
click at [568, 242] on input "False" at bounding box center [563, 238] width 10 height 8
radio input "true"
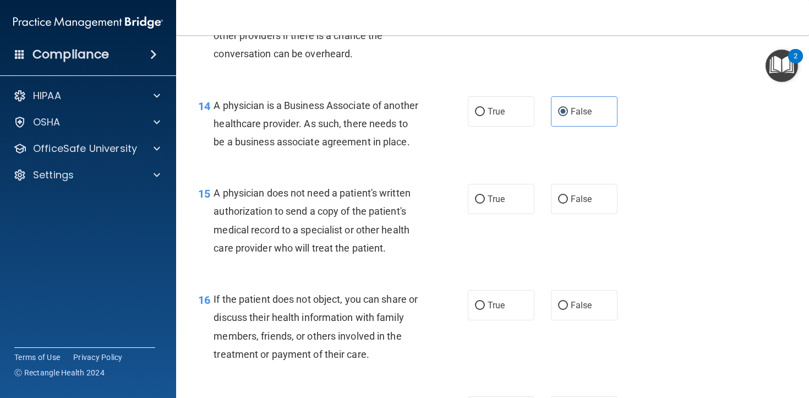
scroll to position [1370, 0]
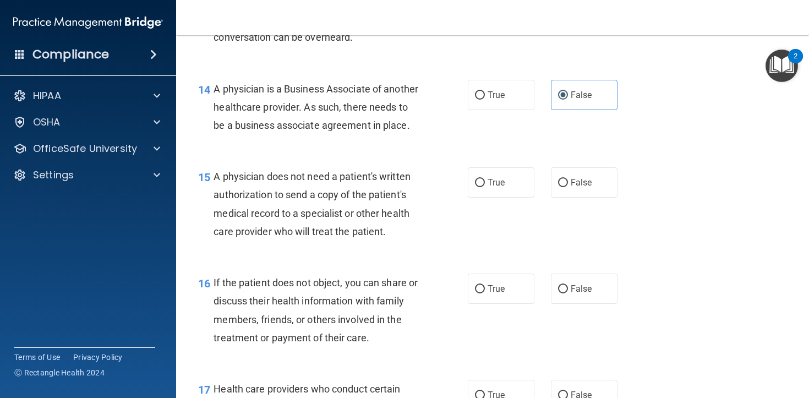
click at [316, 203] on div "A physician does not need a patient's written authorization to send a copy of t…" at bounding box center [321, 203] width 215 height 73
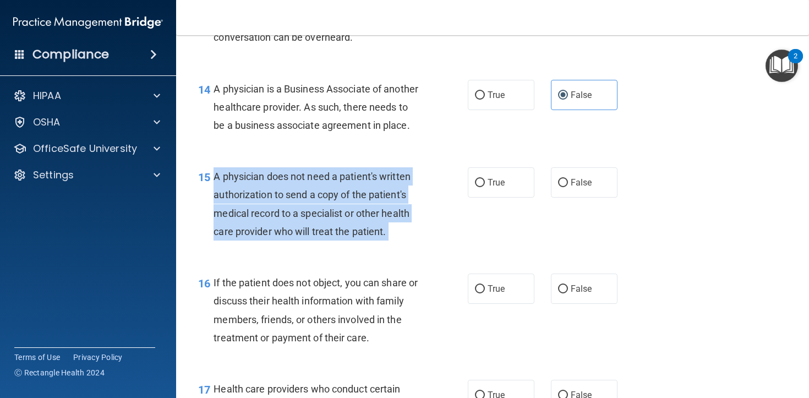
click at [316, 203] on div "A physician does not need a patient's written authorization to send a copy of t…" at bounding box center [321, 203] width 215 height 73
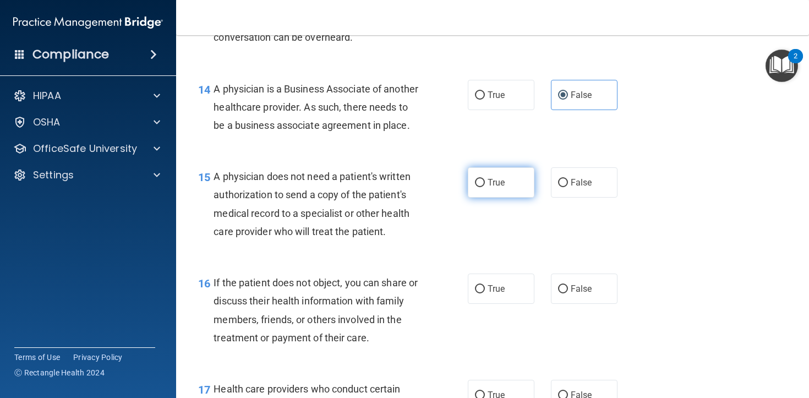
click at [506, 198] on label "True" at bounding box center [501, 182] width 67 height 30
click at [485, 187] on input "True" at bounding box center [480, 183] width 10 height 8
radio input "true"
click at [305, 313] on div "If the patient does not object, you can share or discuss their health informati…" at bounding box center [321, 310] width 215 height 73
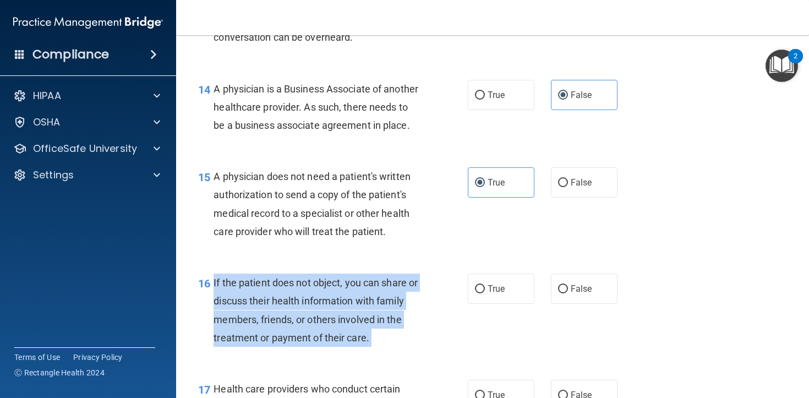
click at [305, 313] on div "If the patient does not object, you can share or discuss their health informati…" at bounding box center [321, 310] width 215 height 73
click at [478, 293] on input "True" at bounding box center [480, 289] width 10 height 8
radio input "true"
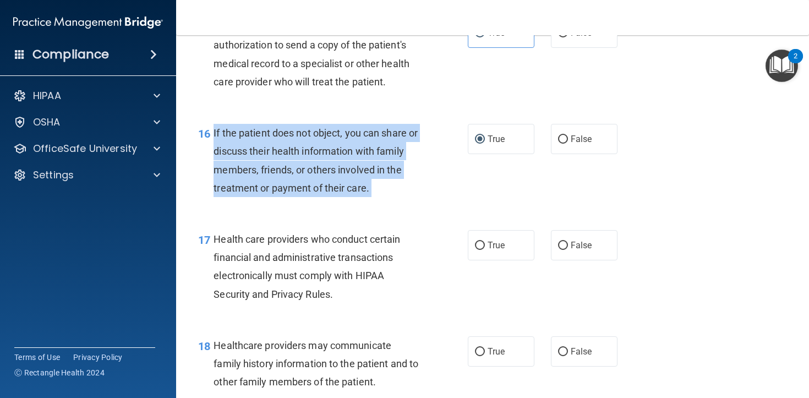
scroll to position [1574, 0]
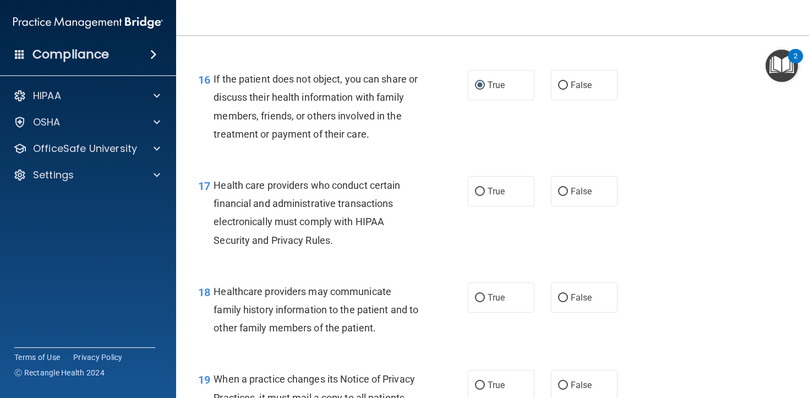
click at [305, 227] on span "Health care providers who conduct certain financial and administrative transact…" at bounding box center [307, 212] width 187 height 67
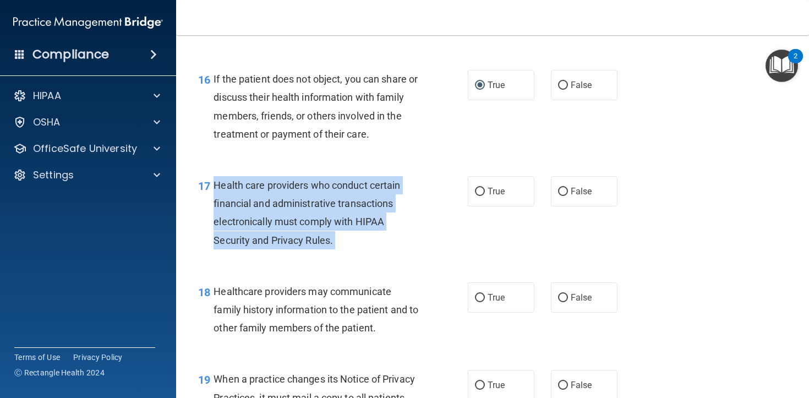
click at [305, 227] on span "Health care providers who conduct certain financial and administrative transact…" at bounding box center [307, 212] width 187 height 67
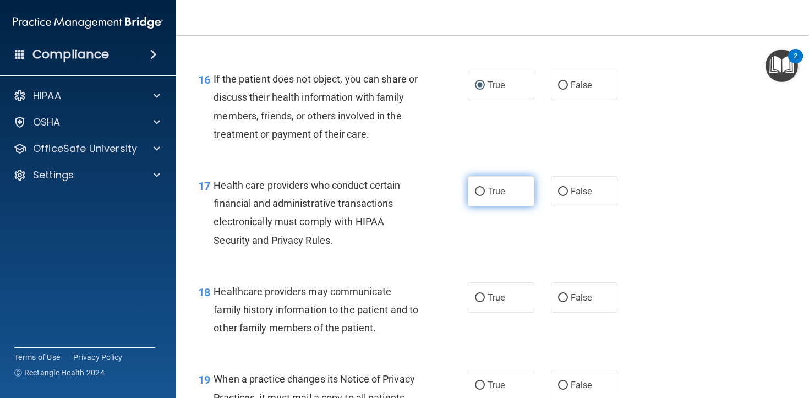
click at [518, 203] on label "True" at bounding box center [501, 191] width 67 height 30
click at [485, 196] on input "True" at bounding box center [480, 192] width 10 height 8
radio input "true"
click at [311, 308] on span "Healthcare providers may communicate family history information to the patient …" at bounding box center [316, 310] width 205 height 48
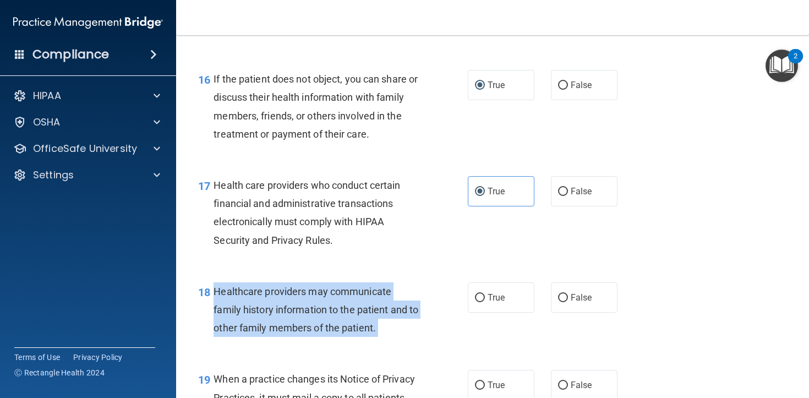
click at [311, 308] on span "Healthcare providers may communicate family history information to the patient …" at bounding box center [316, 310] width 205 height 48
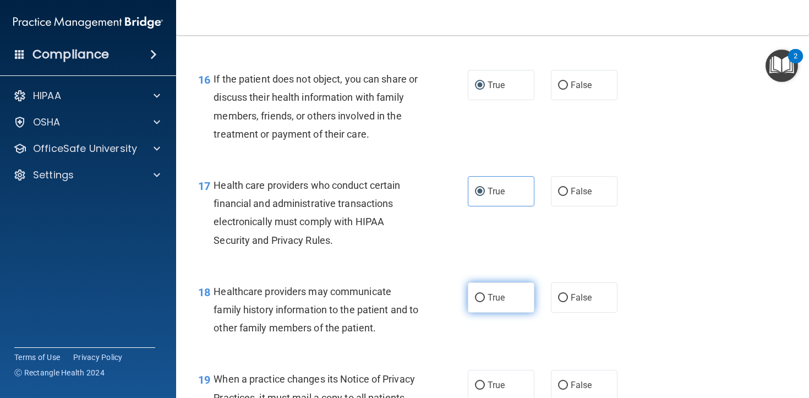
click at [512, 313] on label "True" at bounding box center [501, 297] width 67 height 30
click at [485, 302] on input "True" at bounding box center [480, 298] width 10 height 8
radio input "true"
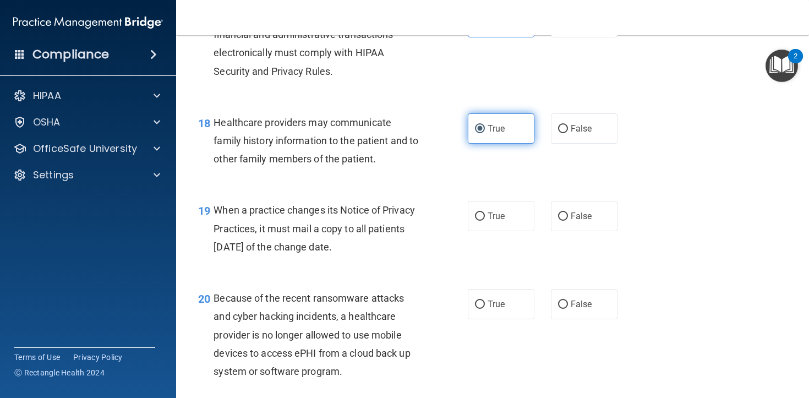
scroll to position [1800, 0]
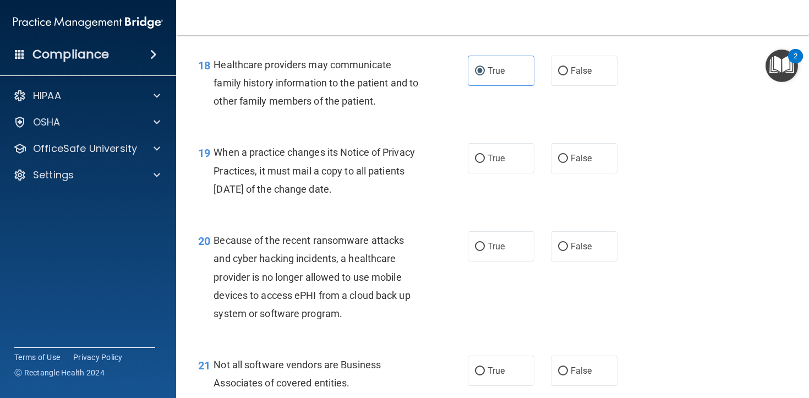
click at [350, 198] on div "When a practice changes its Notice of Privacy Practices, it must mail a copy to…" at bounding box center [321, 170] width 215 height 55
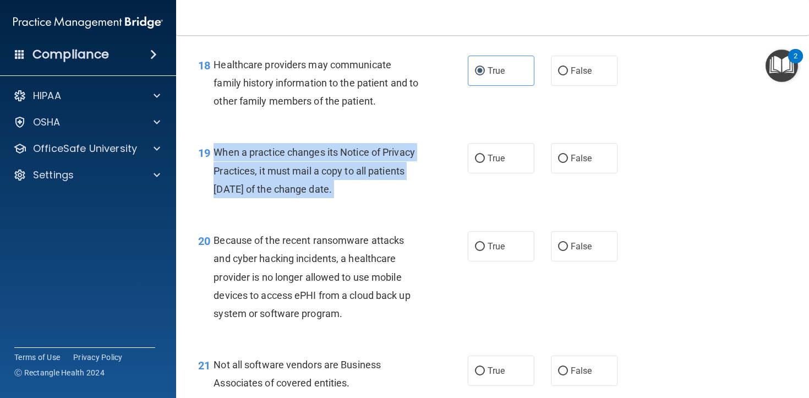
click at [350, 198] on div "When a practice changes its Notice of Privacy Practices, it must mail a copy to…" at bounding box center [321, 170] width 215 height 55
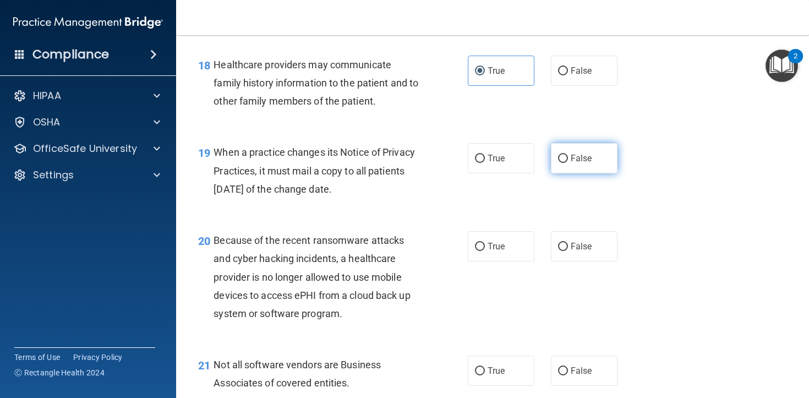
click at [594, 173] on label "False" at bounding box center [584, 158] width 67 height 30
click at [568, 163] on input "False" at bounding box center [563, 159] width 10 height 8
radio input "true"
click at [309, 249] on div "20 Because of the recent ransomware attacks and cyber hacking incidents, a heal…" at bounding box center [493, 279] width 606 height 124
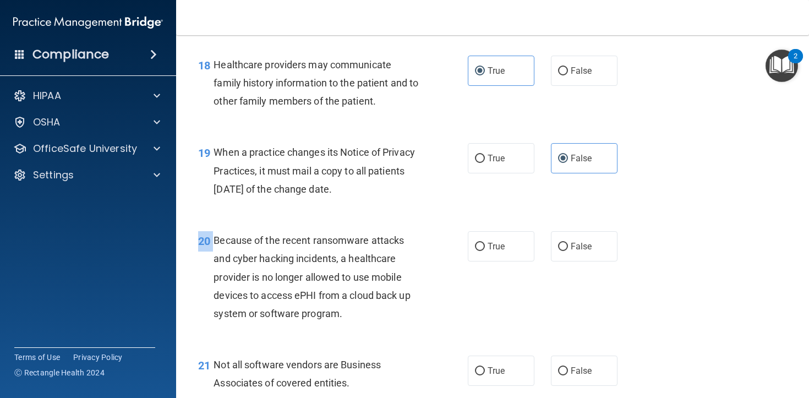
click at [309, 249] on div "20 Because of the recent ransomware attacks and cyber hacking incidents, a heal…" at bounding box center [493, 279] width 606 height 124
click at [302, 275] on span "Because of the recent ransomware attacks and cyber hacking incidents, a healthc…" at bounding box center [312, 277] width 197 height 85
click at [302, 274] on span "Because of the recent ransomware attacks and cyber hacking incidents, a healthc…" at bounding box center [312, 277] width 197 height 85
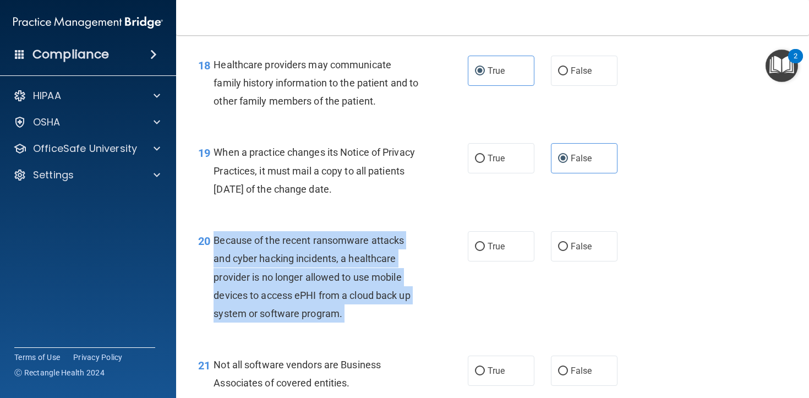
click at [302, 274] on span "Because of the recent ransomware attacks and cyber hacking incidents, a healthc…" at bounding box center [312, 277] width 197 height 85
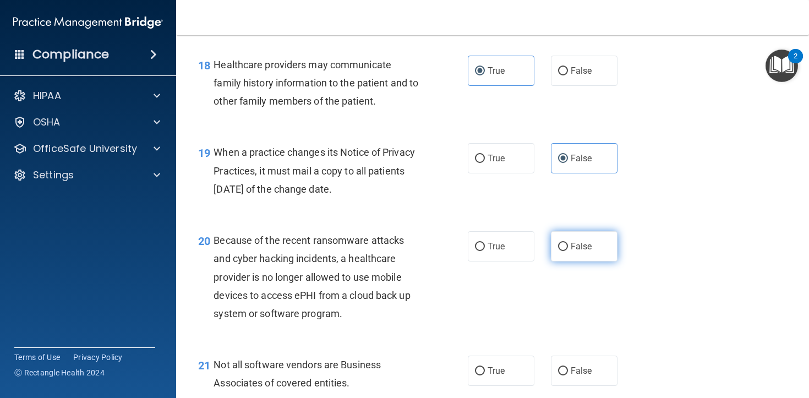
click at [584, 262] on label "False" at bounding box center [584, 246] width 67 height 30
click at [568, 251] on input "False" at bounding box center [563, 247] width 10 height 8
radio input "true"
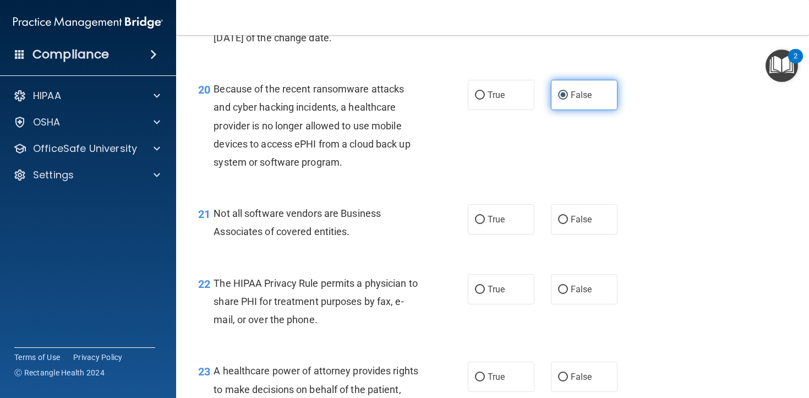
scroll to position [1987, 0]
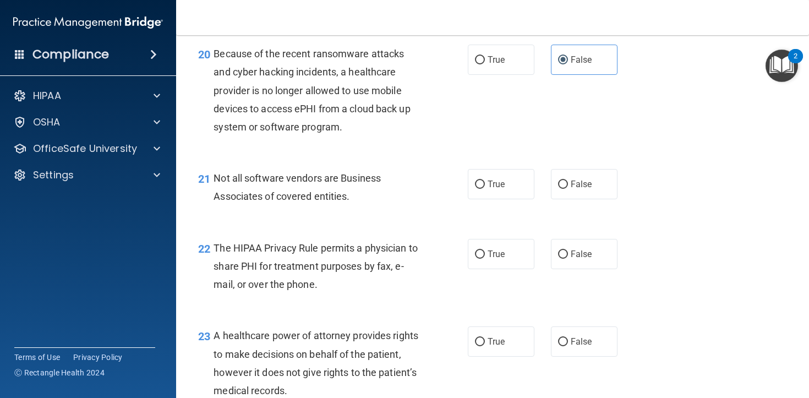
click at [295, 202] on span "Not all software vendors are Business Associates of covered entities." at bounding box center [297, 187] width 167 height 30
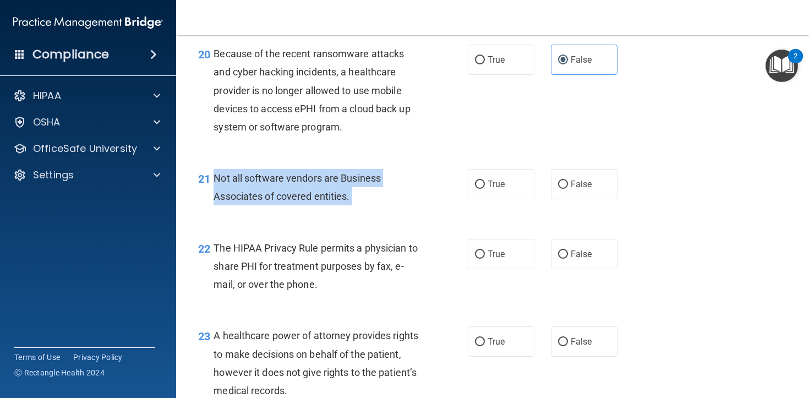
click at [295, 202] on span "Not all software vendors are Business Associates of covered entities." at bounding box center [297, 187] width 167 height 30
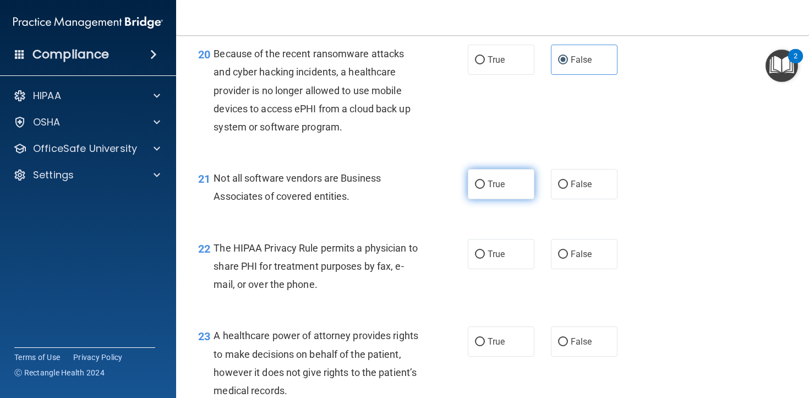
click at [482, 199] on label "True" at bounding box center [501, 184] width 67 height 30
click at [482, 189] on input "True" at bounding box center [480, 185] width 10 height 8
radio input "true"
click at [298, 271] on span "The HIPAA Privacy Rule permits a physician to share PHI for treatment purposes …" at bounding box center [316, 266] width 204 height 48
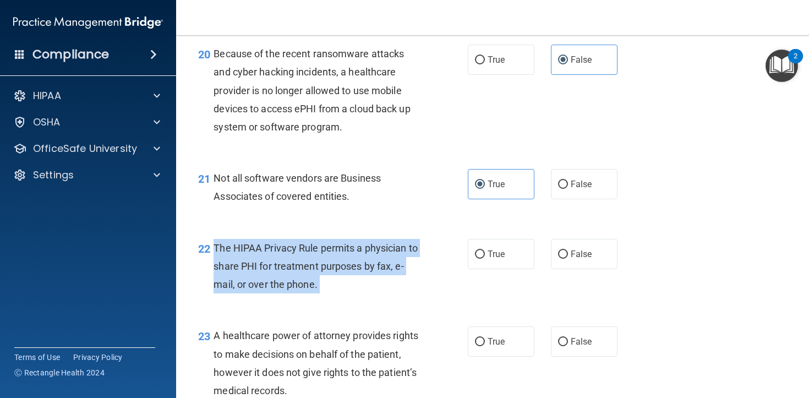
click at [298, 271] on span "The HIPAA Privacy Rule permits a physician to share PHI for treatment purposes …" at bounding box center [316, 266] width 204 height 48
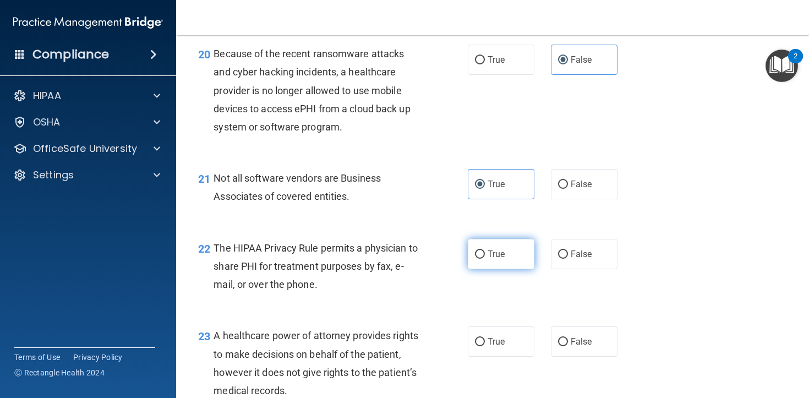
click at [526, 269] on label "True" at bounding box center [501, 254] width 67 height 30
click at [485, 259] on input "True" at bounding box center [480, 255] width 10 height 8
radio input "true"
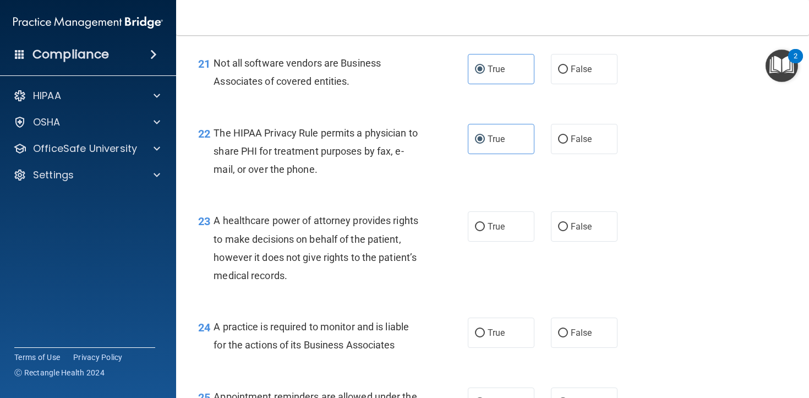
scroll to position [2113, 0]
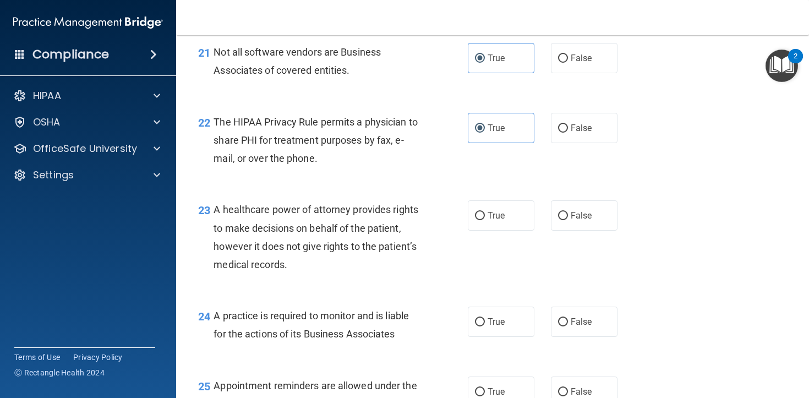
click at [340, 227] on span "A healthcare power of attorney provides rights to make decisions on behalf of t…" at bounding box center [316, 237] width 205 height 67
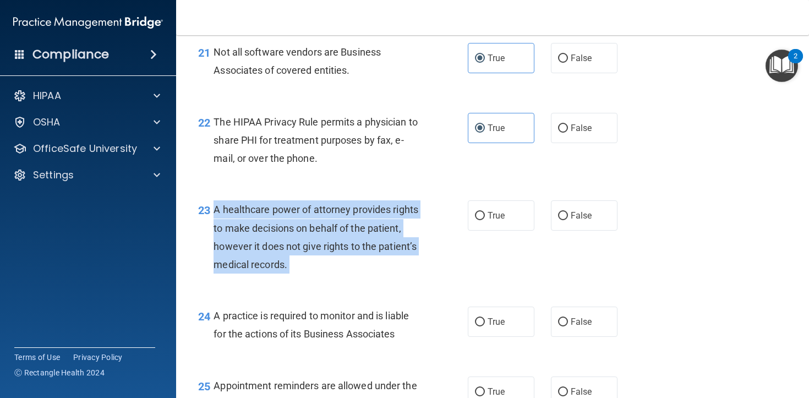
click at [340, 227] on span "A healthcare power of attorney provides rights to make decisions on behalf of t…" at bounding box center [316, 237] width 205 height 67
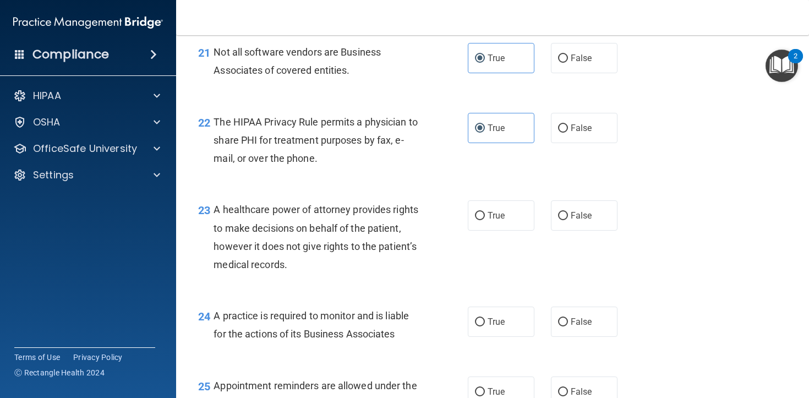
click at [620, 222] on div "True False" at bounding box center [548, 215] width 160 height 30
click at [603, 227] on label "False" at bounding box center [584, 215] width 67 height 30
click at [568, 220] on input "False" at bounding box center [563, 216] width 10 height 8
radio input "true"
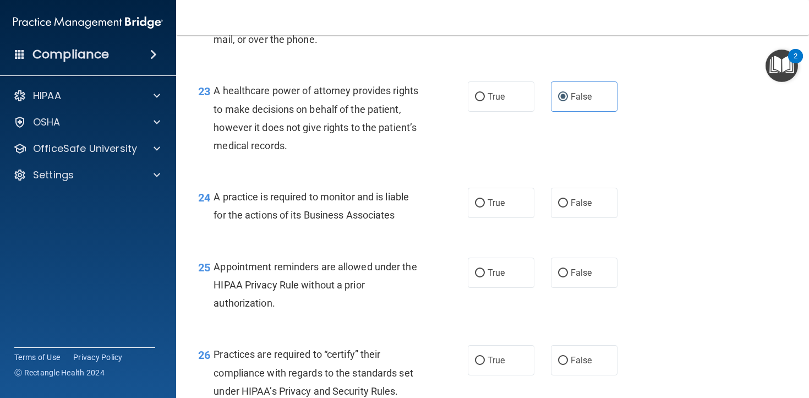
scroll to position [2249, 0]
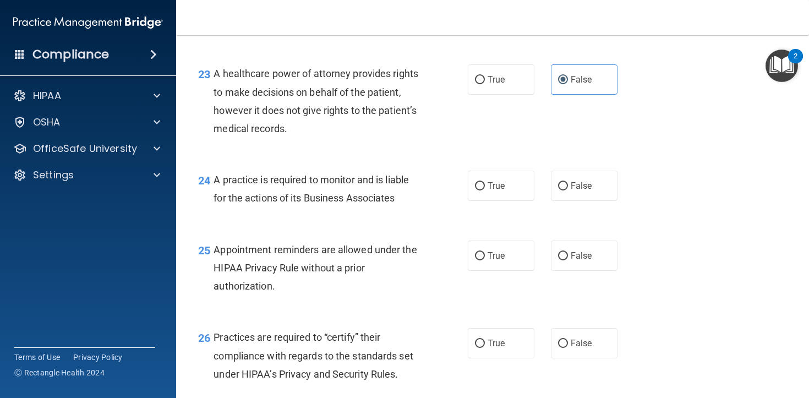
click at [319, 194] on span "A practice is required to monitor and is liable for the actions of its Business…" at bounding box center [311, 189] width 195 height 30
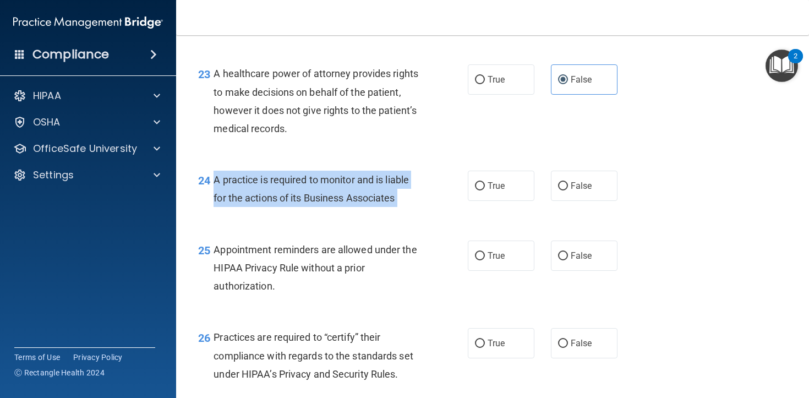
click at [319, 194] on span "A practice is required to monitor and is liable for the actions of its Business…" at bounding box center [311, 189] width 195 height 30
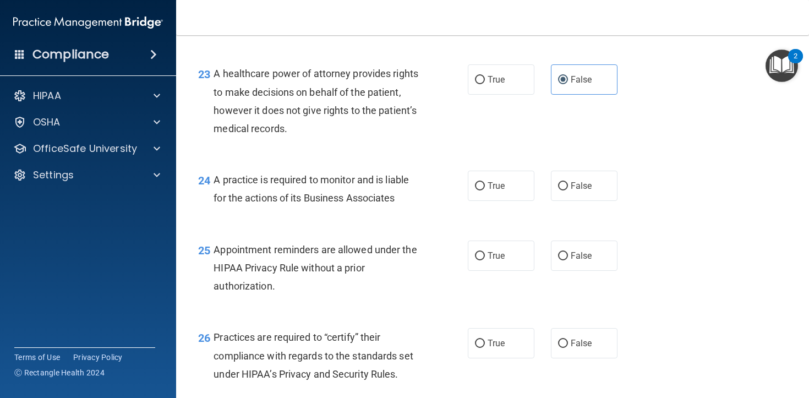
click at [311, 301] on div "25 Appointment reminders are allowed under the HIPAA Privacy Rule without a pri…" at bounding box center [333, 271] width 303 height 61
click at [269, 293] on div "Appointment reminders are allowed under the HIPAA Privacy Rule without a prior …" at bounding box center [321, 268] width 215 height 55
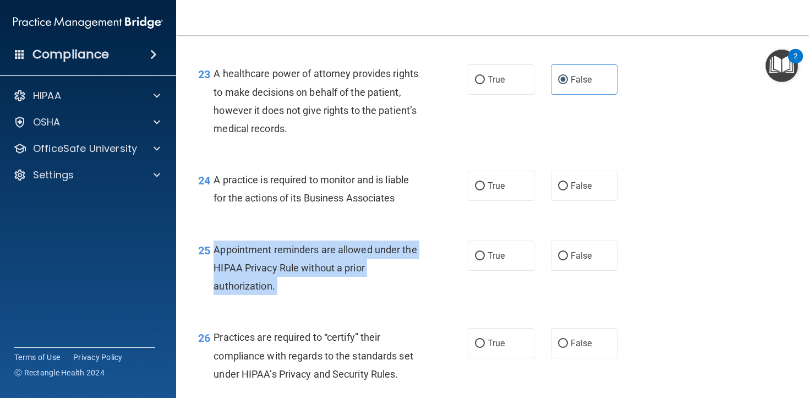
click at [269, 293] on div "Appointment reminders are allowed under the HIPAA Privacy Rule without a prior …" at bounding box center [321, 268] width 215 height 55
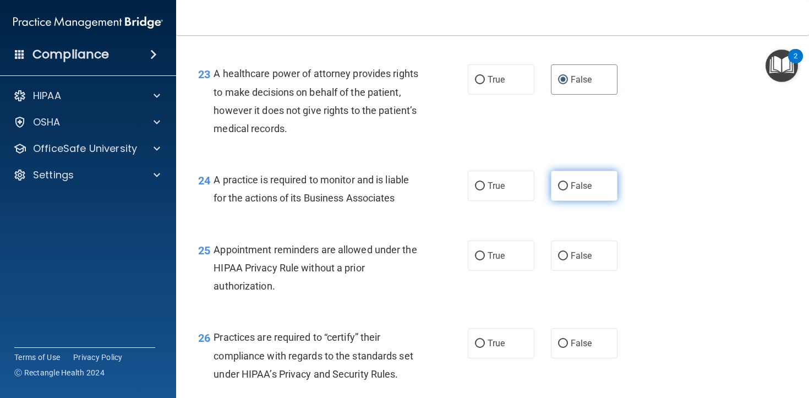
click at [594, 201] on label "False" at bounding box center [584, 186] width 67 height 30
click at [568, 191] on input "False" at bounding box center [563, 186] width 10 height 8
radio input "true"
click at [281, 294] on div "Appointment reminders are allowed under the HIPAA Privacy Rule without a prior …" at bounding box center [321, 268] width 215 height 55
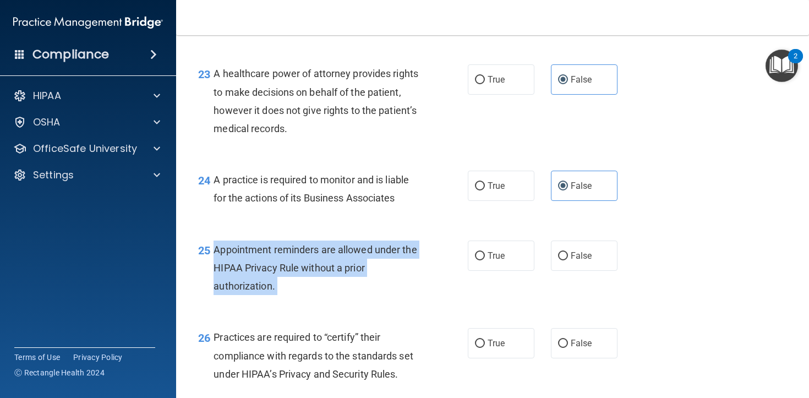
click at [281, 294] on div "Appointment reminders are allowed under the HIPAA Privacy Rule without a prior …" at bounding box center [321, 268] width 215 height 55
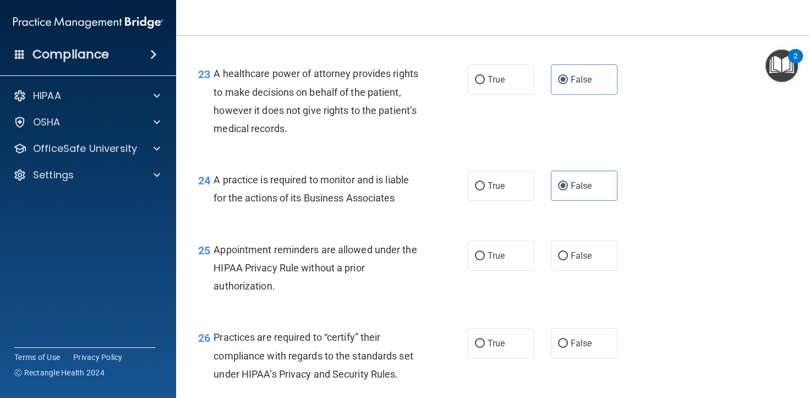
click at [513, 293] on div "25 Appointment reminders are allowed under the HIPAA Privacy Rule without a pri…" at bounding box center [493, 271] width 606 height 88
click at [491, 261] on span "True" at bounding box center [496, 256] width 17 height 10
click at [485, 260] on input "True" at bounding box center [480, 256] width 10 height 8
radio input "true"
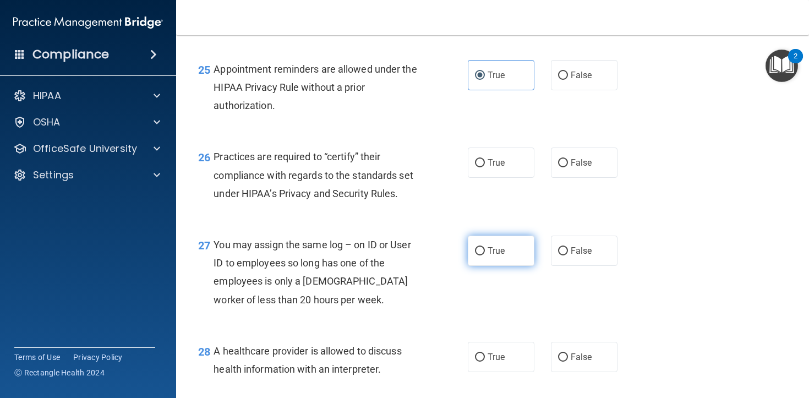
scroll to position [2436, 0]
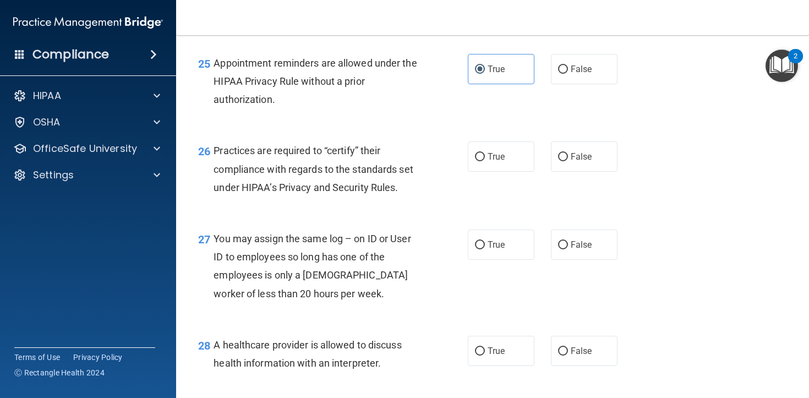
click at [336, 193] on span "Practices are required to “certify” their compliance with regards to the standa…" at bounding box center [313, 169] width 199 height 48
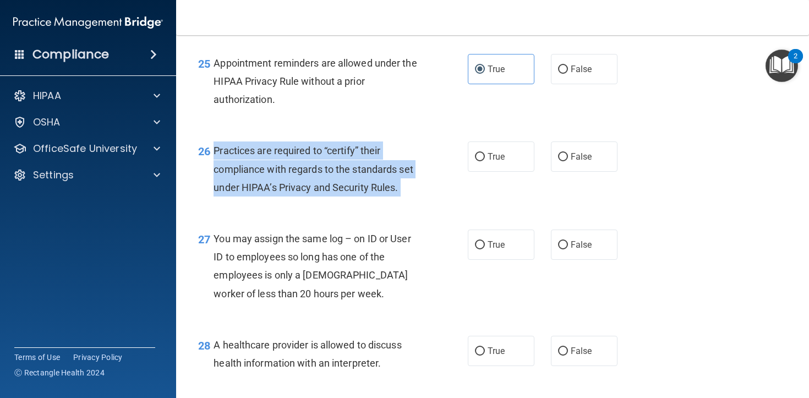
click at [336, 193] on span "Practices are required to “certify” their compliance with regards to the standa…" at bounding box center [313, 169] width 199 height 48
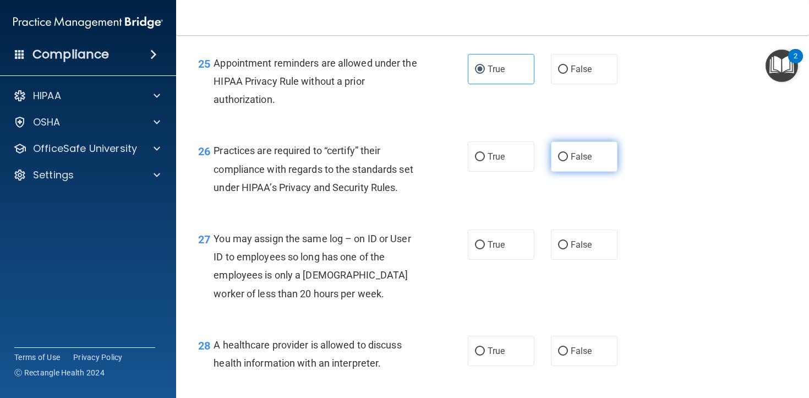
click at [578, 172] on label "False" at bounding box center [584, 157] width 67 height 30
click at [568, 161] on input "False" at bounding box center [563, 157] width 10 height 8
radio input "true"
click at [293, 267] on div "You may assign the same log – on ID or User ID to employees so long has one of …" at bounding box center [321, 266] width 215 height 73
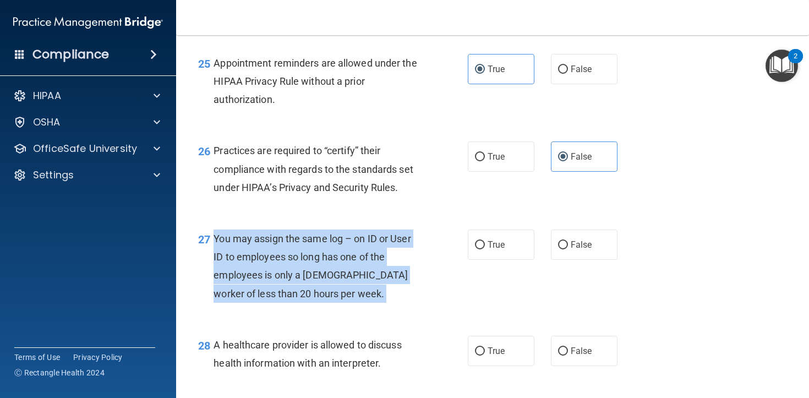
click at [293, 267] on div "You may assign the same log – on ID or User ID to employees so long has one of …" at bounding box center [321, 266] width 215 height 73
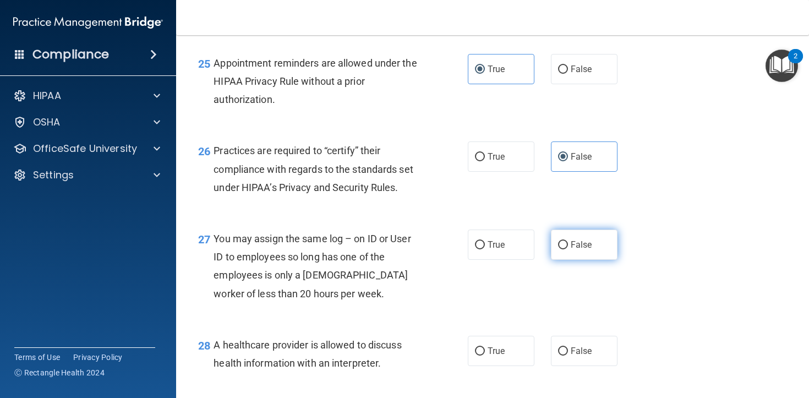
click at [594, 259] on label "False" at bounding box center [584, 245] width 67 height 30
click at [568, 249] on input "False" at bounding box center [563, 245] width 10 height 8
radio input "true"
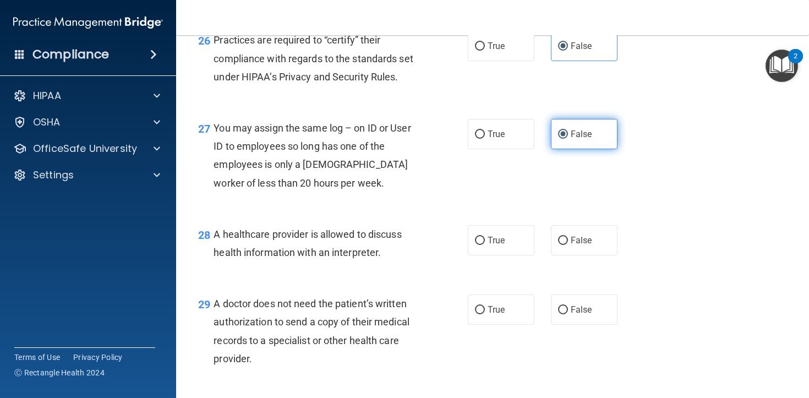
scroll to position [2714, 0]
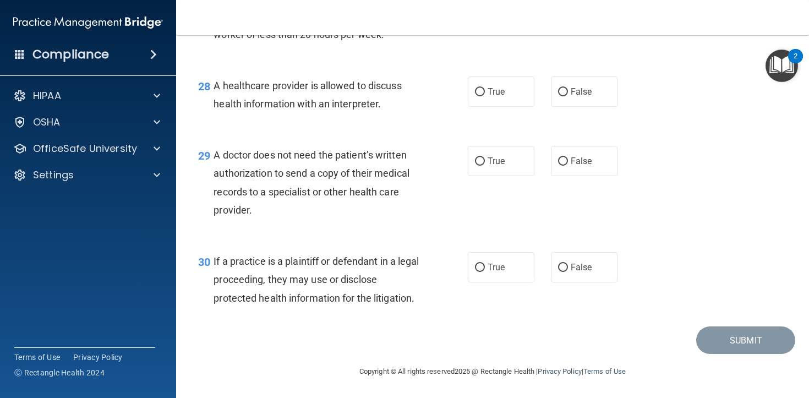
click at [329, 99] on span "A healthcare provider is allowed to discuss health information with an interpre…" at bounding box center [308, 95] width 188 height 30
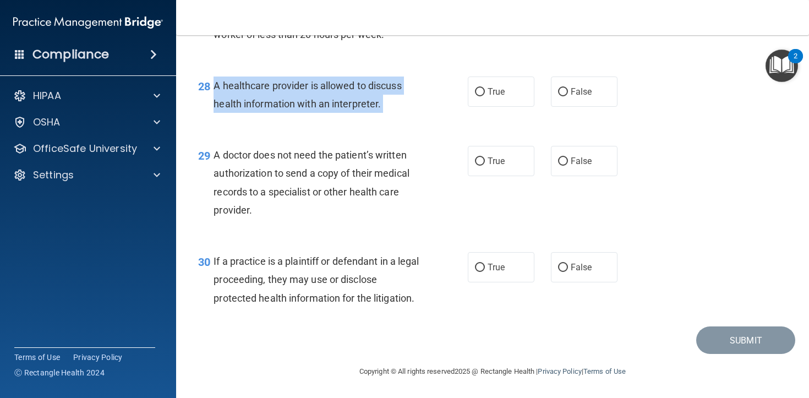
click at [329, 99] on span "A healthcare provider is allowed to discuss health information with an interpre…" at bounding box center [308, 95] width 188 height 30
click at [483, 88] on input "True" at bounding box center [480, 92] width 10 height 8
radio input "true"
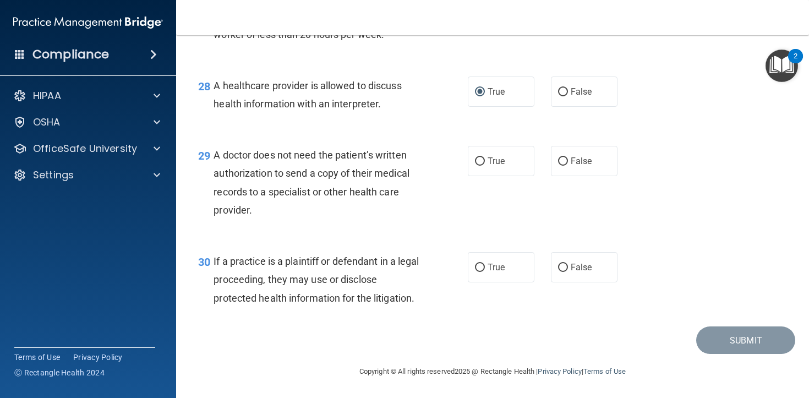
click at [276, 201] on div "A doctor does not need the patient’s written authorization to send a copy of th…" at bounding box center [321, 182] width 215 height 73
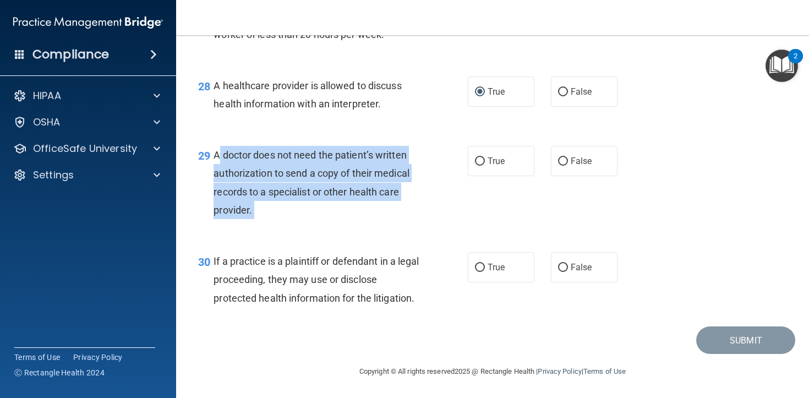
click at [276, 201] on div "A doctor does not need the patient’s written authorization to send a copy of th…" at bounding box center [321, 182] width 215 height 73
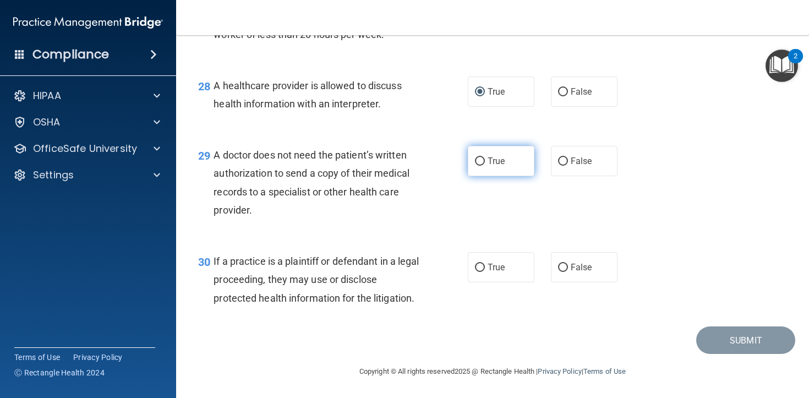
click at [495, 166] on span "True" at bounding box center [496, 161] width 17 height 10
click at [485, 166] on input "True" at bounding box center [480, 161] width 10 height 8
radio input "true"
click at [280, 284] on span "If a practice is a plaintiff or defendant in a legal proceeding, they may use o…" at bounding box center [316, 279] width 205 height 48
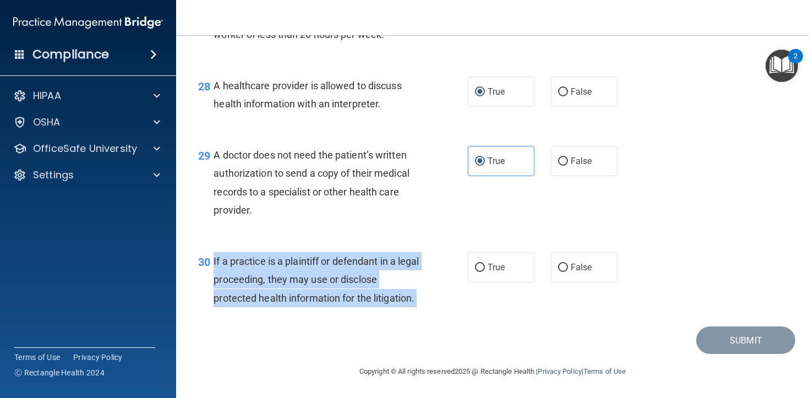
click at [280, 284] on span "If a practice is a plaintiff or defendant in a legal proceeding, they may use o…" at bounding box center [316, 279] width 205 height 48
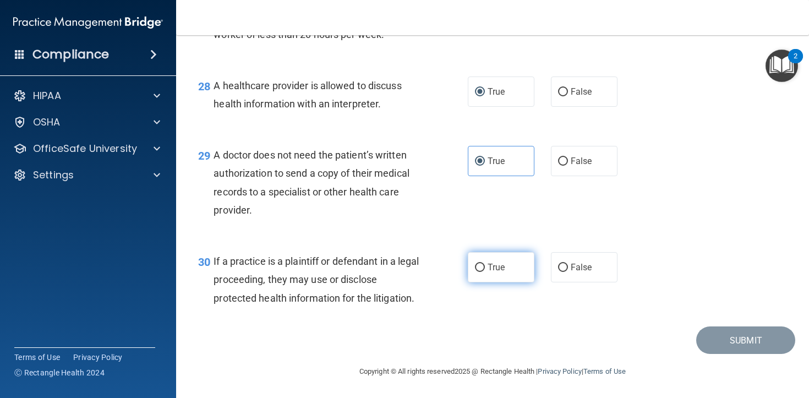
click at [520, 272] on label "True" at bounding box center [501, 267] width 67 height 30
click at [485, 272] on input "True" at bounding box center [480, 268] width 10 height 8
radio input "true"
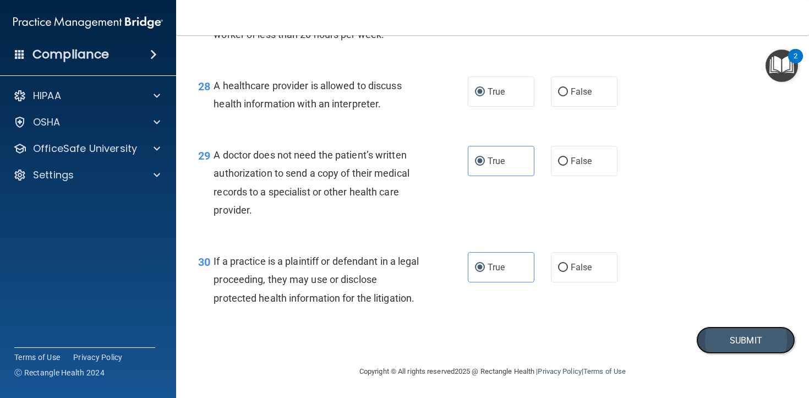
click at [719, 347] on button "Submit" at bounding box center [746, 341] width 99 height 28
click at [746, 335] on button "Submit" at bounding box center [746, 341] width 99 height 28
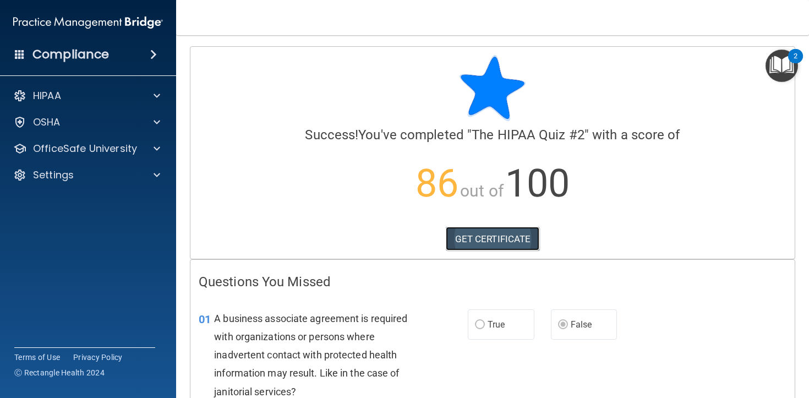
click at [482, 237] on link "GET CERTIFICATE" at bounding box center [493, 239] width 94 height 24
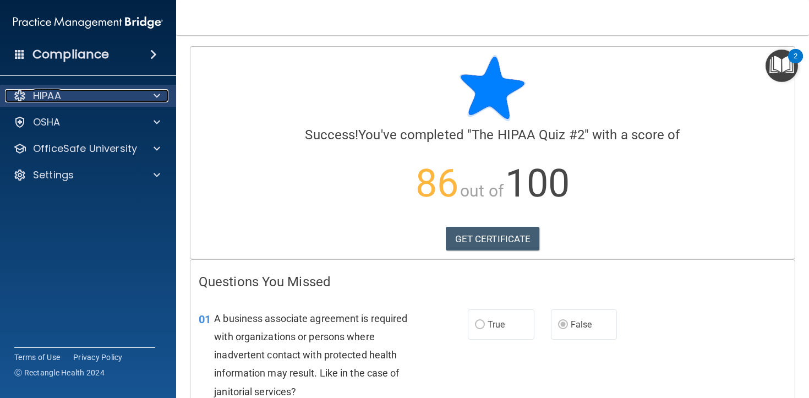
click at [71, 95] on div "HIPAA" at bounding box center [73, 95] width 137 height 13
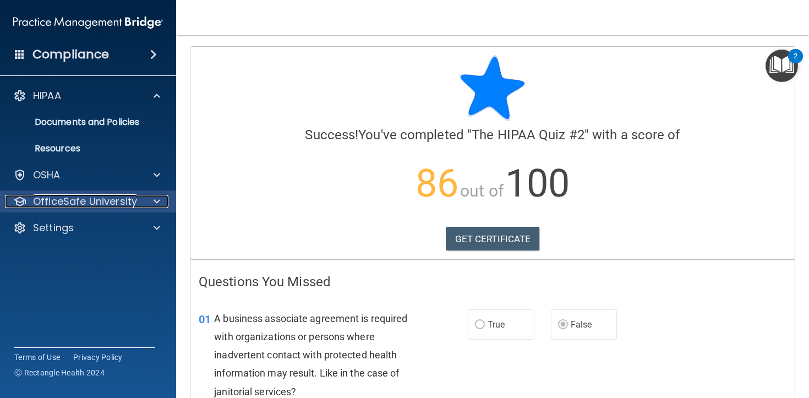
click at [149, 202] on div at bounding box center [156, 201] width 28 height 13
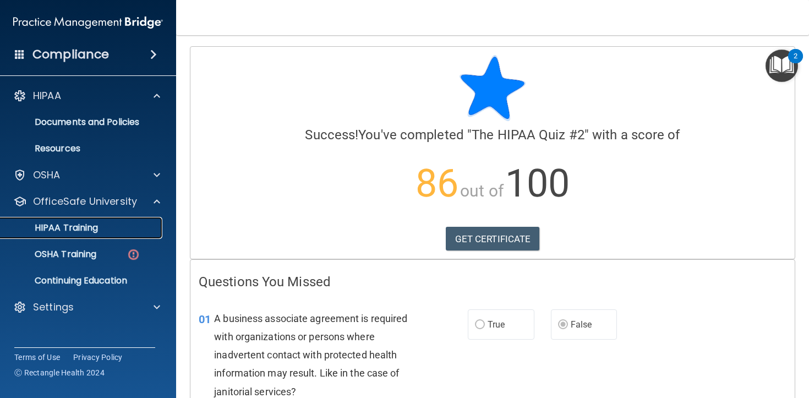
click at [140, 229] on div "HIPAA Training" at bounding box center [82, 227] width 150 height 11
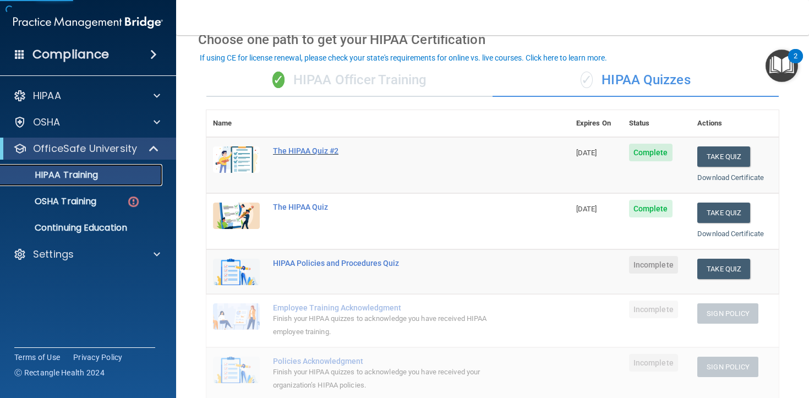
scroll to position [57, 0]
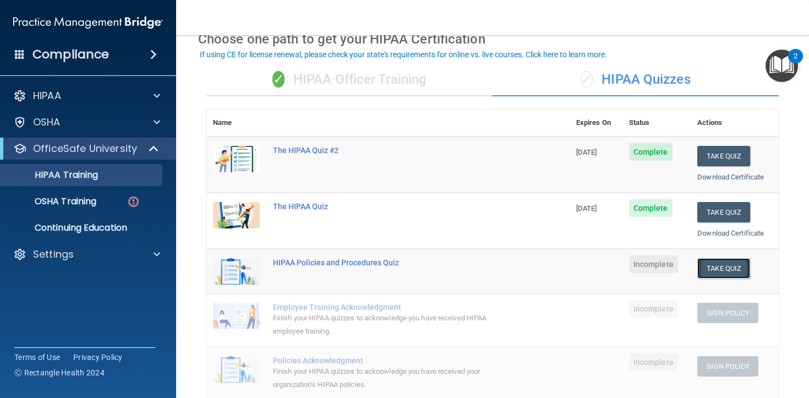
click at [736, 268] on button "Take Quiz" at bounding box center [724, 268] width 53 height 20
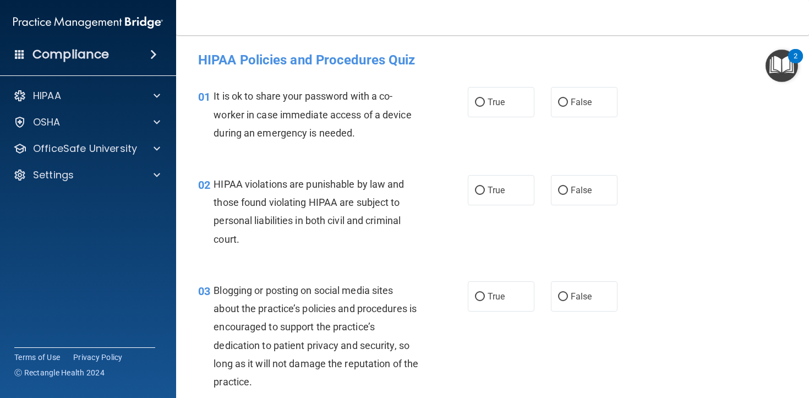
click at [282, 143] on div "01 It is ok to share your password with a co-worker in case immediate access of…" at bounding box center [333, 117] width 303 height 61
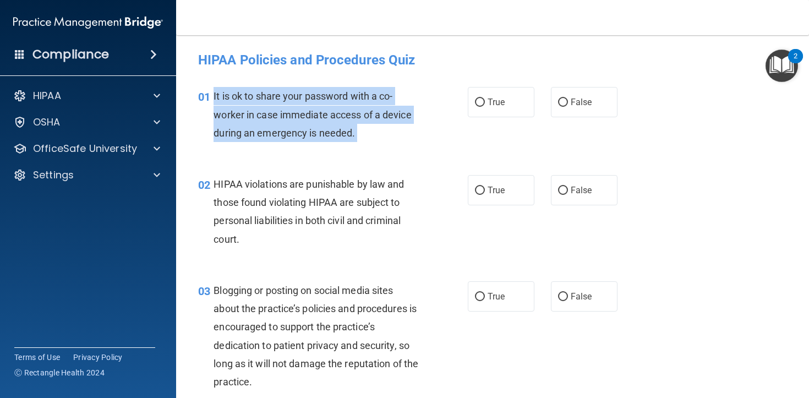
click at [282, 143] on div "01 It is ok to share your password with a co-worker in case immediate access of…" at bounding box center [333, 117] width 303 height 61
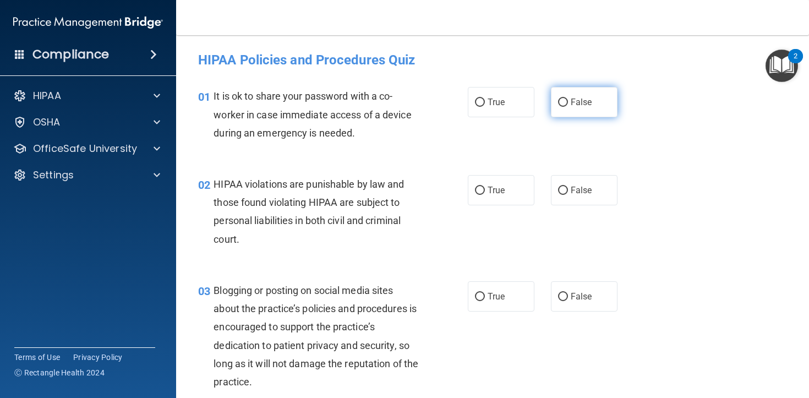
click at [565, 111] on label "False" at bounding box center [584, 102] width 67 height 30
click at [565, 107] on input "False" at bounding box center [563, 103] width 10 height 8
radio input "true"
click at [300, 214] on div "HIPAA violations are punishable by law and those found violating HIPAA are subj…" at bounding box center [321, 211] width 215 height 73
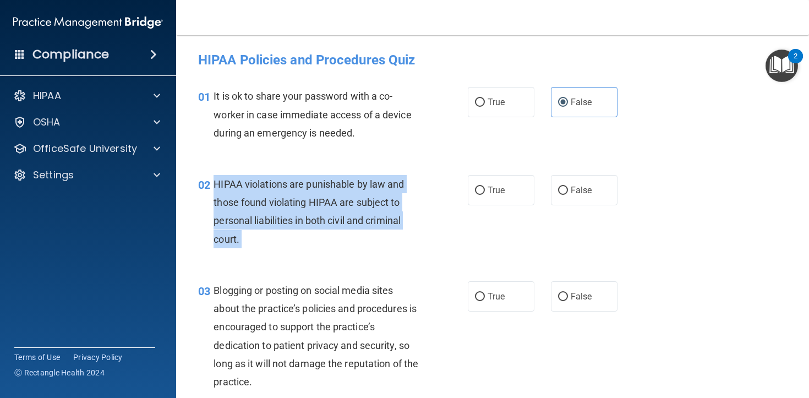
click at [300, 214] on div "HIPAA violations are punishable by law and those found violating HIPAA are subj…" at bounding box center [321, 211] width 215 height 73
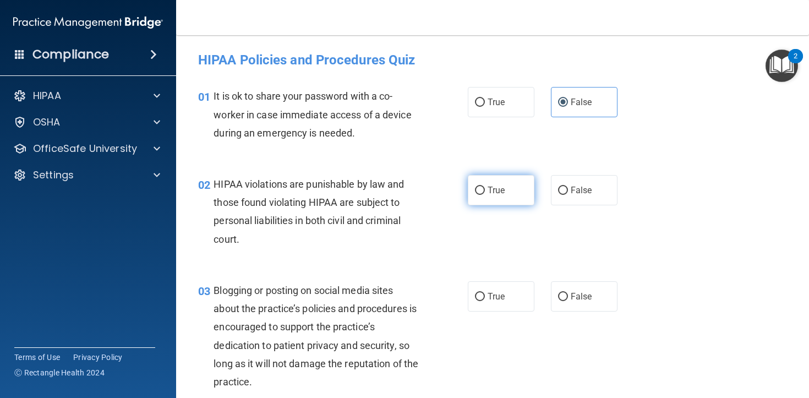
click at [525, 198] on label "True" at bounding box center [501, 190] width 67 height 30
click at [485, 195] on input "True" at bounding box center [480, 191] width 10 height 8
radio input "true"
click at [344, 303] on span "Blogging or posting on social media sites about the practice’s policies and pro…" at bounding box center [316, 336] width 205 height 103
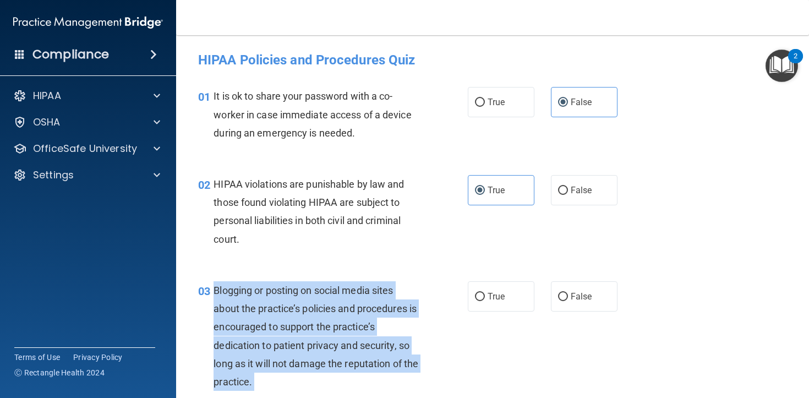
click at [344, 303] on span "Blogging or posting on social media sites about the practice’s policies and pro…" at bounding box center [316, 336] width 205 height 103
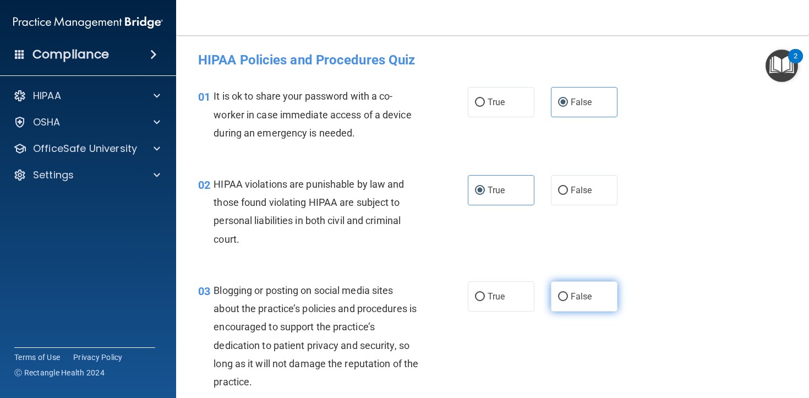
click at [584, 286] on label "False" at bounding box center [584, 296] width 67 height 30
click at [568, 293] on input "False" at bounding box center [563, 297] width 10 height 8
radio input "true"
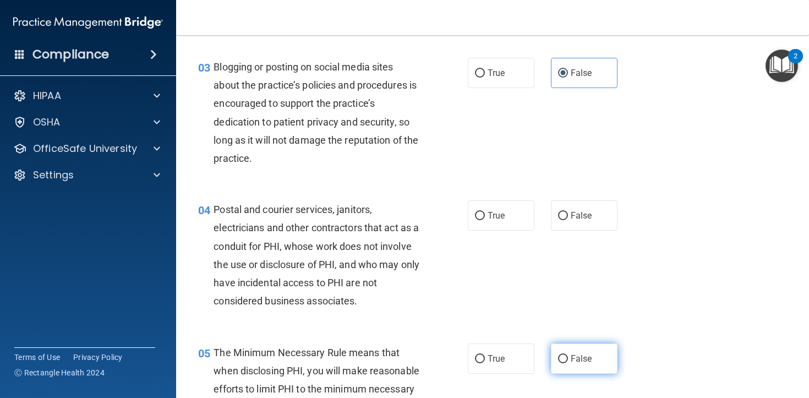
scroll to position [284, 0]
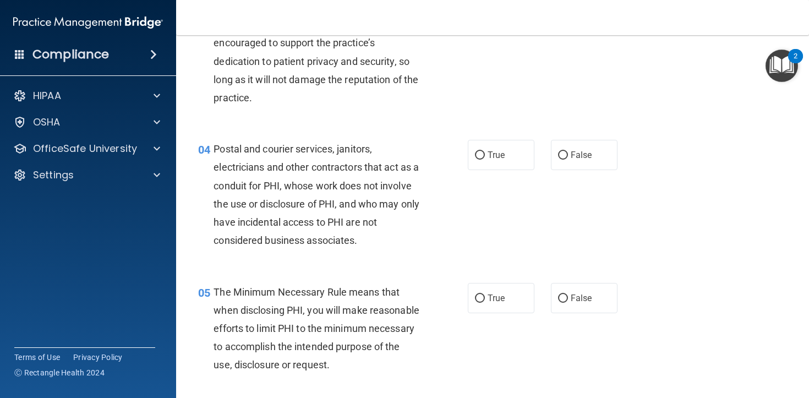
click at [341, 203] on span "Postal and courier services, janitors, electricians and other contractors that …" at bounding box center [317, 194] width 206 height 103
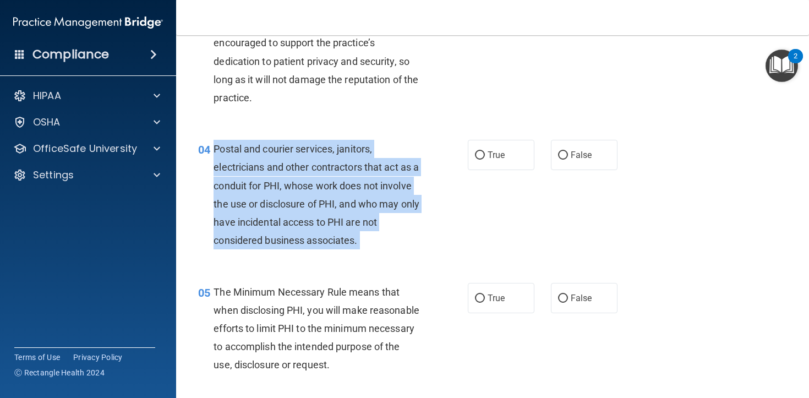
click at [341, 203] on span "Postal and courier services, janitors, electricians and other contractors that …" at bounding box center [317, 194] width 206 height 103
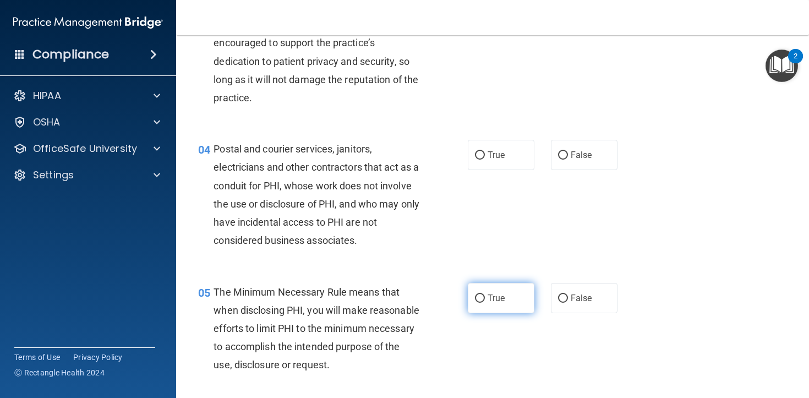
click at [502, 307] on label "True" at bounding box center [501, 298] width 67 height 30
click at [485, 303] on input "True" at bounding box center [480, 299] width 10 height 8
radio input "true"
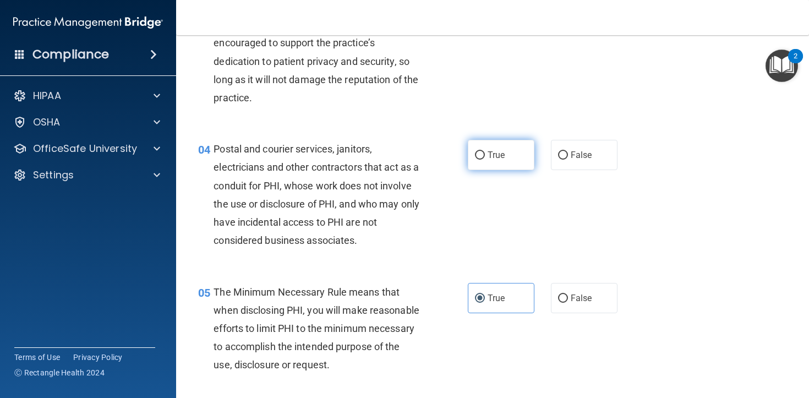
click at [486, 157] on label "True" at bounding box center [501, 155] width 67 height 30
click at [485, 157] on input "True" at bounding box center [480, 155] width 10 height 8
radio input "true"
click at [347, 307] on span "The Minimum Necessary Rule means that when disclosing PHI, you will make reason…" at bounding box center [317, 328] width 206 height 85
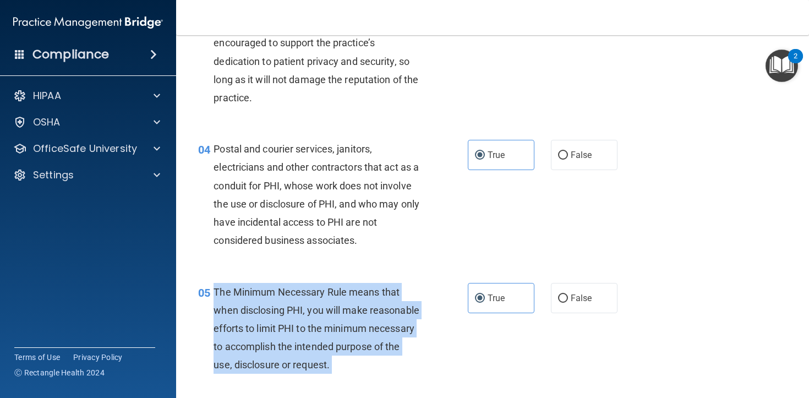
click at [347, 307] on span "The Minimum Necessary Rule means that when disclosing PHI, you will make reason…" at bounding box center [317, 328] width 206 height 85
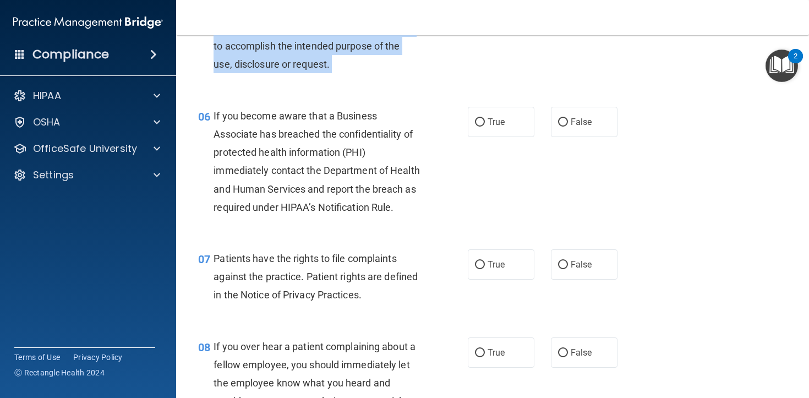
scroll to position [601, 0]
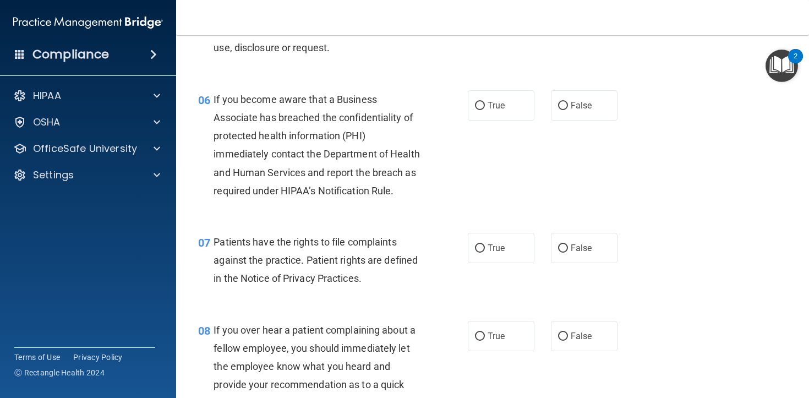
click at [275, 155] on span "If you become aware that a Business Associate has breached the confidentiality …" at bounding box center [317, 145] width 206 height 103
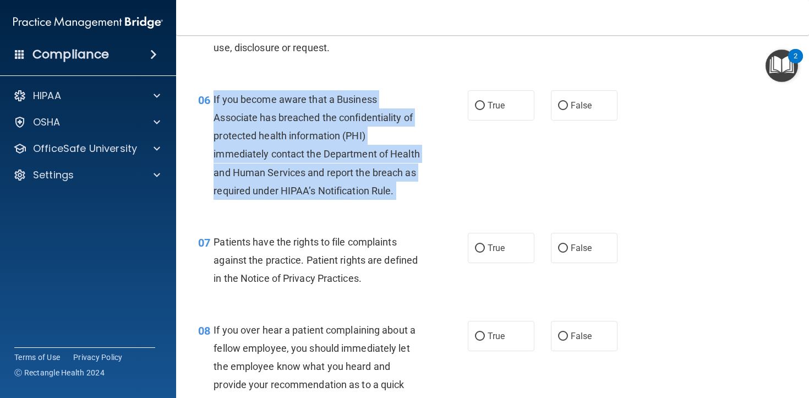
click at [275, 155] on span "If you become aware that a Business Associate has breached the confidentiality …" at bounding box center [317, 145] width 206 height 103
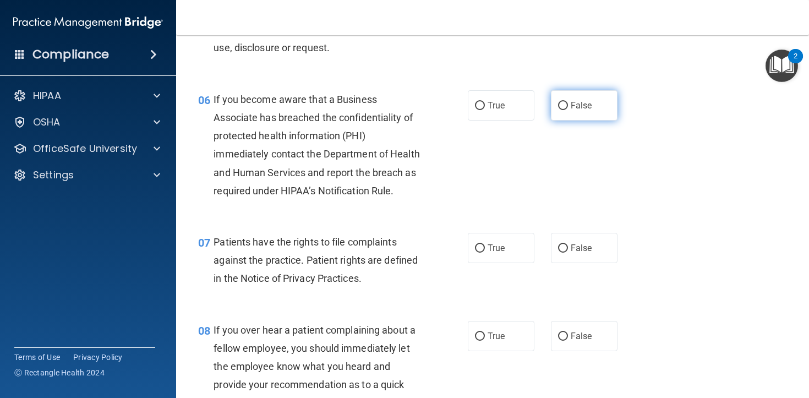
click at [569, 121] on label "False" at bounding box center [584, 105] width 67 height 30
click at [568, 110] on input "False" at bounding box center [563, 106] width 10 height 8
radio input "true"
click at [331, 252] on div "Patients have the rights to file complaints against the practice. Patient right…" at bounding box center [321, 260] width 215 height 55
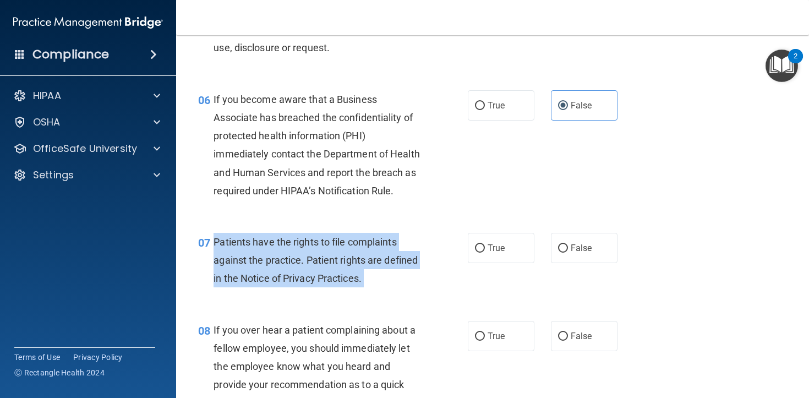
click at [331, 252] on div "Patients have the rights to file complaints against the practice. Patient right…" at bounding box center [321, 260] width 215 height 55
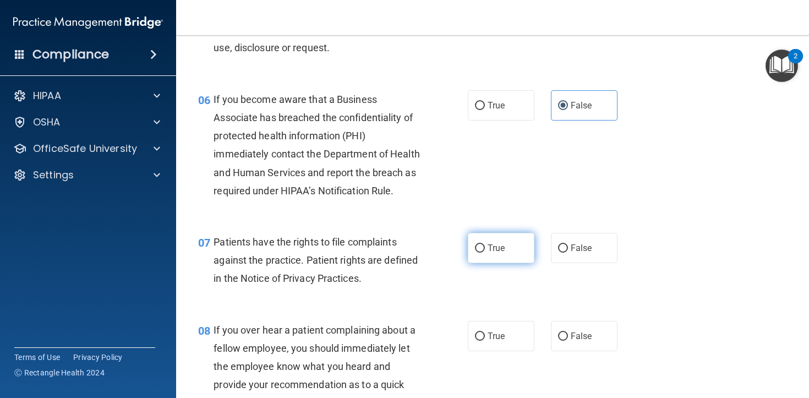
click at [506, 263] on label "True" at bounding box center [501, 248] width 67 height 30
click at [485, 253] on input "True" at bounding box center [480, 248] width 10 height 8
radio input "true"
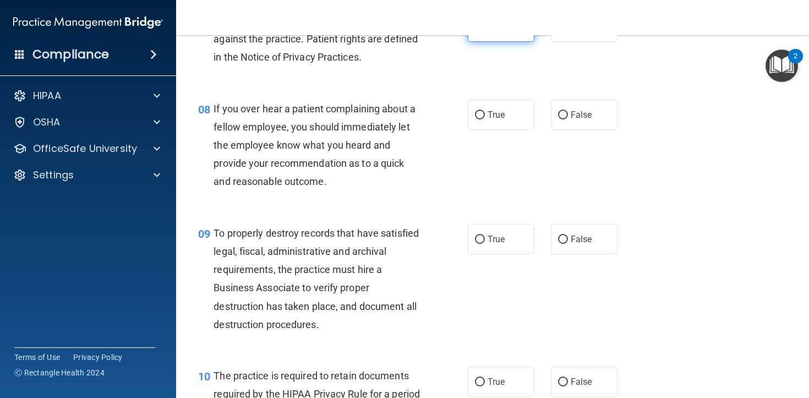
scroll to position [844, 0]
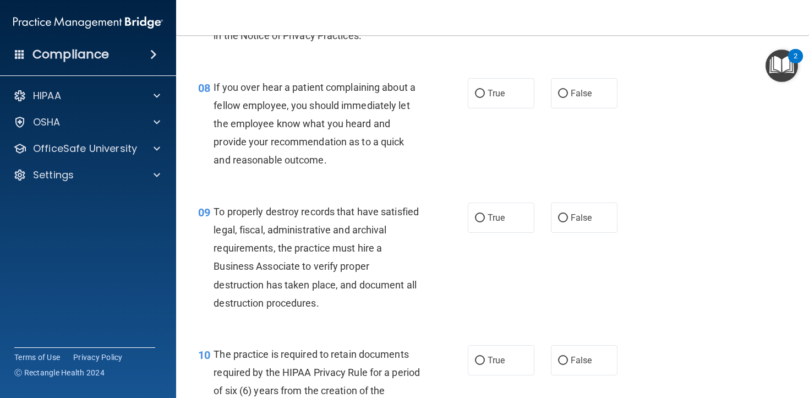
click at [331, 170] on div "If you over hear a patient complaining about a fellow employee, you should imme…" at bounding box center [321, 123] width 215 height 91
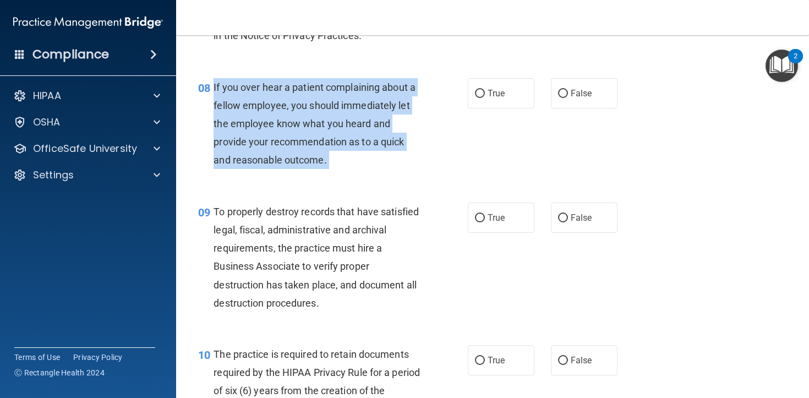
click at [331, 170] on div "If you over hear a patient complaining about a fellow employee, you should imme…" at bounding box center [321, 123] width 215 height 91
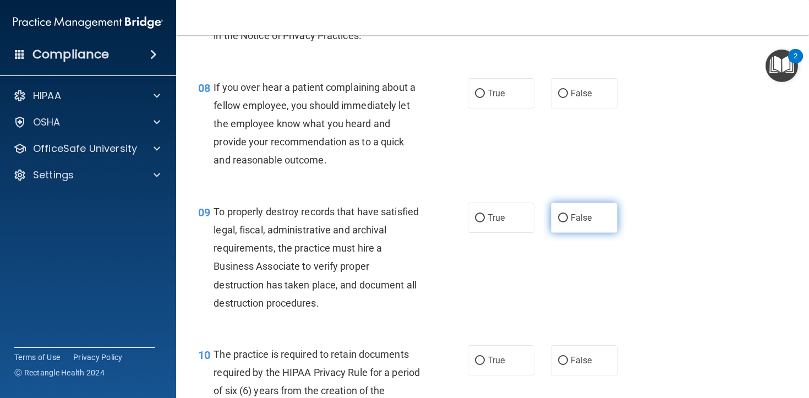
click at [600, 229] on label "False" at bounding box center [584, 218] width 67 height 30
click at [568, 222] on input "False" at bounding box center [563, 218] width 10 height 8
radio input "true"
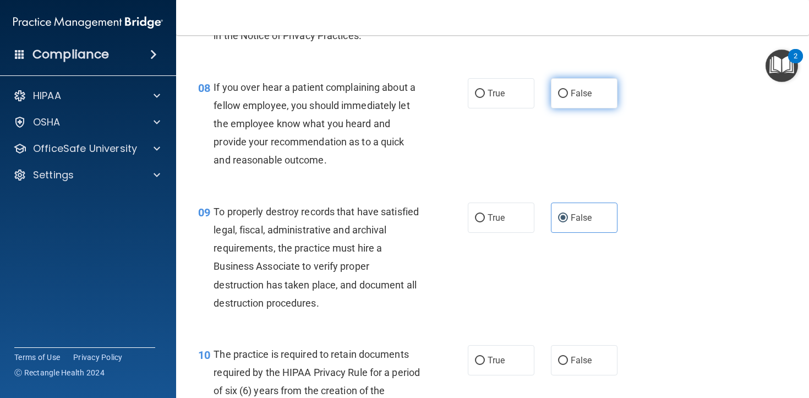
click at [578, 99] on span "False" at bounding box center [581, 93] width 21 height 10
click at [568, 98] on input "False" at bounding box center [563, 94] width 10 height 8
radio input "true"
click at [251, 318] on div "09 To properly destroy records that have satisfied legal, fiscal, administrativ…" at bounding box center [333, 260] width 303 height 115
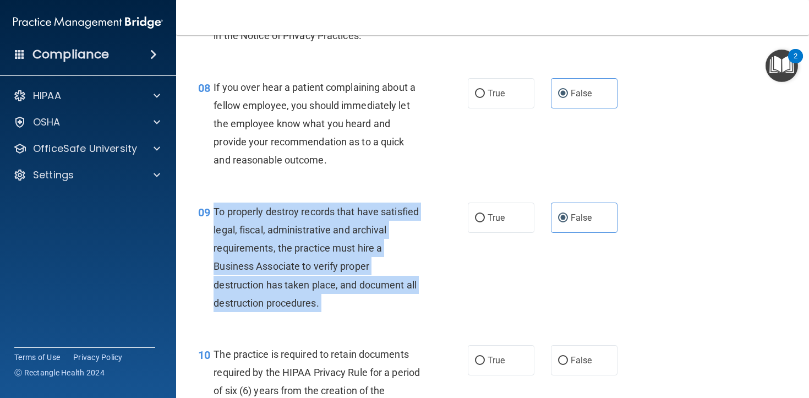
click at [251, 318] on div "09 To properly destroy records that have satisfied legal, fiscal, administrativ…" at bounding box center [333, 260] width 303 height 115
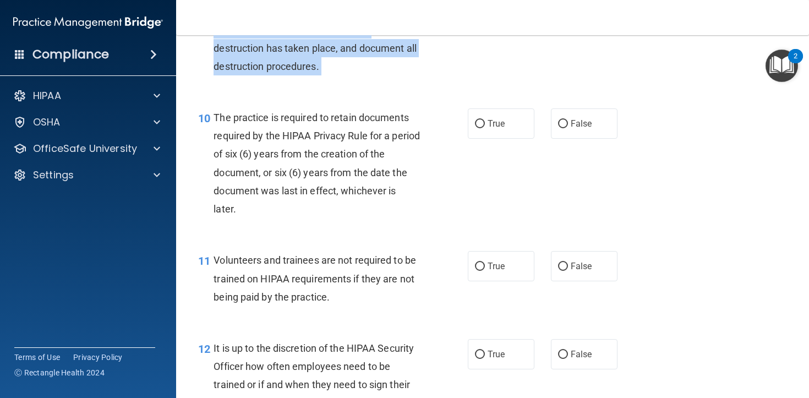
scroll to position [1086, 0]
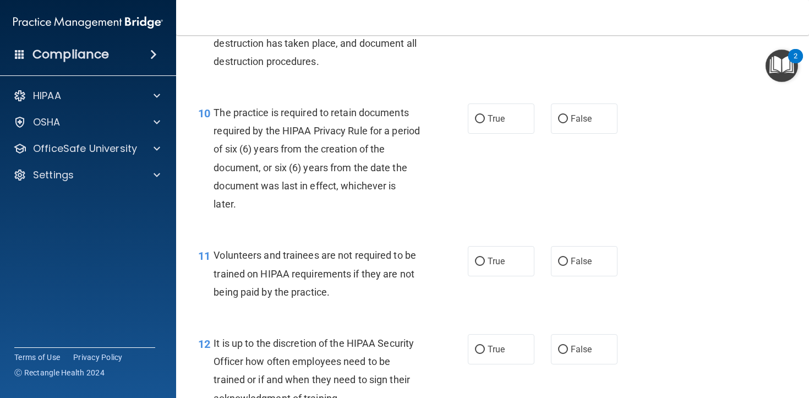
click at [355, 159] on div "The practice is required to retain documents required by the HIPAA Privacy Rule…" at bounding box center [321, 159] width 215 height 110
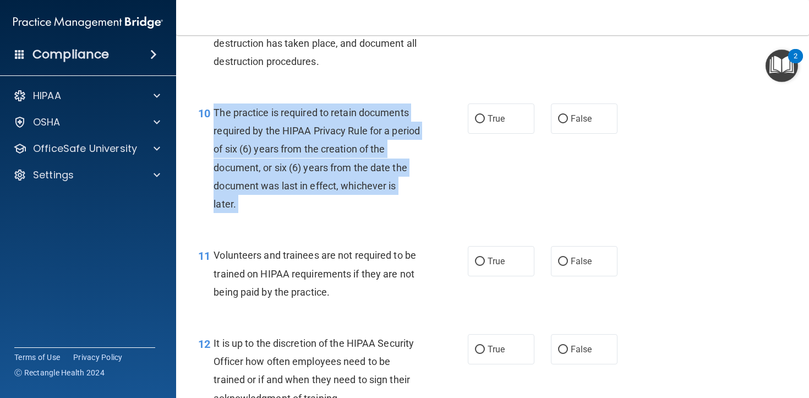
click at [355, 159] on div "The practice is required to retain documents required by the HIPAA Privacy Rule…" at bounding box center [321, 159] width 215 height 110
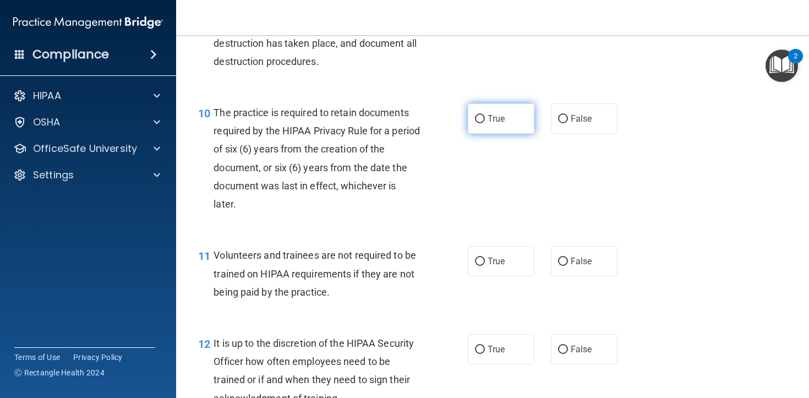
click at [481, 134] on label "True" at bounding box center [501, 119] width 67 height 30
click at [481, 123] on input "True" at bounding box center [480, 119] width 10 height 8
radio input "true"
click at [295, 297] on span "Volunteers and trainees are not required to be trained on HIPAA requirements if…" at bounding box center [315, 273] width 203 height 48
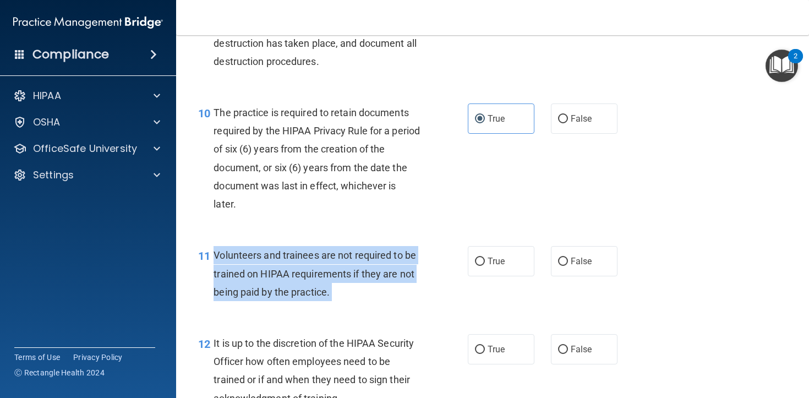
click at [295, 297] on span "Volunteers and trainees are not required to be trained on HIPAA requirements if…" at bounding box center [315, 273] width 203 height 48
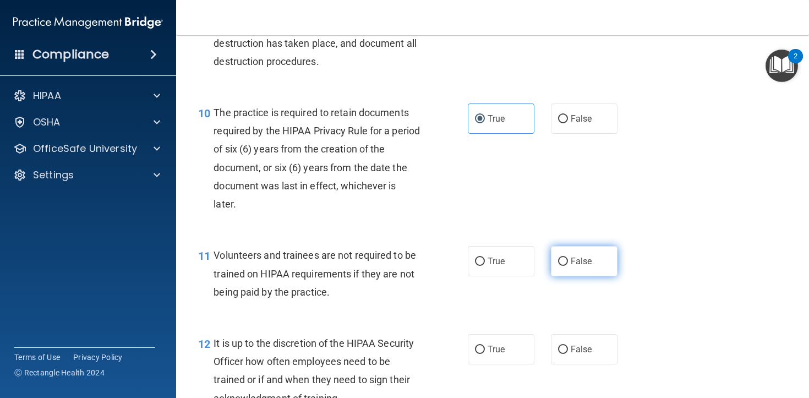
click at [596, 276] on label "False" at bounding box center [584, 261] width 67 height 30
click at [568, 266] on input "False" at bounding box center [563, 262] width 10 height 8
radio input "true"
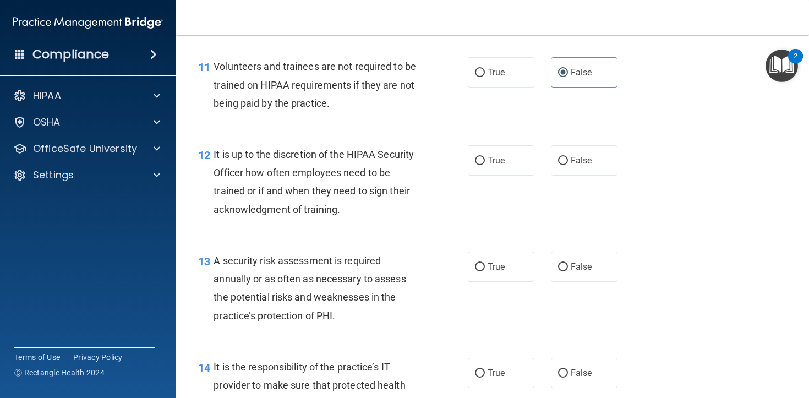
scroll to position [1294, 0]
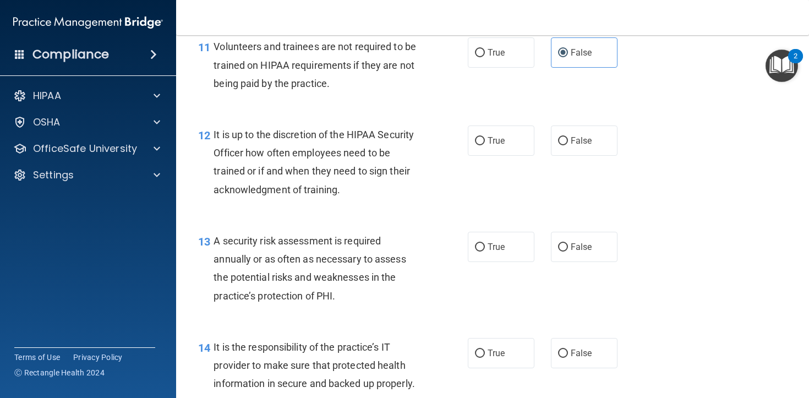
click at [326, 175] on span "It is up to the discretion of the HIPAA Security Officer how often employees ne…" at bounding box center [314, 162] width 200 height 67
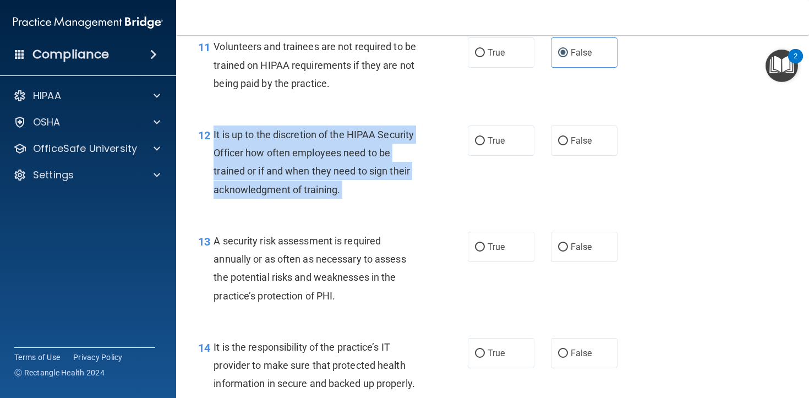
click at [326, 175] on span "It is up to the discretion of the HIPAA Security Officer how often employees ne…" at bounding box center [314, 162] width 200 height 67
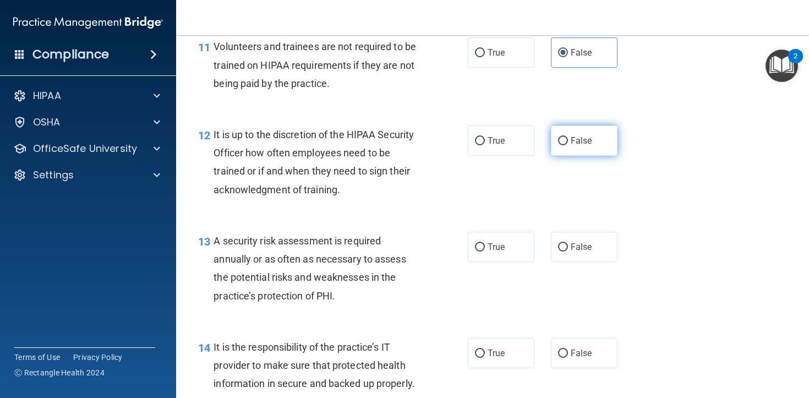
click at [562, 156] on label "False" at bounding box center [584, 141] width 67 height 30
click at [562, 145] on input "False" at bounding box center [563, 141] width 10 height 8
radio input "true"
click at [262, 284] on div "A security risk assessment is required annually or as often as necessary to ass…" at bounding box center [321, 268] width 215 height 73
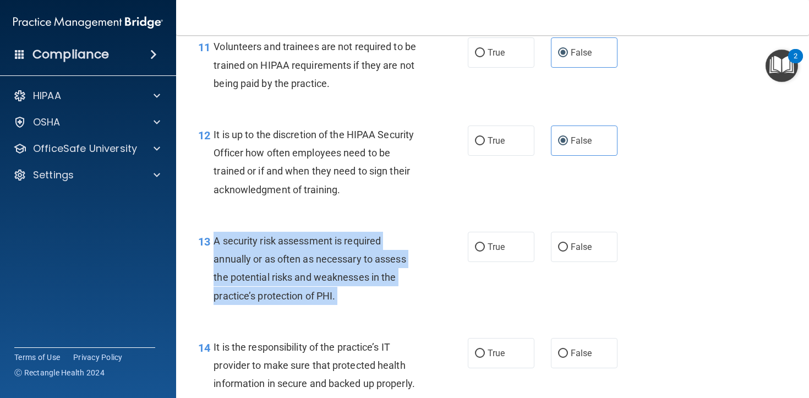
click at [262, 284] on div "A security risk assessment is required annually or as often as necessary to ass…" at bounding box center [321, 268] width 215 height 73
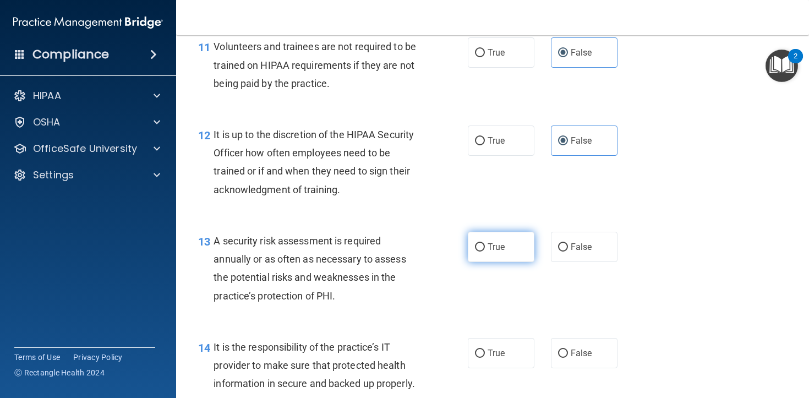
click at [510, 262] on label "True" at bounding box center [501, 247] width 67 height 30
click at [485, 252] on input "True" at bounding box center [480, 247] width 10 height 8
radio input "true"
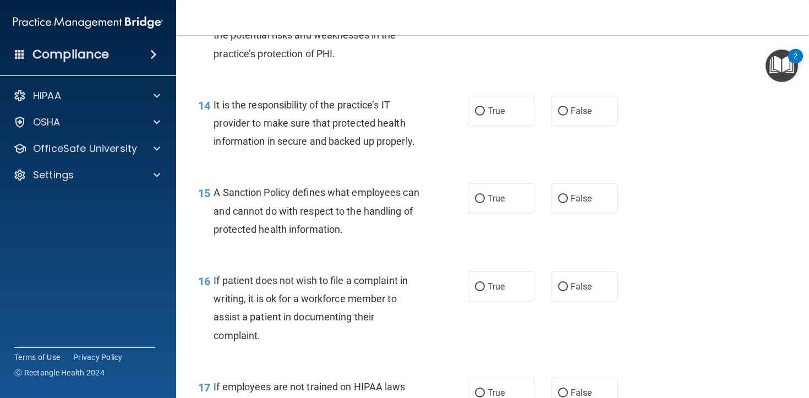
scroll to position [1555, 0]
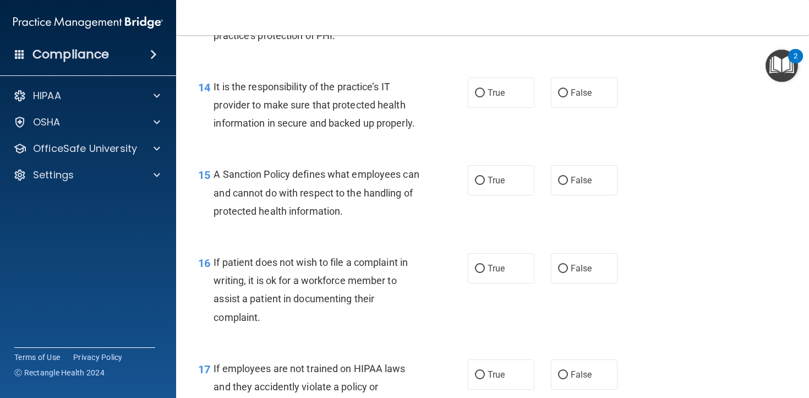
click at [294, 180] on div "15 A Sanction Policy defines what employees can and cannot do with respect to t…" at bounding box center [493, 195] width 606 height 88
click at [279, 130] on div "It is the responsibility of the practice’s IT provider to make sure that protec…" at bounding box center [321, 105] width 215 height 55
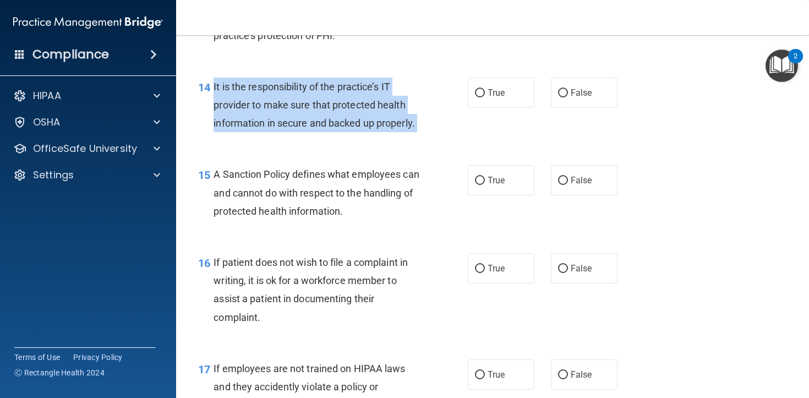
click at [279, 130] on div "It is the responsibility of the practice’s IT provider to make sure that protec…" at bounding box center [321, 105] width 215 height 55
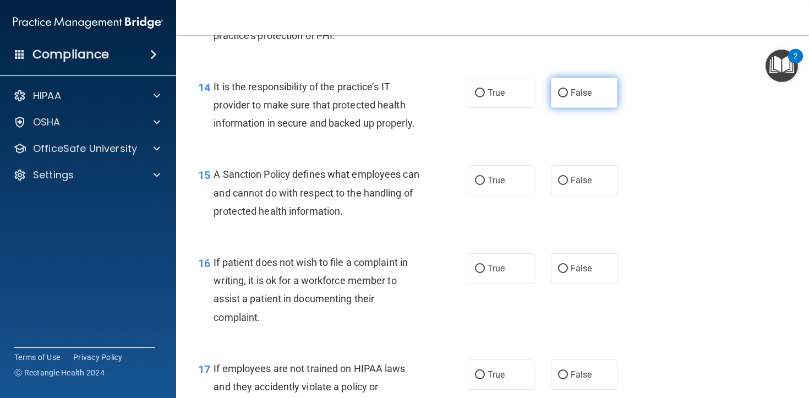
click at [589, 103] on label "False" at bounding box center [584, 93] width 67 height 30
click at [568, 97] on input "False" at bounding box center [563, 93] width 10 height 8
radio input "true"
click at [333, 226] on div "15 A Sanction Policy defines what employees can and cannot do with respect to t…" at bounding box center [333, 195] width 303 height 61
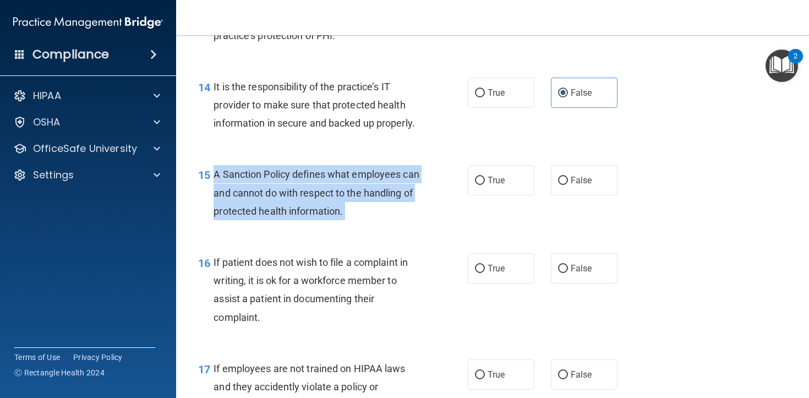
click at [333, 226] on div "15 A Sanction Policy defines what employees can and cannot do with respect to t…" at bounding box center [333, 195] width 303 height 61
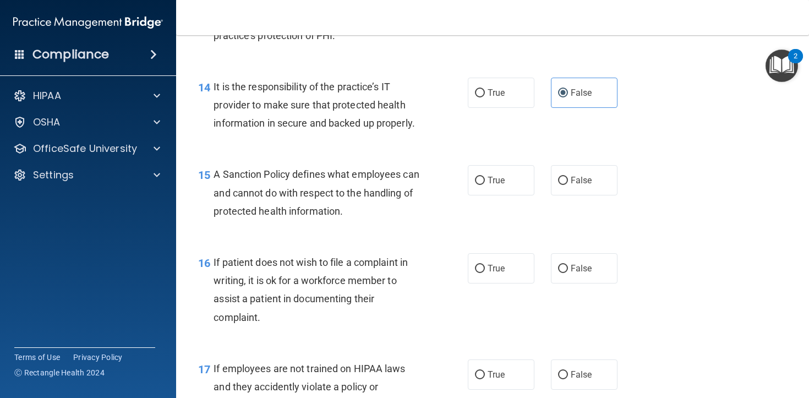
click at [512, 219] on div "15 A Sanction Policy defines what employees can and cannot do with respect to t…" at bounding box center [493, 195] width 606 height 88
click at [512, 195] on label "True" at bounding box center [501, 180] width 67 height 30
click at [485, 185] on input "True" at bounding box center [480, 181] width 10 height 8
radio input "true"
click at [362, 299] on span "If patient does not wish to file a complaint in writing, it is ok for a workfor…" at bounding box center [311, 290] width 194 height 67
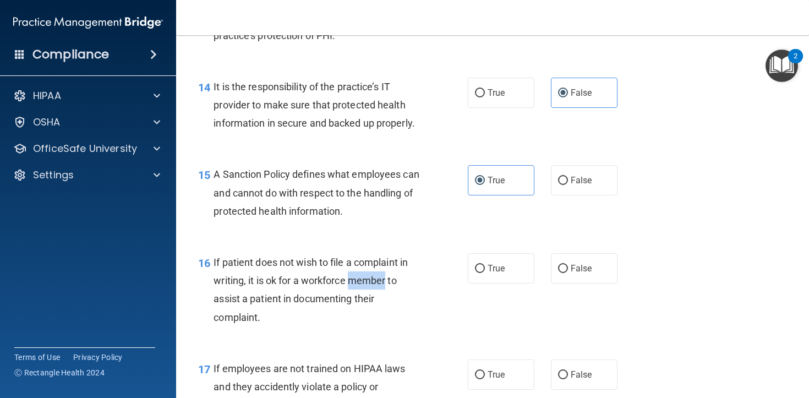
click at [362, 299] on span "If patient does not wish to file a complaint in writing, it is ok for a workfor…" at bounding box center [311, 290] width 194 height 67
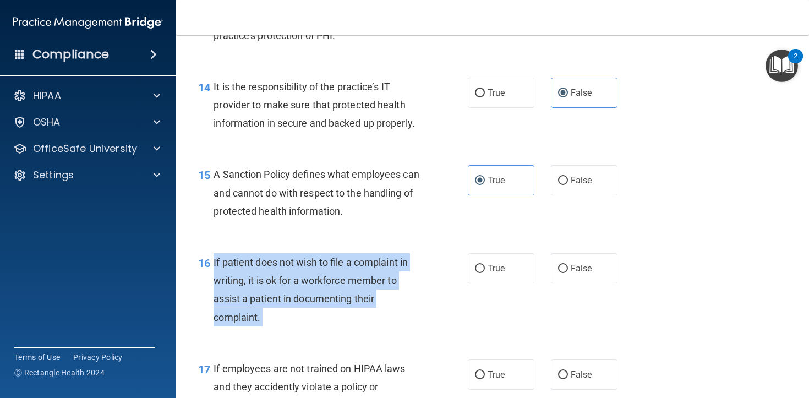
click at [362, 299] on span "If patient does not wish to file a complaint in writing, it is ok for a workfor…" at bounding box center [311, 290] width 194 height 67
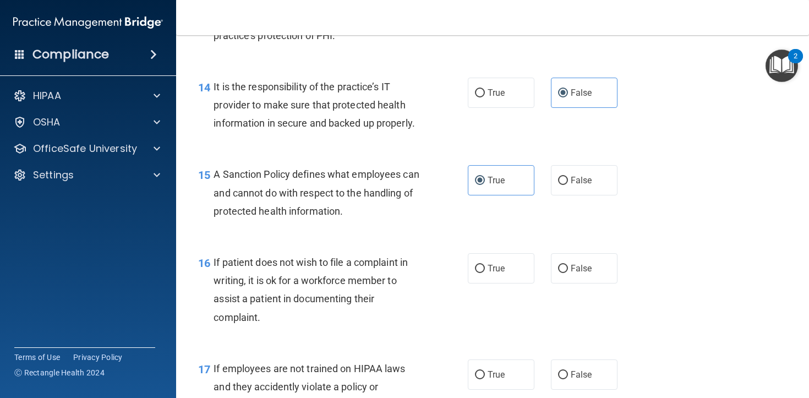
click at [537, 284] on div "True False" at bounding box center [548, 268] width 160 height 30
click at [517, 284] on label "True" at bounding box center [501, 268] width 67 height 30
click at [485, 273] on input "True" at bounding box center [480, 269] width 10 height 8
radio input "true"
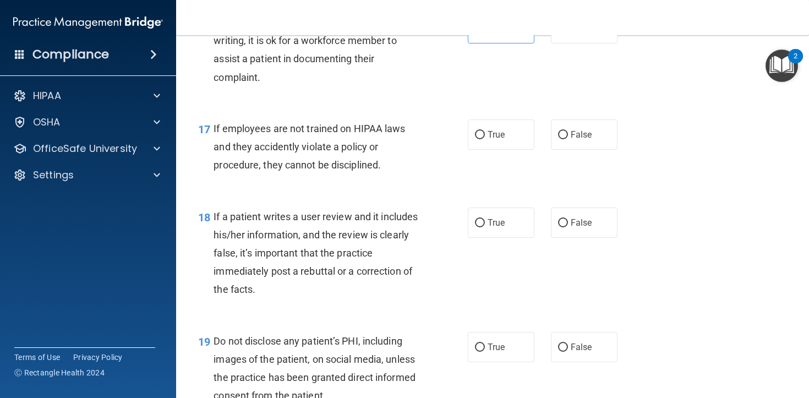
scroll to position [1845, 0]
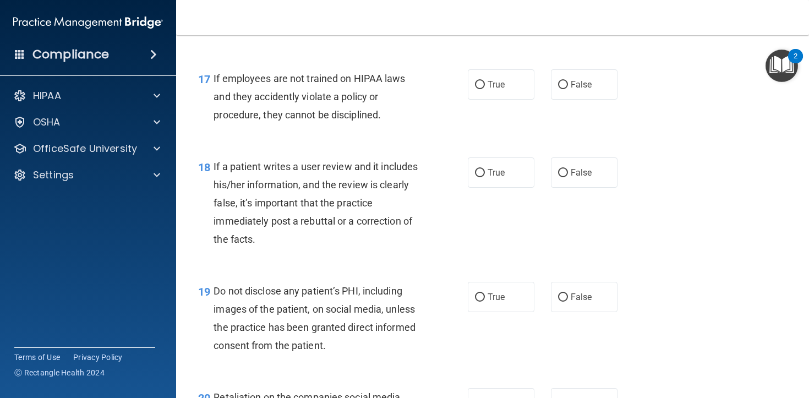
click at [312, 130] on div "17 If employees are not trained on HIPAA laws and they accidently violate a pol…" at bounding box center [333, 99] width 303 height 61
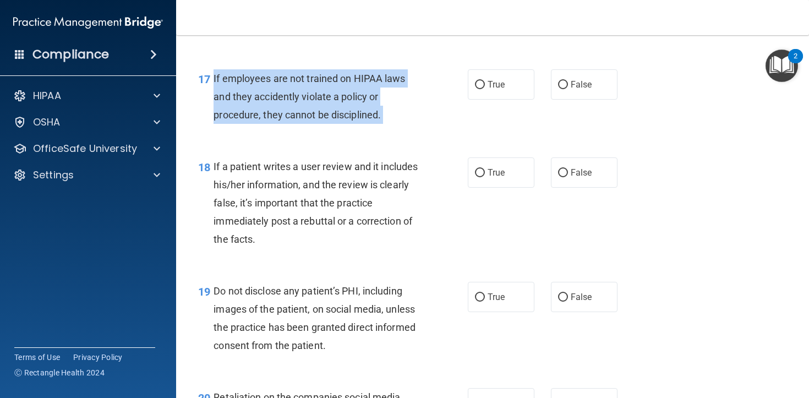
click at [312, 130] on div "17 If employees are not trained on HIPAA laws and they accidently violate a pol…" at bounding box center [333, 99] width 303 height 61
click at [559, 89] on input "False" at bounding box center [563, 85] width 10 height 8
radio input "true"
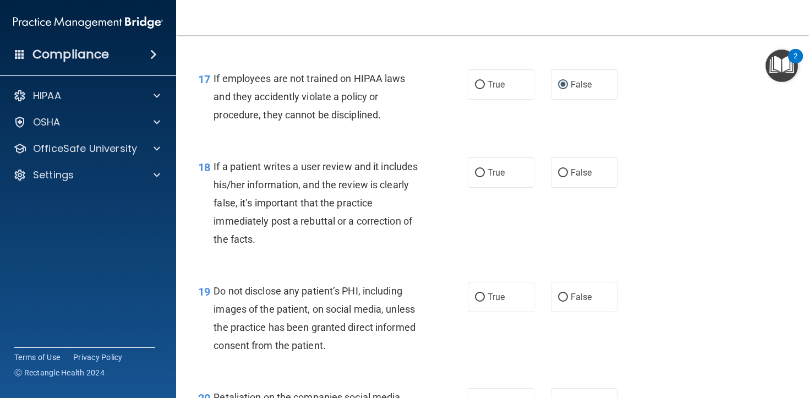
click at [312, 201] on span "If a patient writes a user review and it includes his/her information, and the …" at bounding box center [316, 203] width 204 height 85
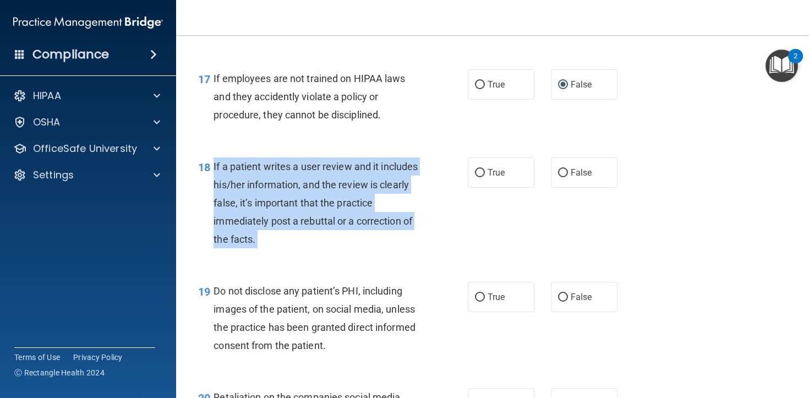
click at [312, 201] on span "If a patient writes a user review and it includes his/her information, and the …" at bounding box center [316, 203] width 204 height 85
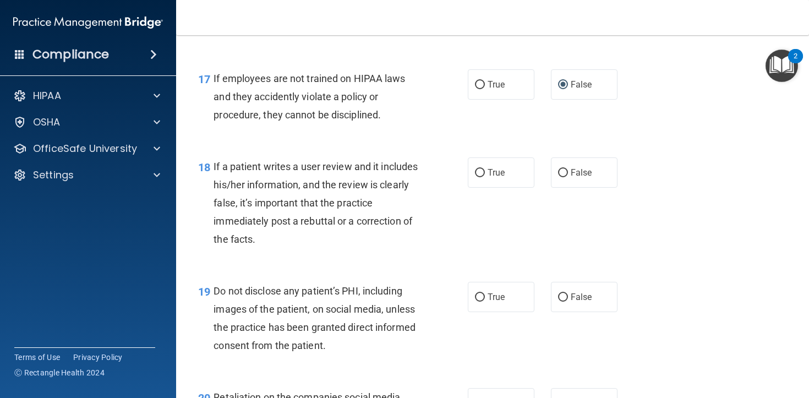
click at [590, 208] on div "18 If a patient writes a user review and it includes his/her information, and t…" at bounding box center [493, 206] width 606 height 124
click at [576, 184] on label "False" at bounding box center [584, 172] width 67 height 30
click at [568, 177] on input "False" at bounding box center [563, 173] width 10 height 8
radio input "true"
click at [304, 335] on div "Do not disclose any patient’s PHI, including images of the patient, on social m…" at bounding box center [321, 318] width 215 height 73
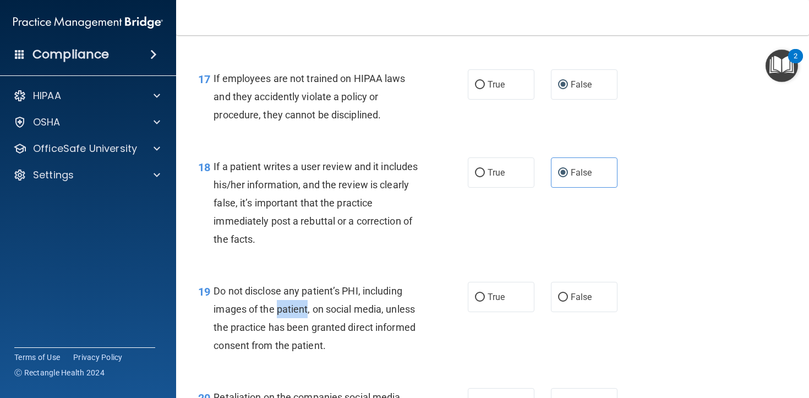
click at [304, 335] on div "Do not disclose any patient’s PHI, including images of the patient, on social m…" at bounding box center [321, 318] width 215 height 73
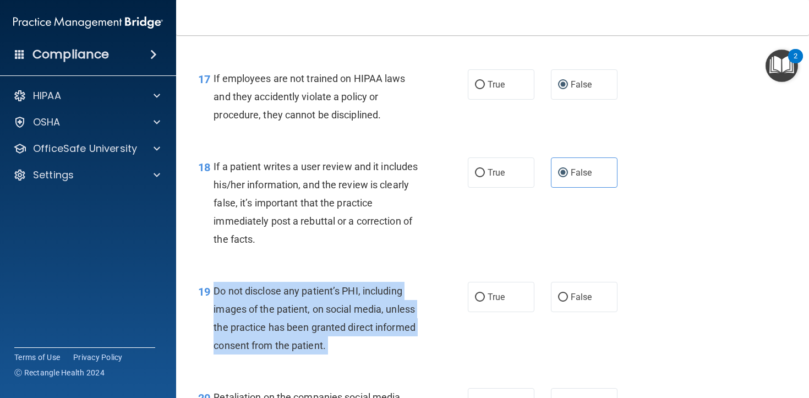
click at [304, 335] on div "Do not disclose any patient’s PHI, including images of the patient, on social m…" at bounding box center [321, 318] width 215 height 73
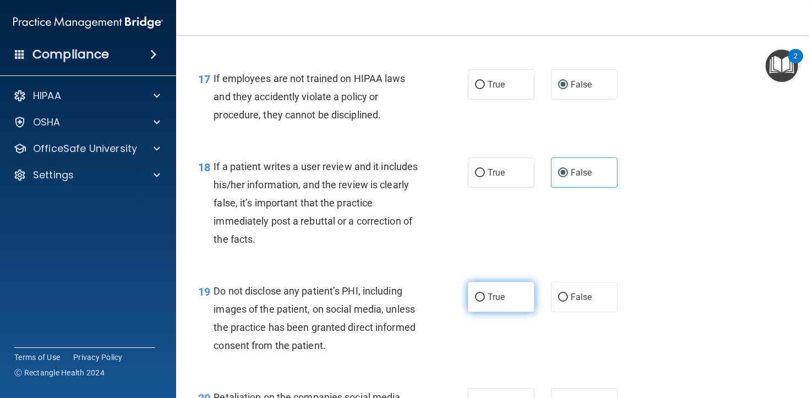
click at [502, 302] on span "True" at bounding box center [496, 297] width 17 height 10
click at [485, 302] on input "True" at bounding box center [480, 297] width 10 height 8
radio input "true"
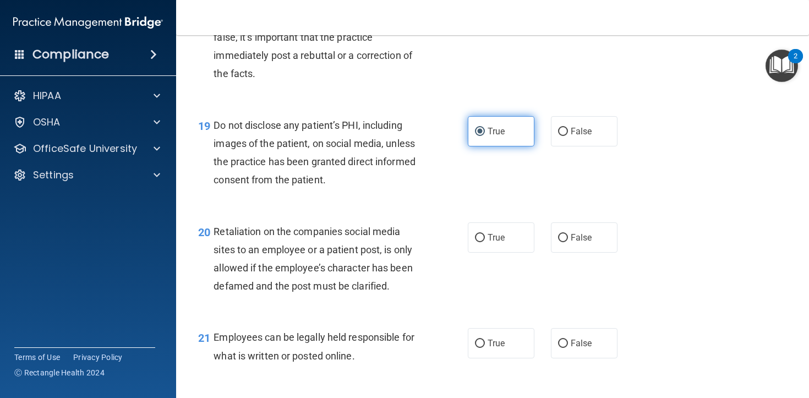
scroll to position [2059, 0]
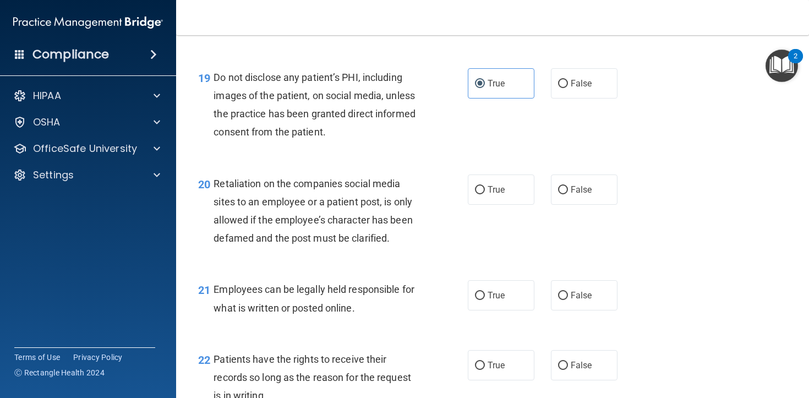
click at [378, 209] on div "Retaliation on the companies social media sites to an employee or a patient pos…" at bounding box center [321, 211] width 215 height 73
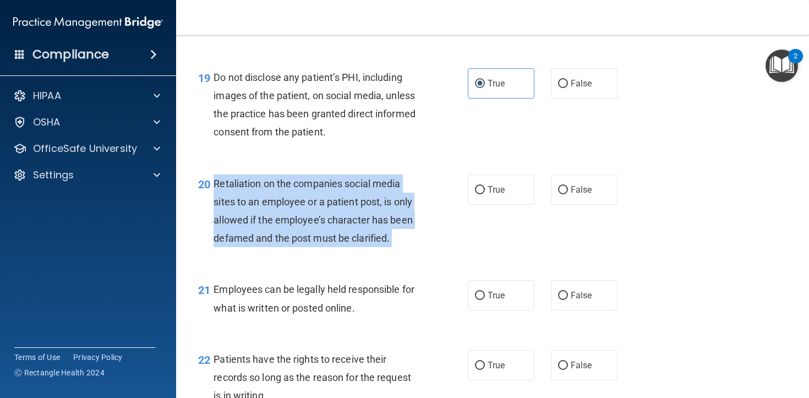
click at [378, 209] on div "Retaliation on the companies social media sites to an employee or a patient pos…" at bounding box center [321, 211] width 215 height 73
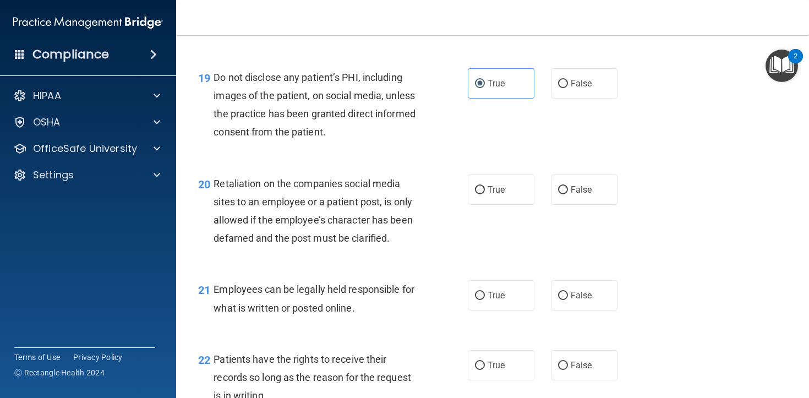
click at [581, 182] on div "20 Retaliation on the companies social media sites to an employee or a patient …" at bounding box center [493, 214] width 606 height 106
click at [585, 202] on label "False" at bounding box center [584, 190] width 67 height 30
click at [568, 194] on input "False" at bounding box center [563, 190] width 10 height 8
radio input "true"
click at [324, 244] on span "Retaliation on the companies social media sites to an employee or a patient pos…" at bounding box center [313, 211] width 199 height 67
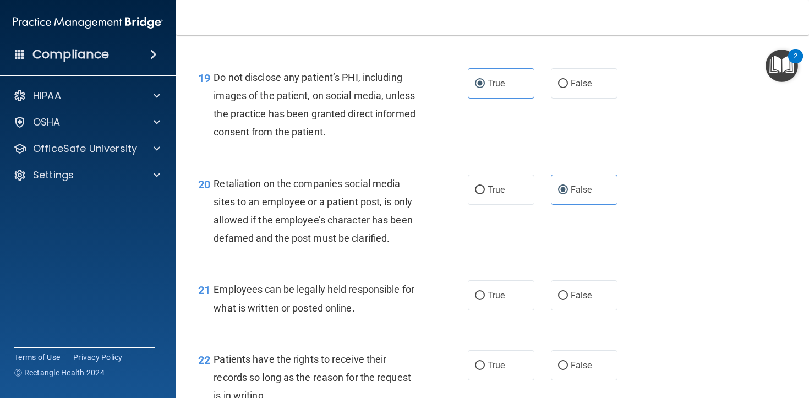
click at [329, 336] on div "21 Employees can be legally held responsible for what is written or posted onli…" at bounding box center [493, 300] width 606 height 69
click at [292, 303] on span "Employees can be legally held responsible for what is written or posted online." at bounding box center [314, 299] width 201 height 30
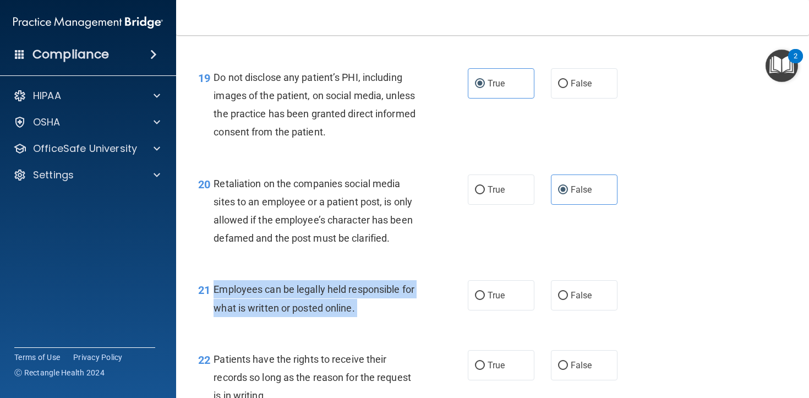
click at [292, 303] on span "Employees can be legally held responsible for what is written or posted online." at bounding box center [314, 299] width 201 height 30
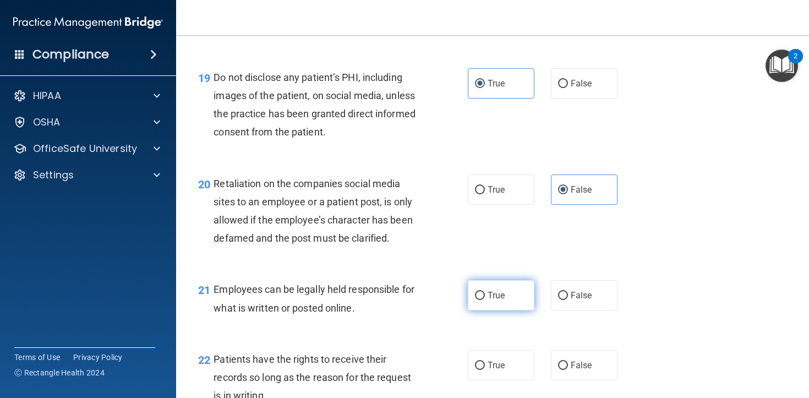
click at [512, 311] on label "True" at bounding box center [501, 295] width 67 height 30
click at [485, 300] on input "True" at bounding box center [480, 296] width 10 height 8
radio input "true"
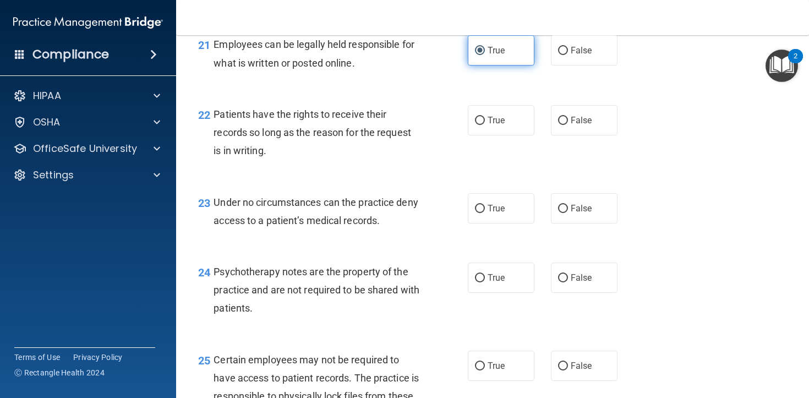
scroll to position [2307, 0]
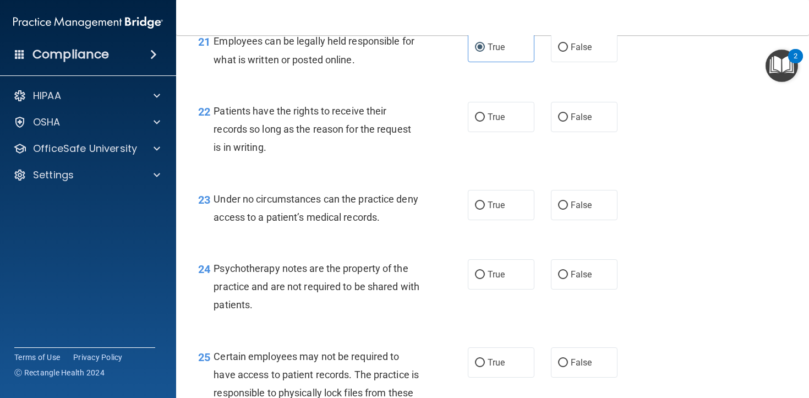
click at [322, 154] on div "Patients have the rights to receive their records so long as the reason for the…" at bounding box center [321, 129] width 215 height 55
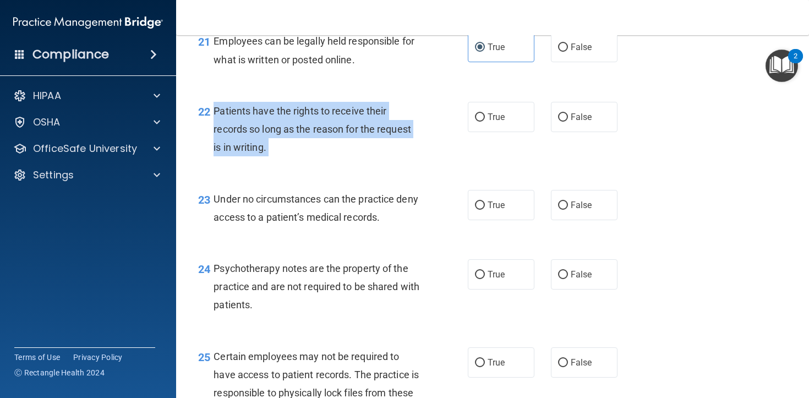
click at [322, 154] on div "Patients have the rights to receive their records so long as the reason for the…" at bounding box center [321, 129] width 215 height 55
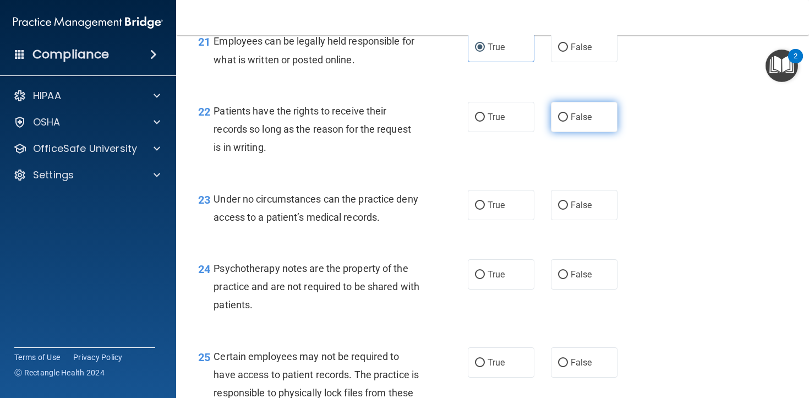
click at [595, 132] on label "False" at bounding box center [584, 117] width 67 height 30
click at [568, 122] on input "False" at bounding box center [563, 117] width 10 height 8
radio input "true"
click at [262, 246] on div "23 Under no circumstances can the practice deny access to a patient’s medical r…" at bounding box center [493, 210] width 606 height 69
click at [266, 223] on span "Under no circumstances can the practice deny access to a patient’s medical reco…" at bounding box center [316, 208] width 204 height 30
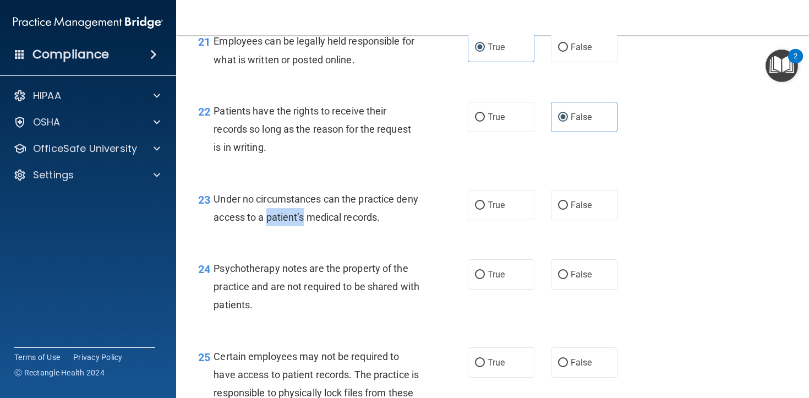
click at [266, 223] on span "Under no circumstances can the practice deny access to a patient’s medical reco…" at bounding box center [316, 208] width 204 height 30
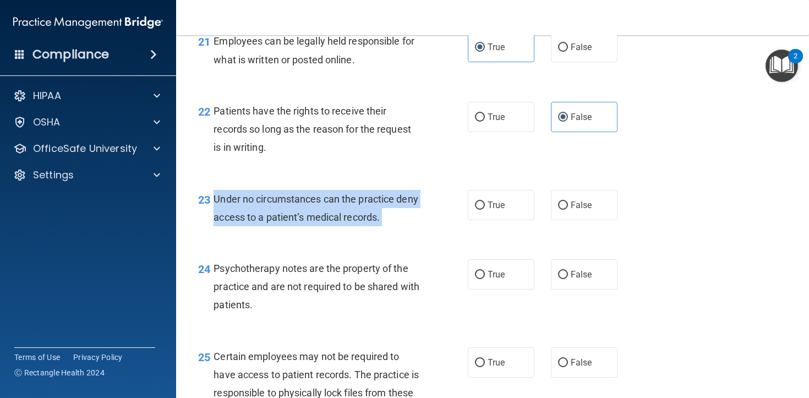
click at [266, 223] on span "Under no circumstances can the practice deny access to a patient’s medical reco…" at bounding box center [316, 208] width 204 height 30
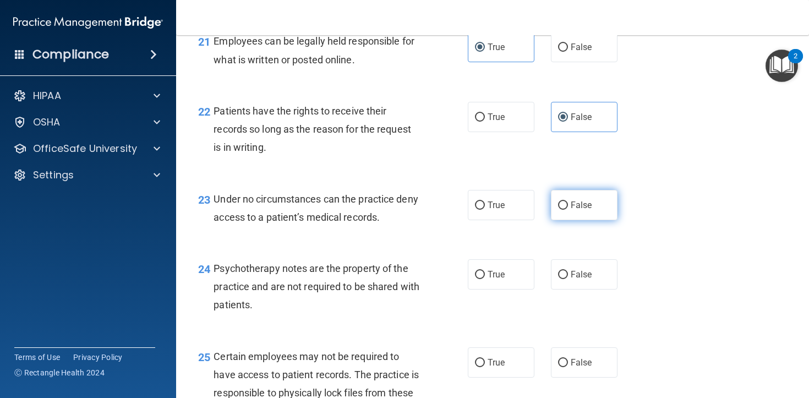
click at [598, 220] on label "False" at bounding box center [584, 205] width 67 height 30
click at [568, 210] on input "False" at bounding box center [563, 206] width 10 height 8
radio input "true"
click at [304, 296] on div "Psychotherapy notes are the property of the practice and are not required to be…" at bounding box center [321, 286] width 215 height 55
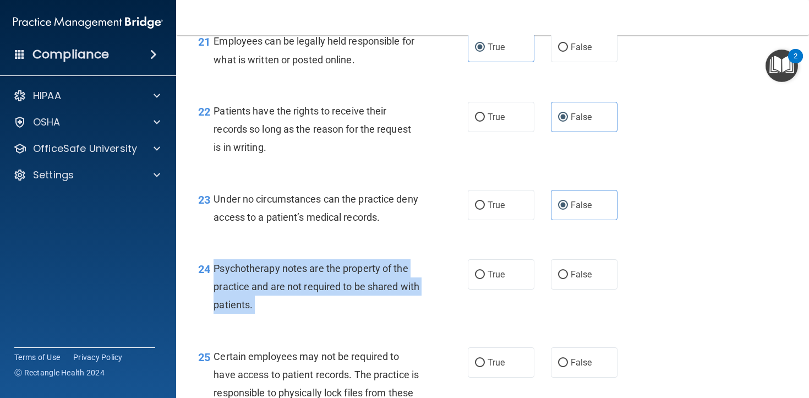
click at [304, 296] on div "Psychotherapy notes are the property of the practice and are not required to be…" at bounding box center [321, 286] width 215 height 55
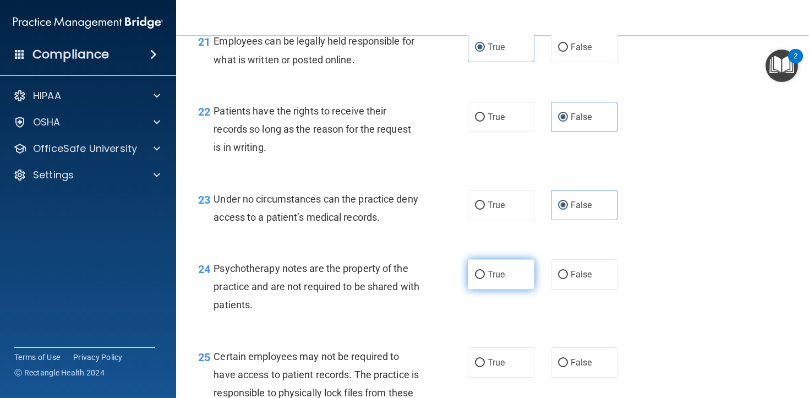
click at [505, 280] on span "True" at bounding box center [496, 274] width 17 height 10
click at [485, 279] on input "True" at bounding box center [480, 275] width 10 height 8
radio input "true"
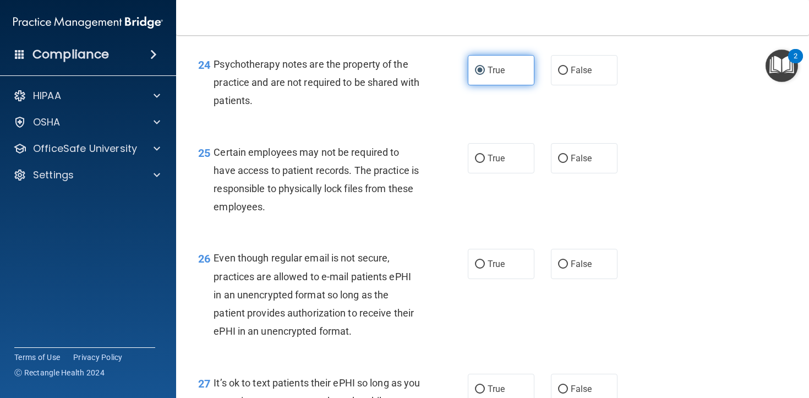
scroll to position [2512, 0]
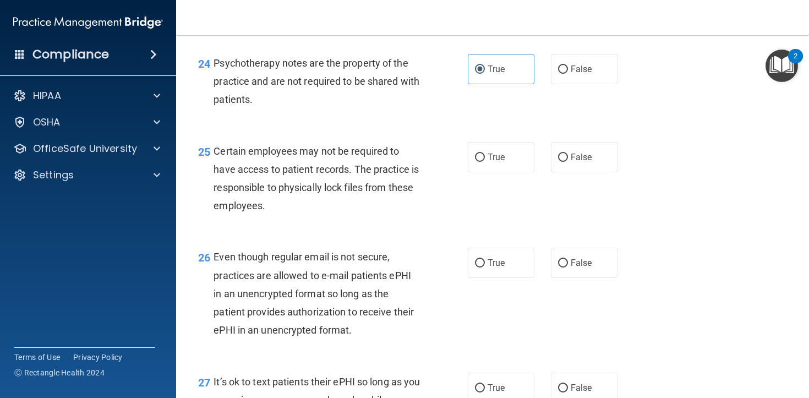
click at [334, 186] on span "Certain employees may not be required to have access to patient records. The pr…" at bounding box center [316, 178] width 205 height 67
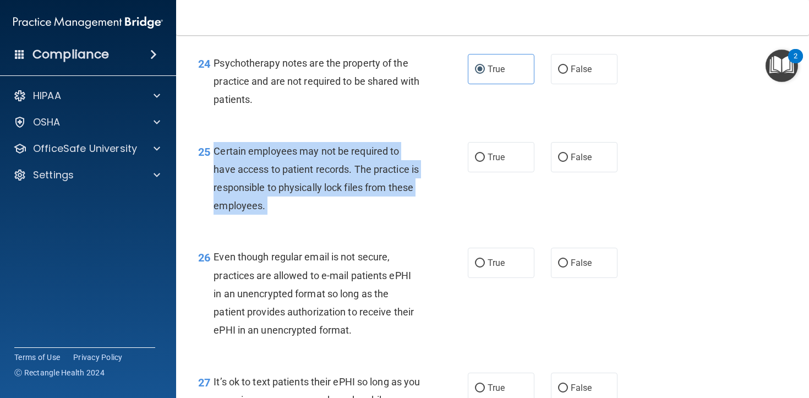
click at [334, 186] on span "Certain employees may not be required to have access to patient records. The pr…" at bounding box center [316, 178] width 205 height 67
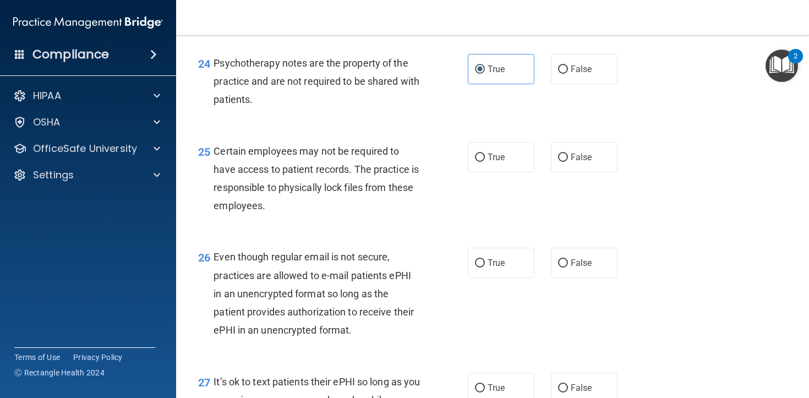
click at [502, 192] on div "25 Certain employees may not be required to have access to patient records. The…" at bounding box center [493, 181] width 606 height 106
click at [494, 162] on span "True" at bounding box center [496, 157] width 17 height 10
click at [485, 162] on input "True" at bounding box center [480, 158] width 10 height 8
radio input "true"
click at [333, 292] on span "Even though regular email is not secure, practices are allowed to e-mail patien…" at bounding box center [314, 293] width 200 height 85
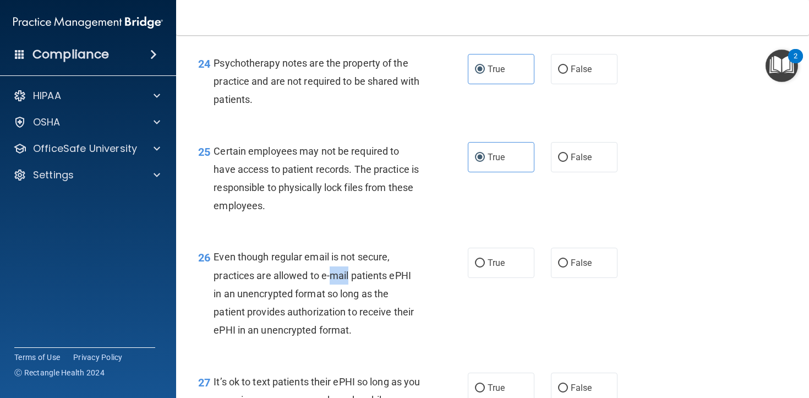
click at [333, 292] on span "Even though regular email is not secure, practices are allowed to e-mail patien…" at bounding box center [314, 293] width 200 height 85
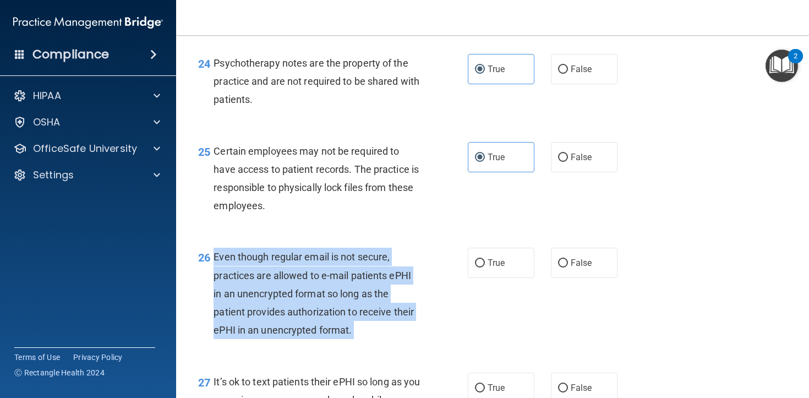
click at [333, 292] on span "Even though regular email is not secure, practices are allowed to e-mail patien…" at bounding box center [314, 293] width 200 height 85
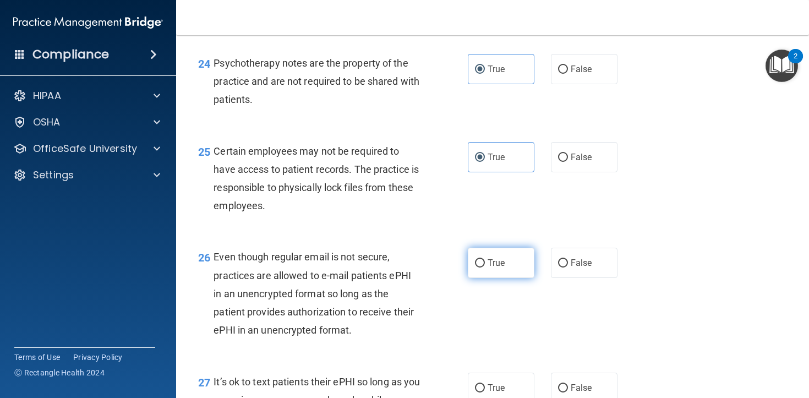
click at [503, 268] on span "True" at bounding box center [496, 263] width 17 height 10
click at [485, 268] on input "True" at bounding box center [480, 263] width 10 height 8
radio input "true"
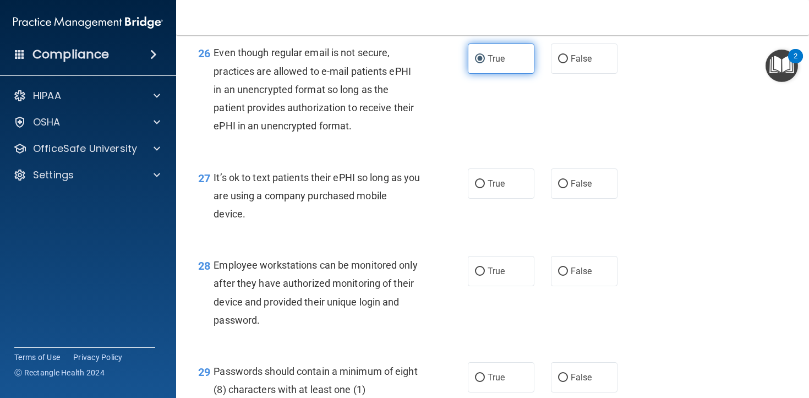
scroll to position [2787, 0]
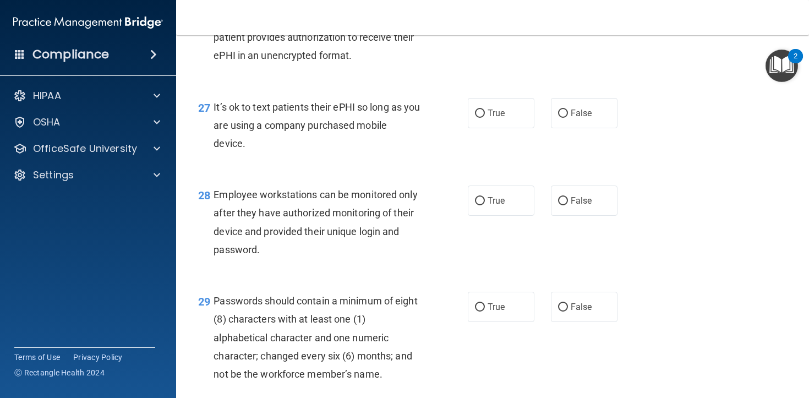
click at [314, 142] on span "It’s ok to text patients their ePHI so long as you are using a company purchase…" at bounding box center [317, 125] width 206 height 48
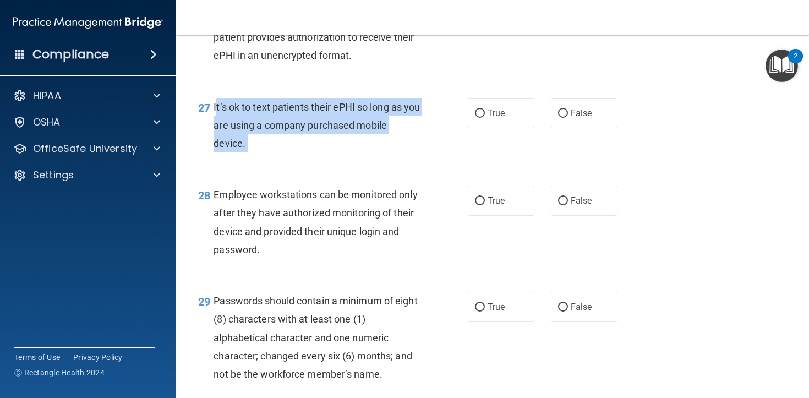
click at [314, 142] on span "It’s ok to text patients their ePHI so long as you are using a company purchase…" at bounding box center [317, 125] width 206 height 48
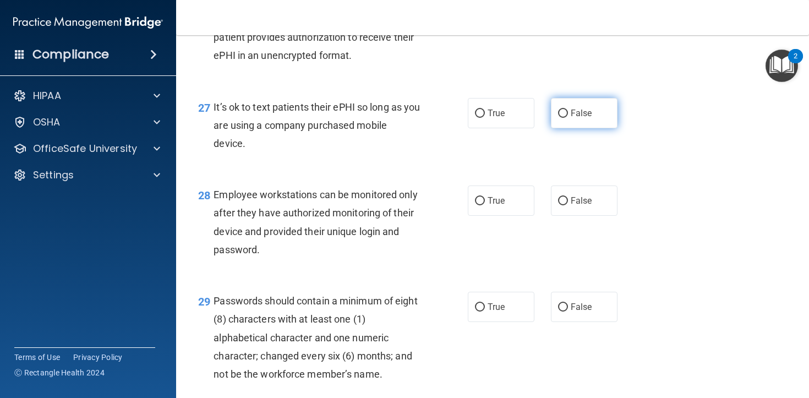
click at [583, 128] on label "False" at bounding box center [584, 113] width 67 height 30
click at [568, 118] on input "False" at bounding box center [563, 114] width 10 height 8
radio input "true"
click at [318, 210] on span "Employee workstations can be monitored only after they have authorized monitori…" at bounding box center [316, 222] width 204 height 67
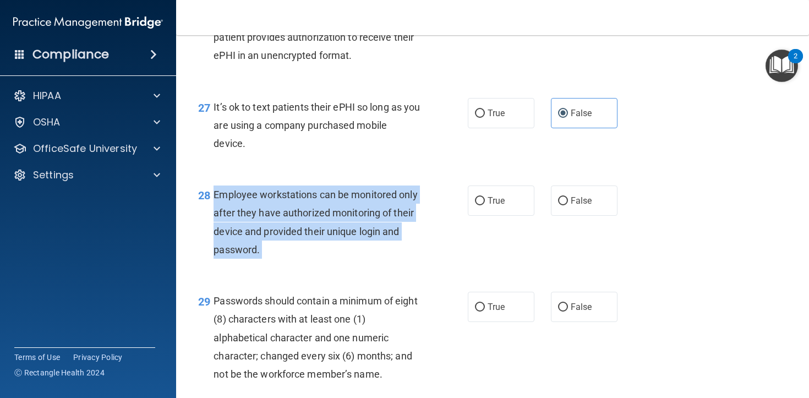
click at [318, 210] on span "Employee workstations can be monitored only after they have authorized monitori…" at bounding box center [316, 222] width 204 height 67
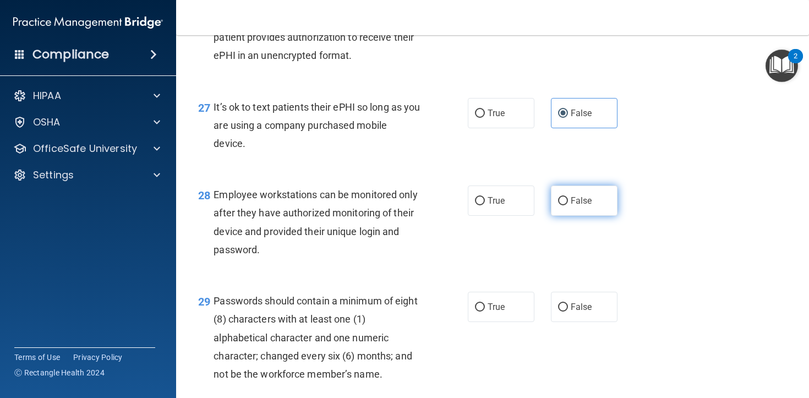
click at [591, 210] on label "False" at bounding box center [584, 201] width 67 height 30
click at [568, 205] on input "False" at bounding box center [563, 201] width 10 height 8
radio input "true"
click at [246, 336] on span "Passwords should contain a minimum of eight (8) characters with at least one (1…" at bounding box center [316, 337] width 204 height 85
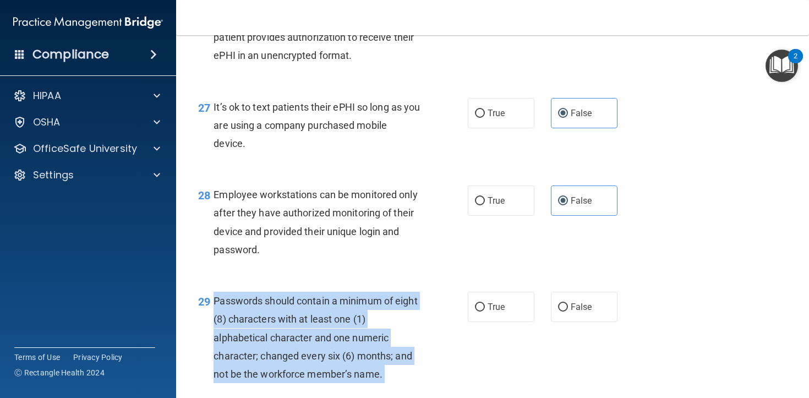
click at [246, 336] on span "Passwords should contain a minimum of eight (8) characters with at least one (1…" at bounding box center [316, 337] width 204 height 85
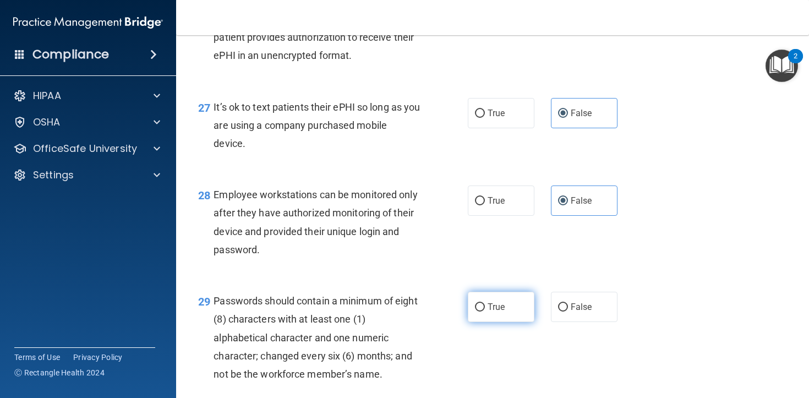
click at [504, 316] on label "True" at bounding box center [501, 307] width 67 height 30
click at [485, 312] on input "True" at bounding box center [480, 307] width 10 height 8
radio input "true"
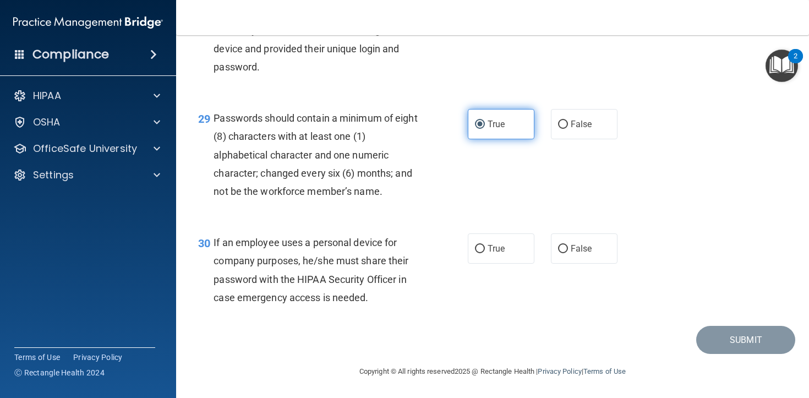
scroll to position [2989, 0]
click at [322, 238] on span "If an employee uses a personal device for company purposes, he/she must share t…" at bounding box center [311, 270] width 195 height 67
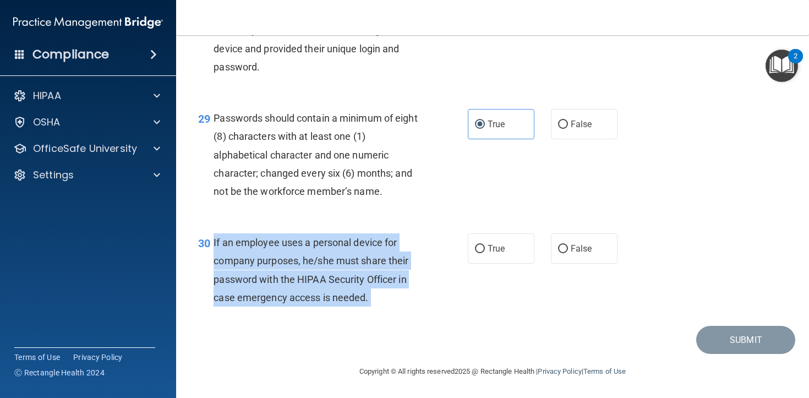
click at [322, 238] on span "If an employee uses a personal device for company purposes, he/she must share t…" at bounding box center [311, 270] width 195 height 67
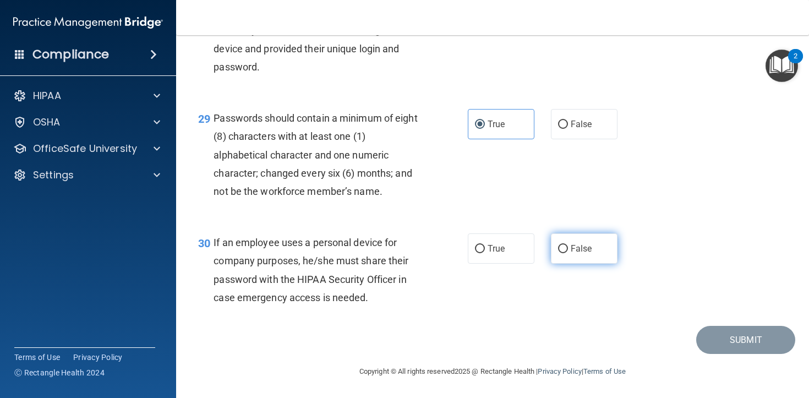
click at [616, 258] on label "False" at bounding box center [584, 248] width 67 height 30
click at [568, 253] on input "False" at bounding box center [563, 249] width 10 height 8
radio input "true"
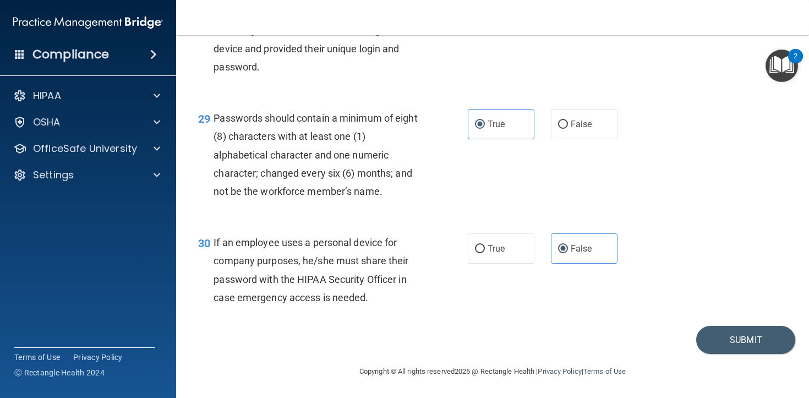
click at [737, 323] on div "30 If an employee uses a personal device for company purposes, he/she must shar…" at bounding box center [493, 273] width 606 height 106
click at [737, 328] on button "Submit" at bounding box center [746, 340] width 99 height 28
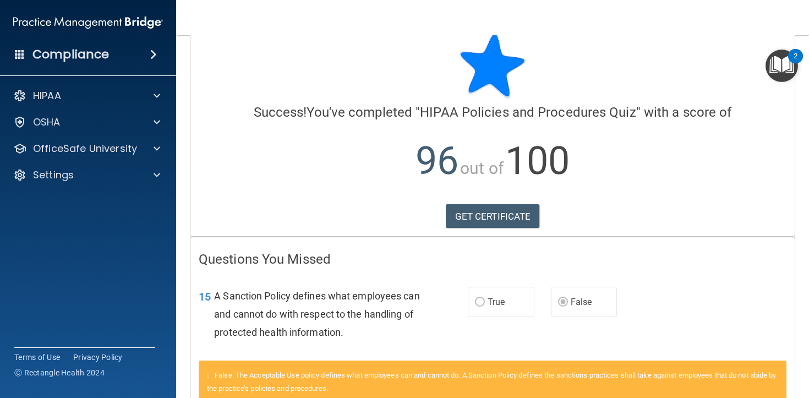
scroll to position [94, 0]
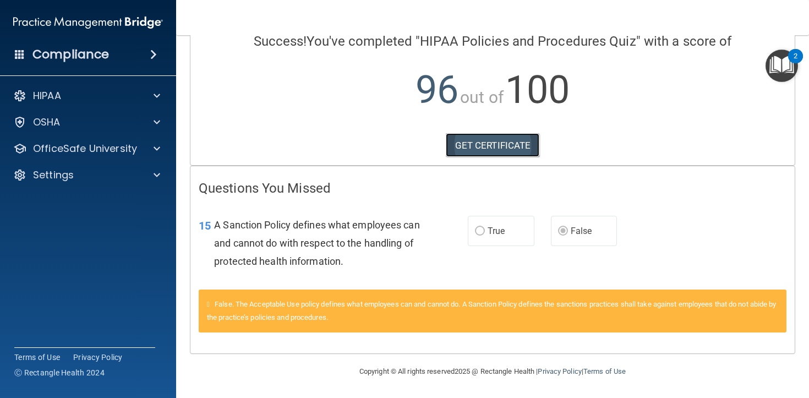
click at [517, 156] on link "GET CERTIFICATE" at bounding box center [493, 145] width 94 height 24
click at [154, 150] on span at bounding box center [157, 148] width 7 height 13
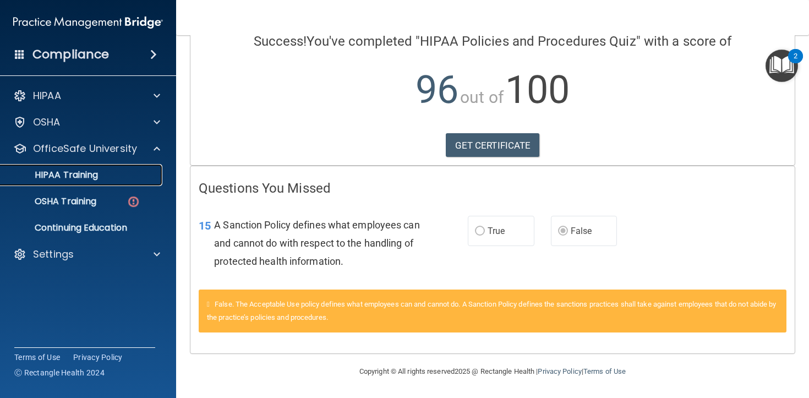
click at [138, 176] on div "HIPAA Training" at bounding box center [82, 175] width 150 height 11
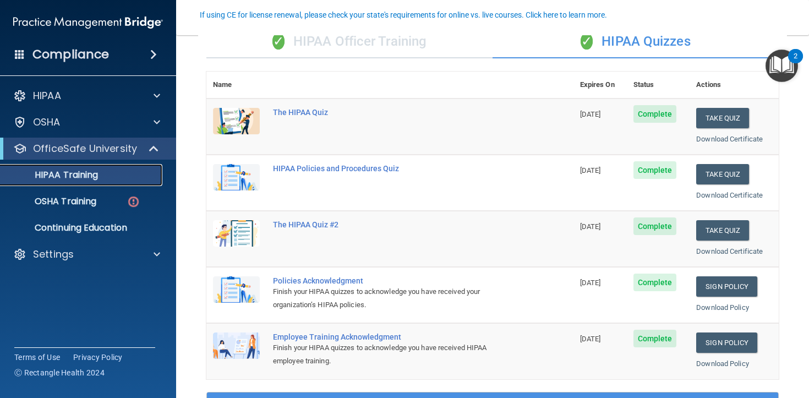
scroll to position [97, 0]
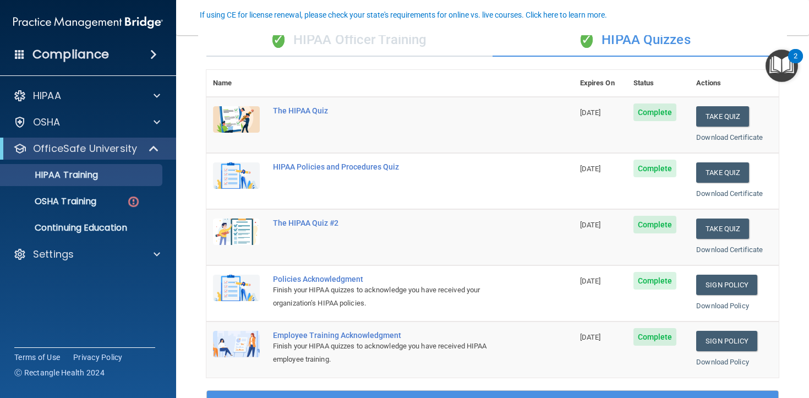
click at [426, 41] on div "✓ HIPAA Officer Training" at bounding box center [349, 40] width 286 height 33
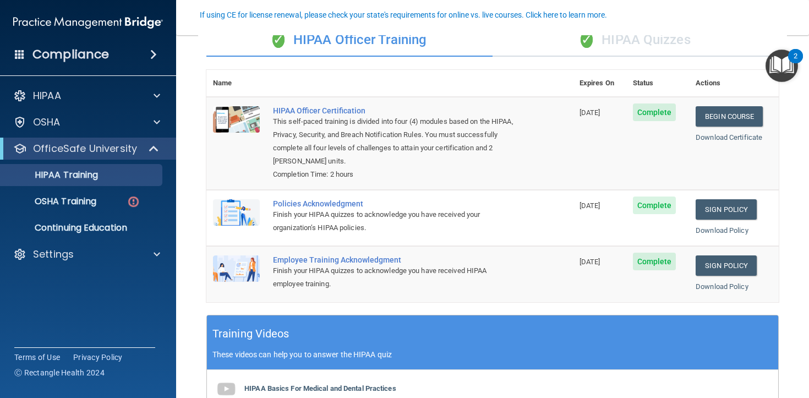
click at [543, 41] on div "✓ HIPAA Quizzes" at bounding box center [636, 40] width 286 height 33
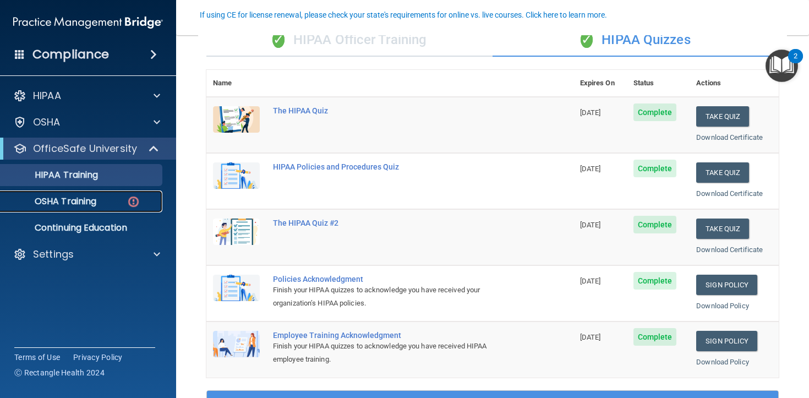
click at [102, 195] on link "OSHA Training" at bounding box center [75, 202] width 173 height 22
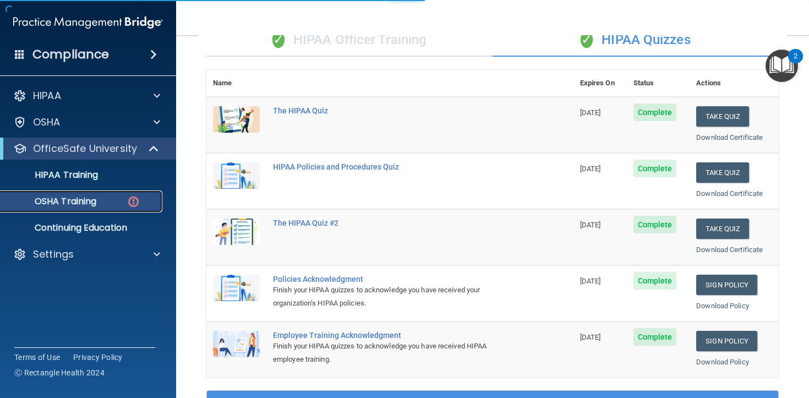
click at [148, 197] on div "OSHA Training" at bounding box center [82, 201] width 150 height 11
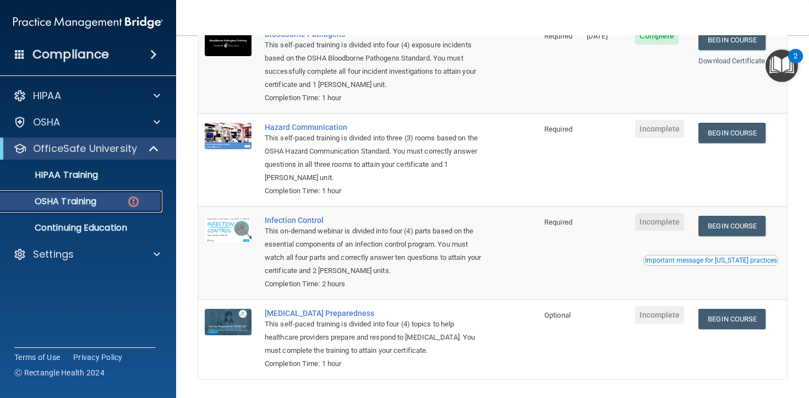
scroll to position [139, 0]
